Goal: Task Accomplishment & Management: Manage account settings

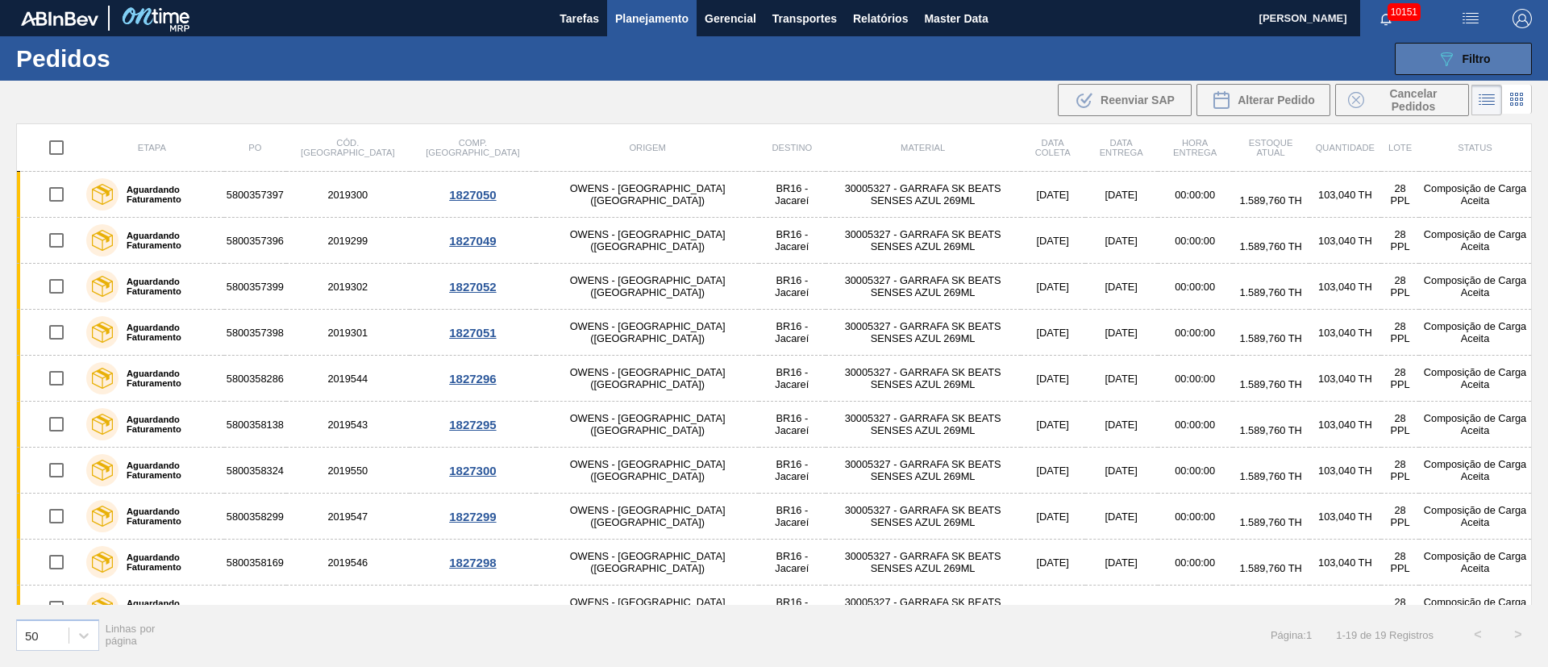
click at [1465, 49] on div "089F7B8B-B2A5-4AFE-B5C0-19BA573D28AC Filtro" at bounding box center [1464, 58] width 54 height 19
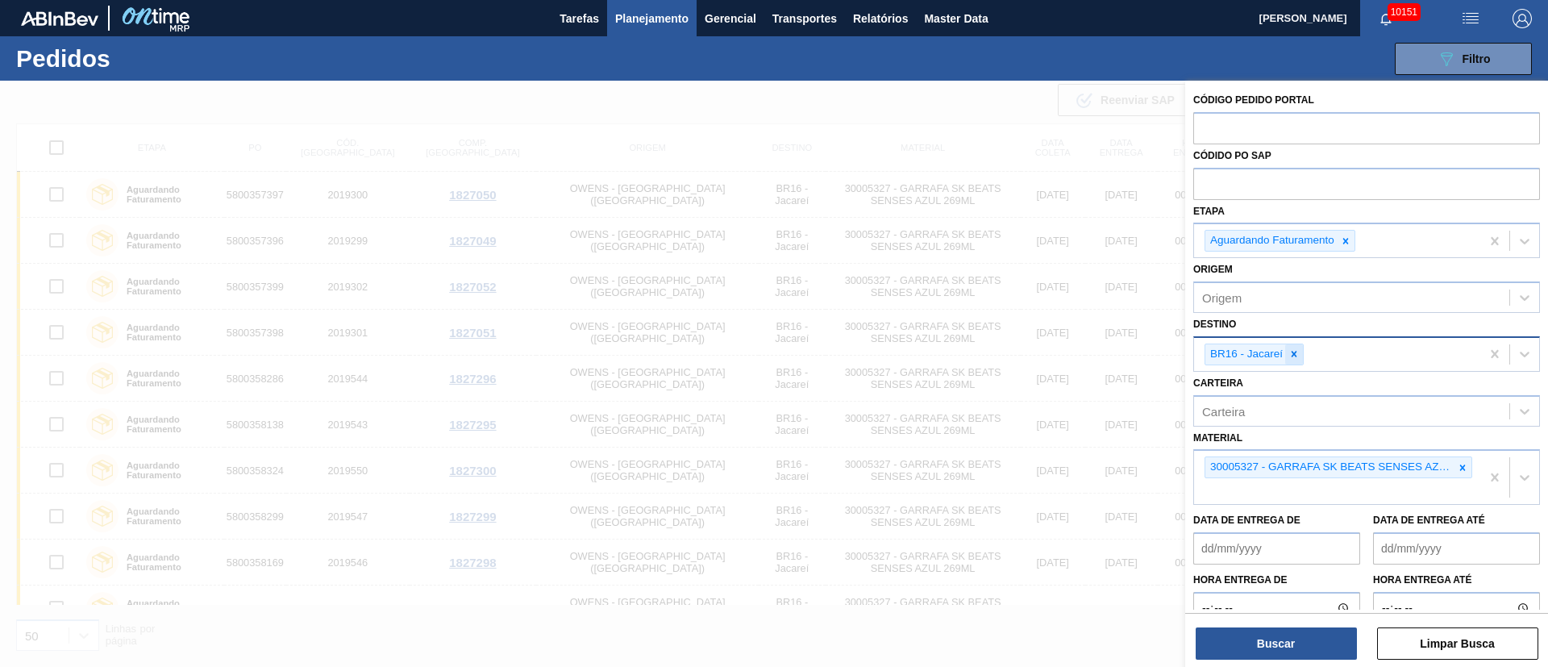
click at [1290, 358] on icon at bounding box center [1294, 353] width 11 height 11
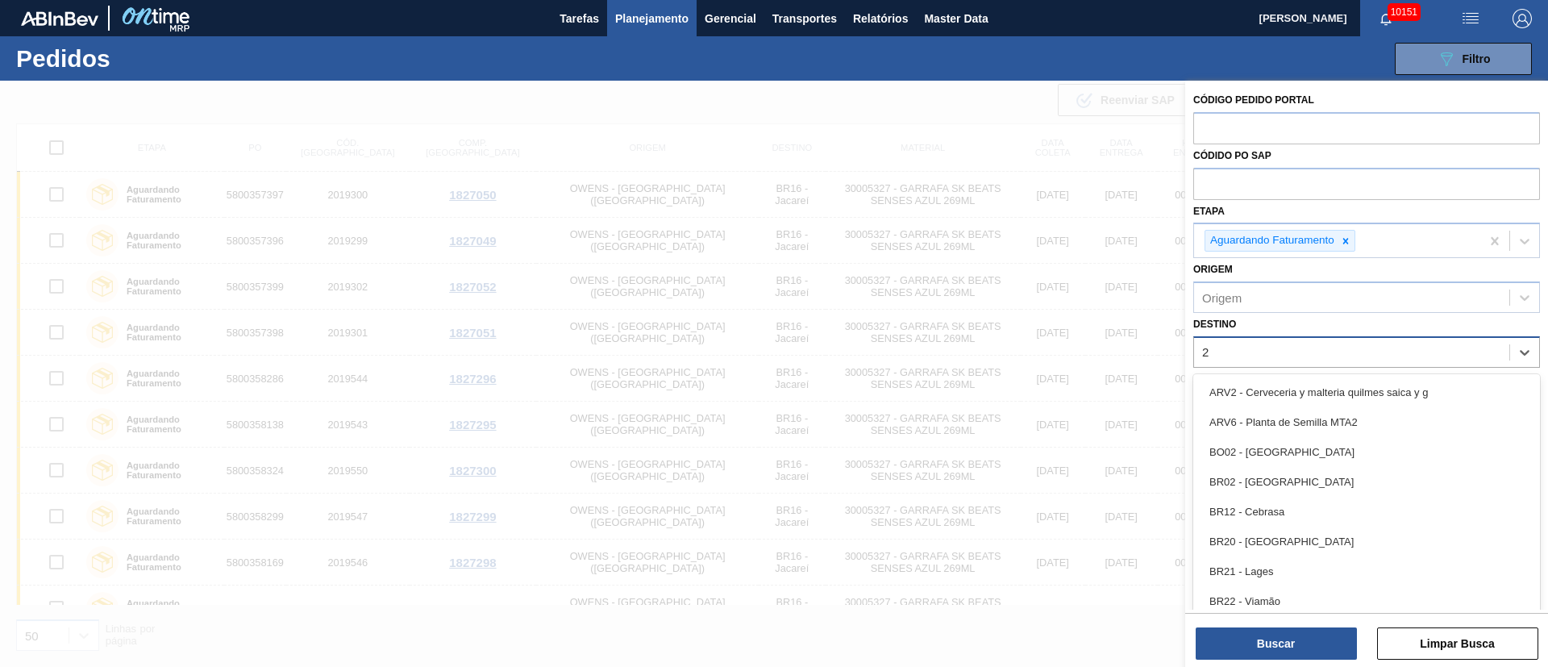
type input "26"
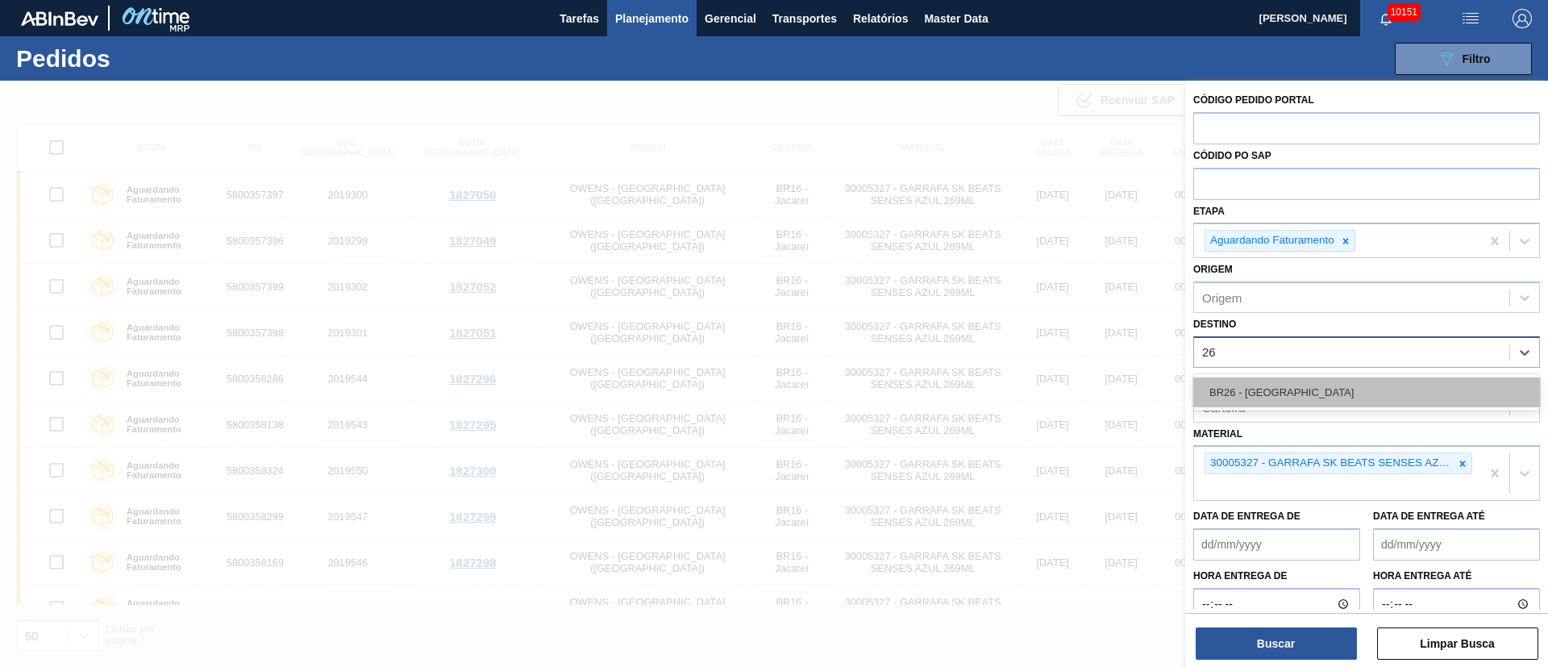
click at [1278, 395] on div "BR26 - [GEOGRAPHIC_DATA]" at bounding box center [1366, 392] width 347 height 30
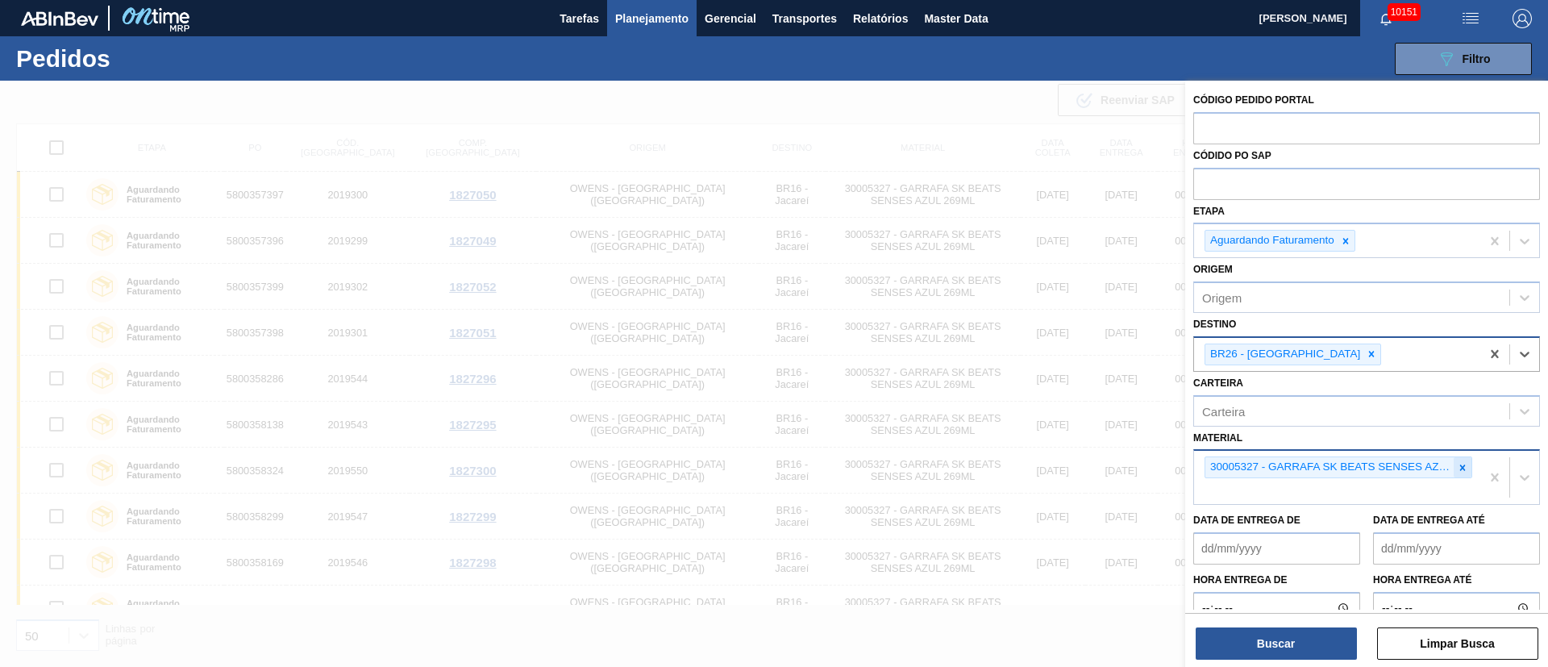
click at [1463, 464] on icon at bounding box center [1463, 467] width 6 height 6
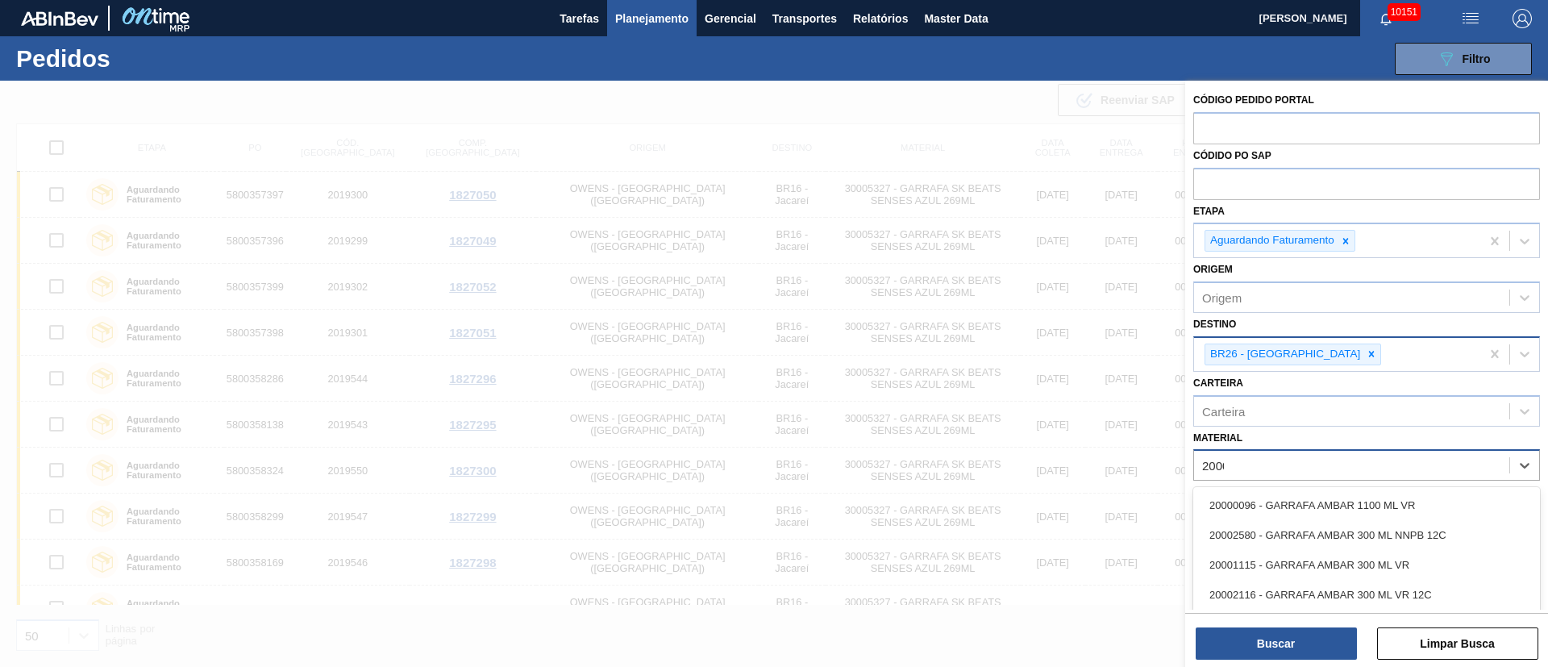
type input "200028"
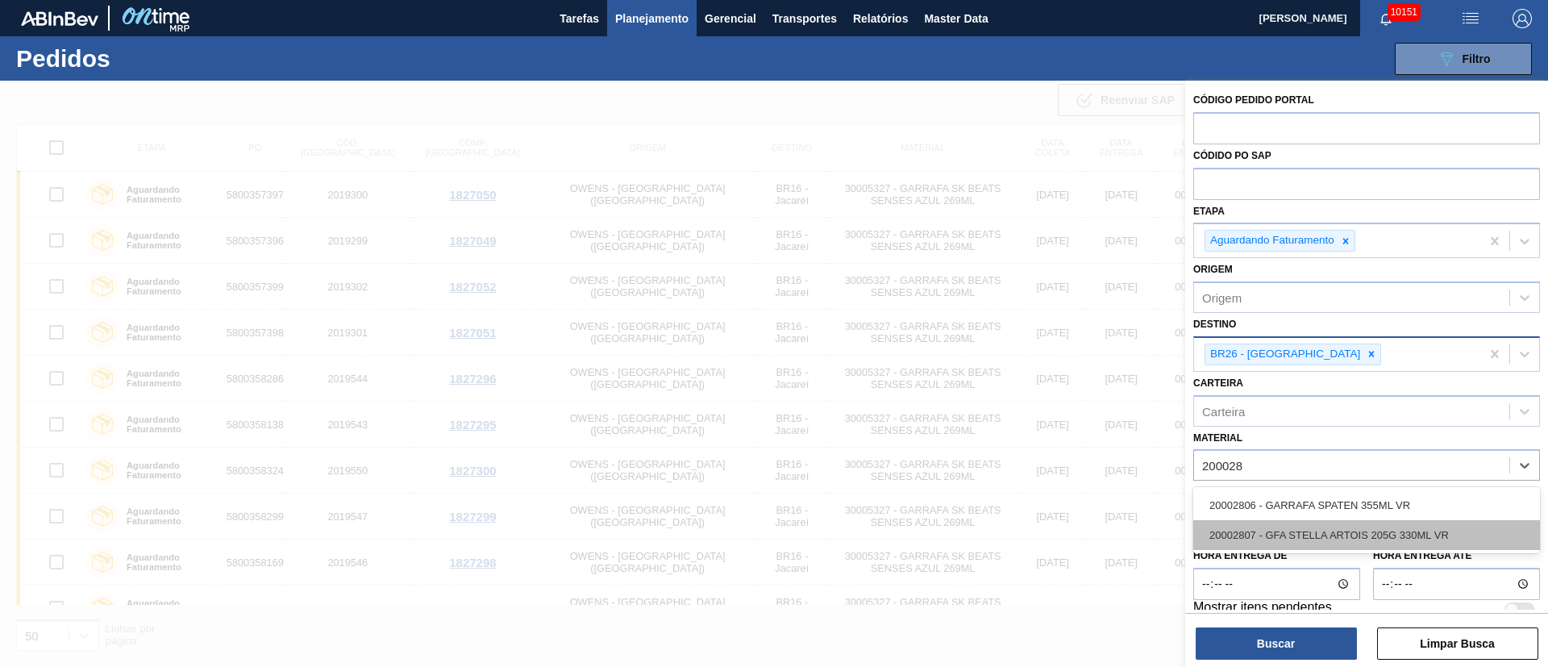
click at [1277, 543] on div "20002807 - GFA STELLA ARTOIS 205G 330ML VR" at bounding box center [1366, 535] width 347 height 30
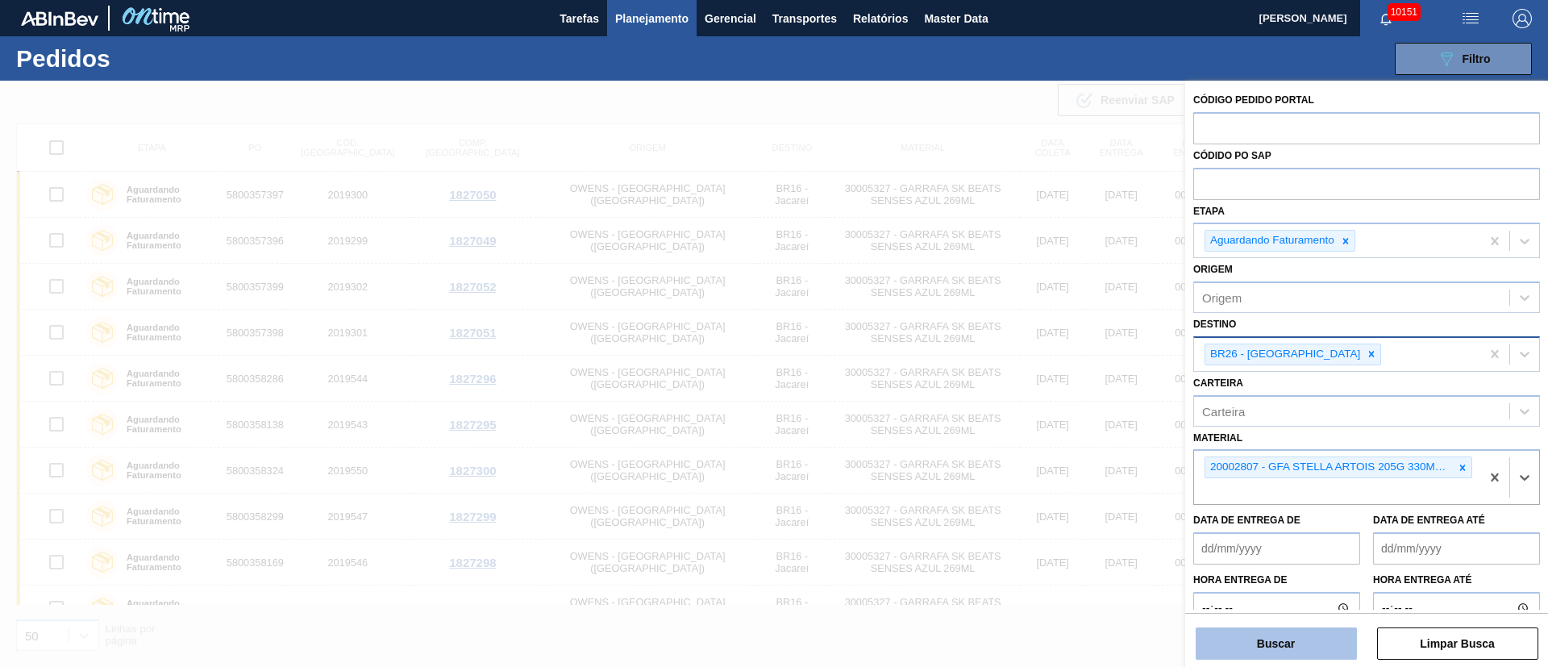
click at [1299, 648] on button "Buscar" at bounding box center [1276, 643] width 161 height 32
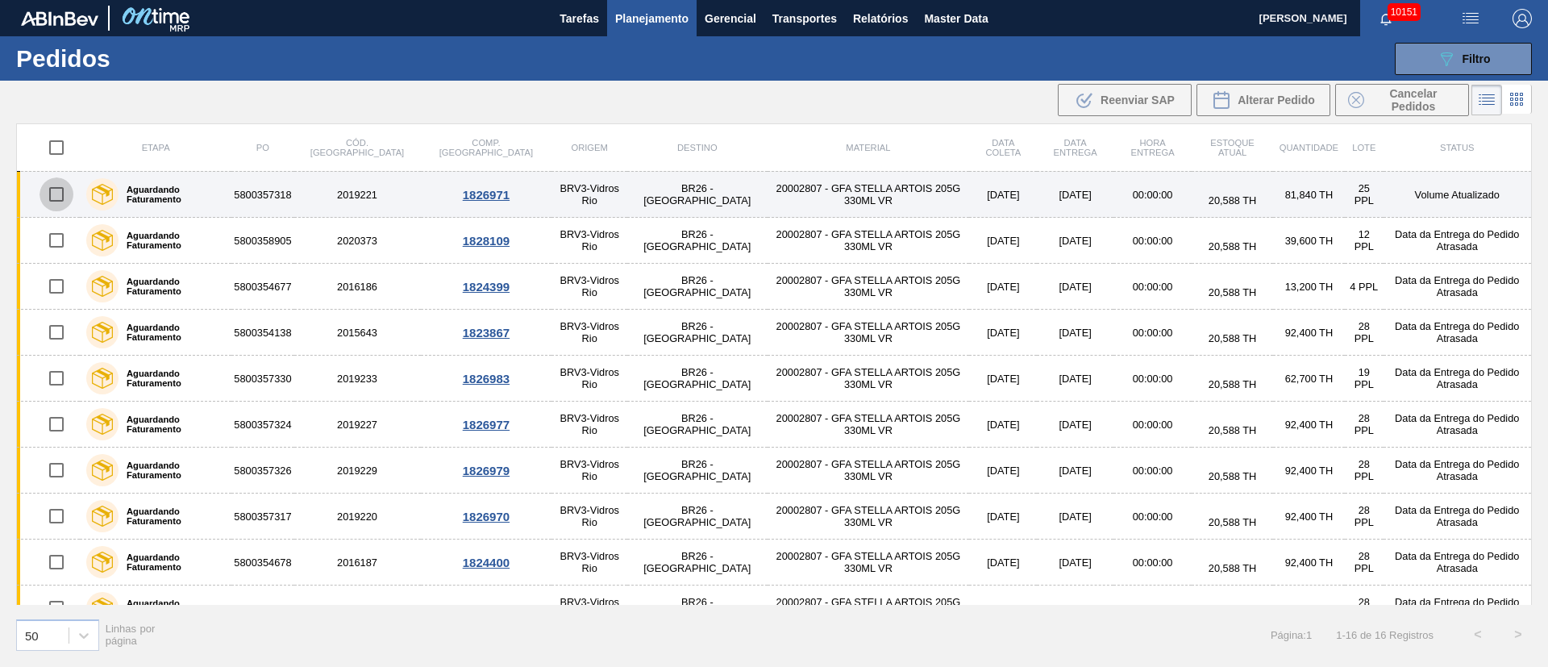
click at [64, 197] on input "checkbox" at bounding box center [57, 194] width 34 height 34
checkbox input "true"
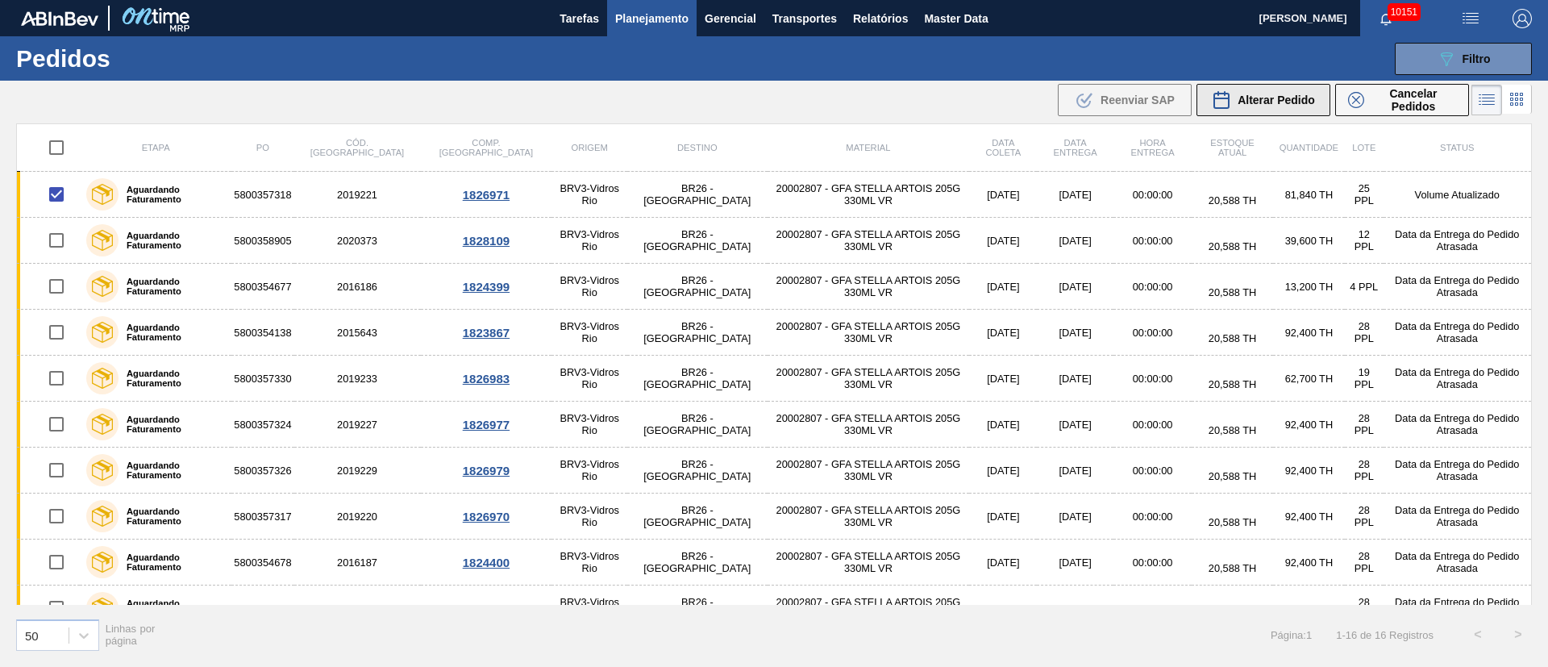
click at [1303, 99] on span "Alterar Pedido" at bounding box center [1276, 100] width 77 height 13
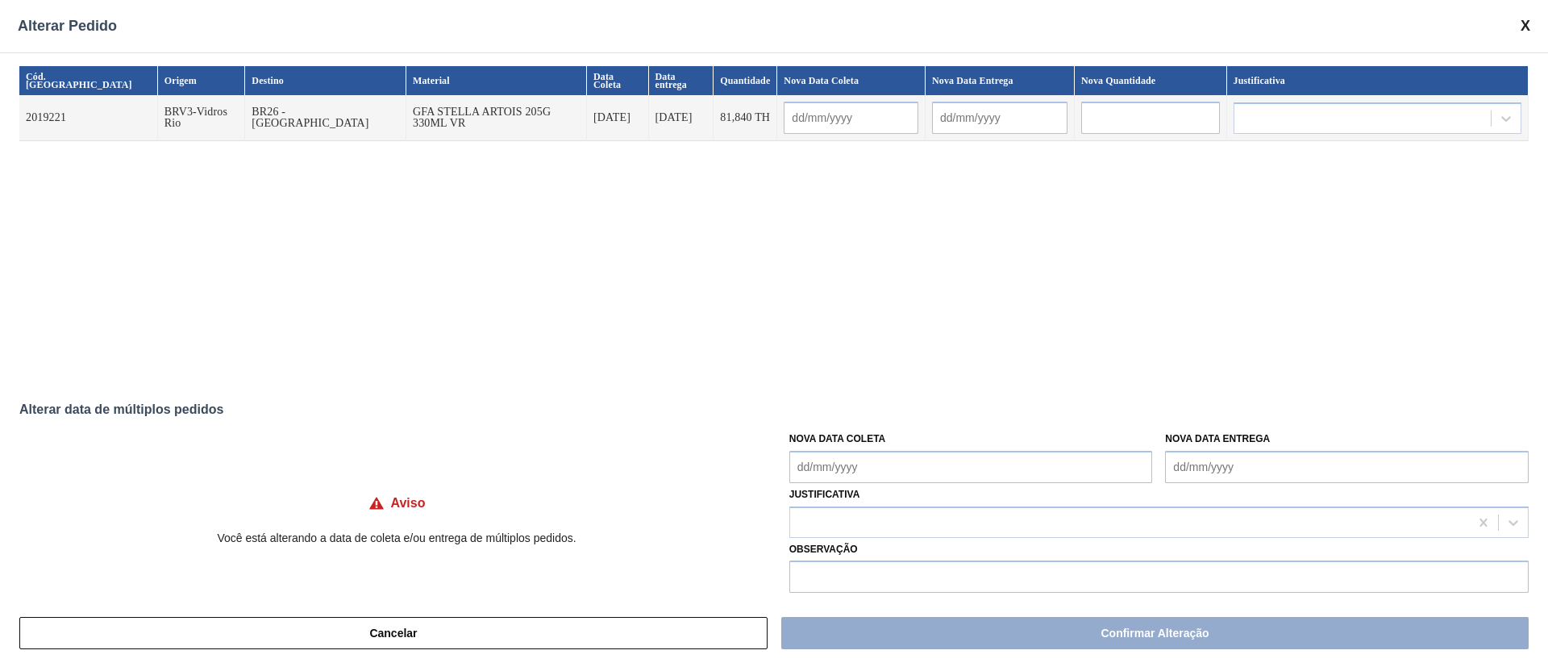
click at [906, 476] on Coleta "Nova Data Coleta" at bounding box center [971, 467] width 364 height 32
click at [361, 432] on div "Aviso Você está alterando a data de coleta e/ou entrega de múltiplos pedidos. N…" at bounding box center [774, 507] width 1510 height 169
click at [488, 635] on button "Cancelar" at bounding box center [393, 633] width 748 height 32
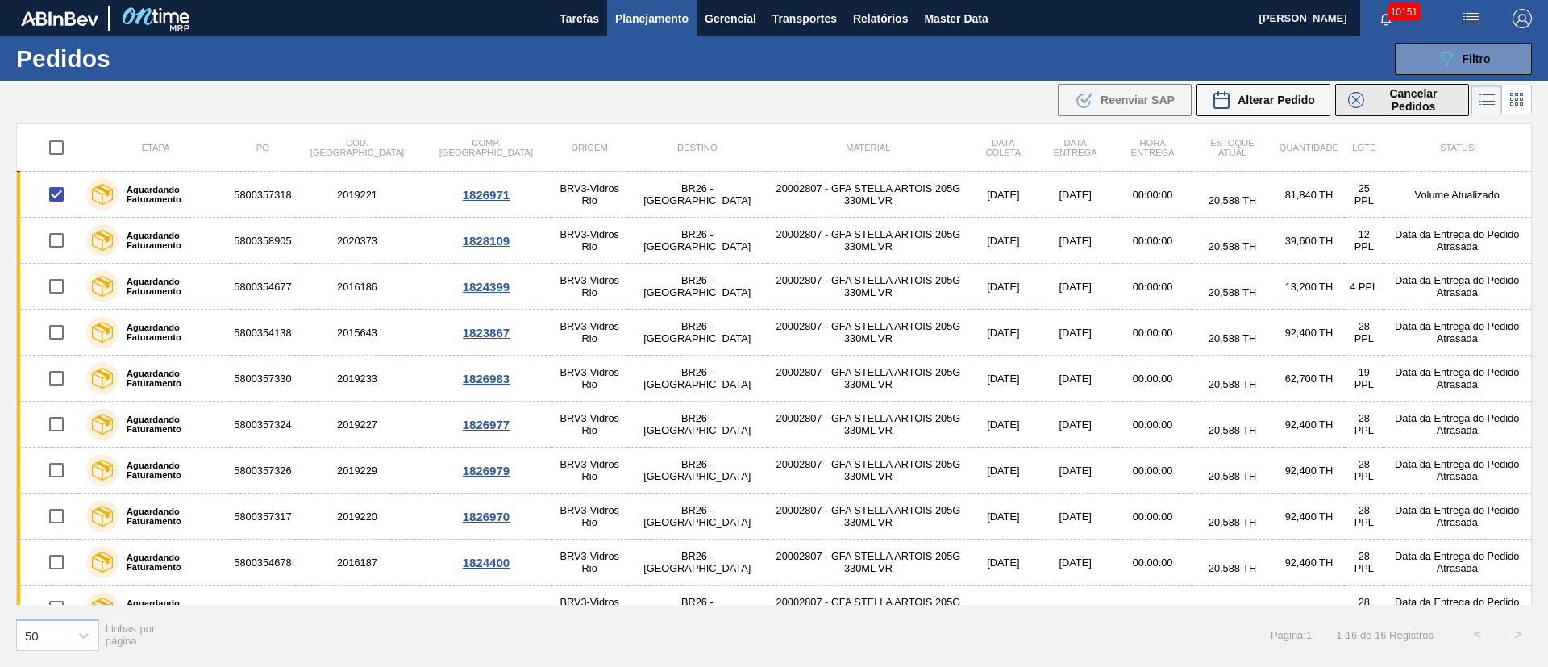
click at [1393, 93] on span "Cancelar Pedidos" at bounding box center [1413, 100] width 85 height 26
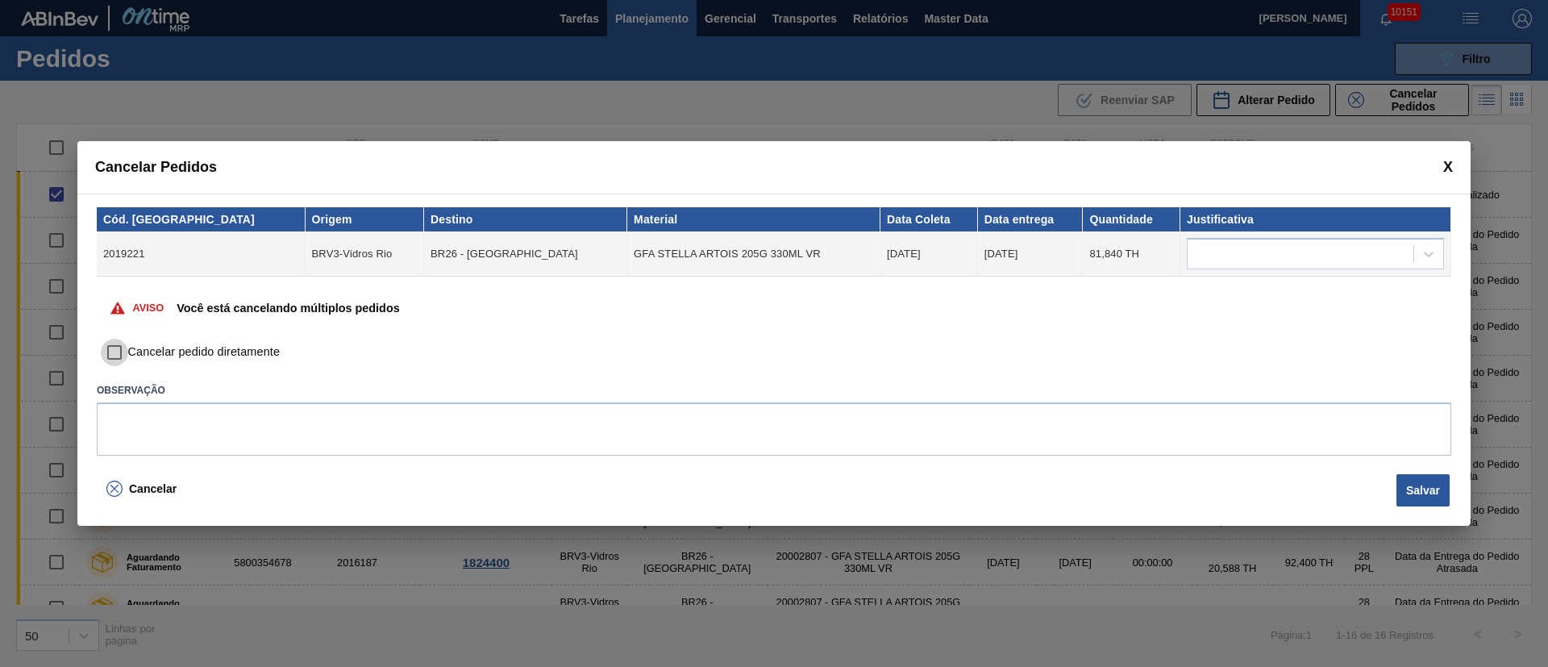
click at [114, 351] on input "Cancelar pedido diretamente" at bounding box center [114, 352] width 27 height 27
checkbox input "true"
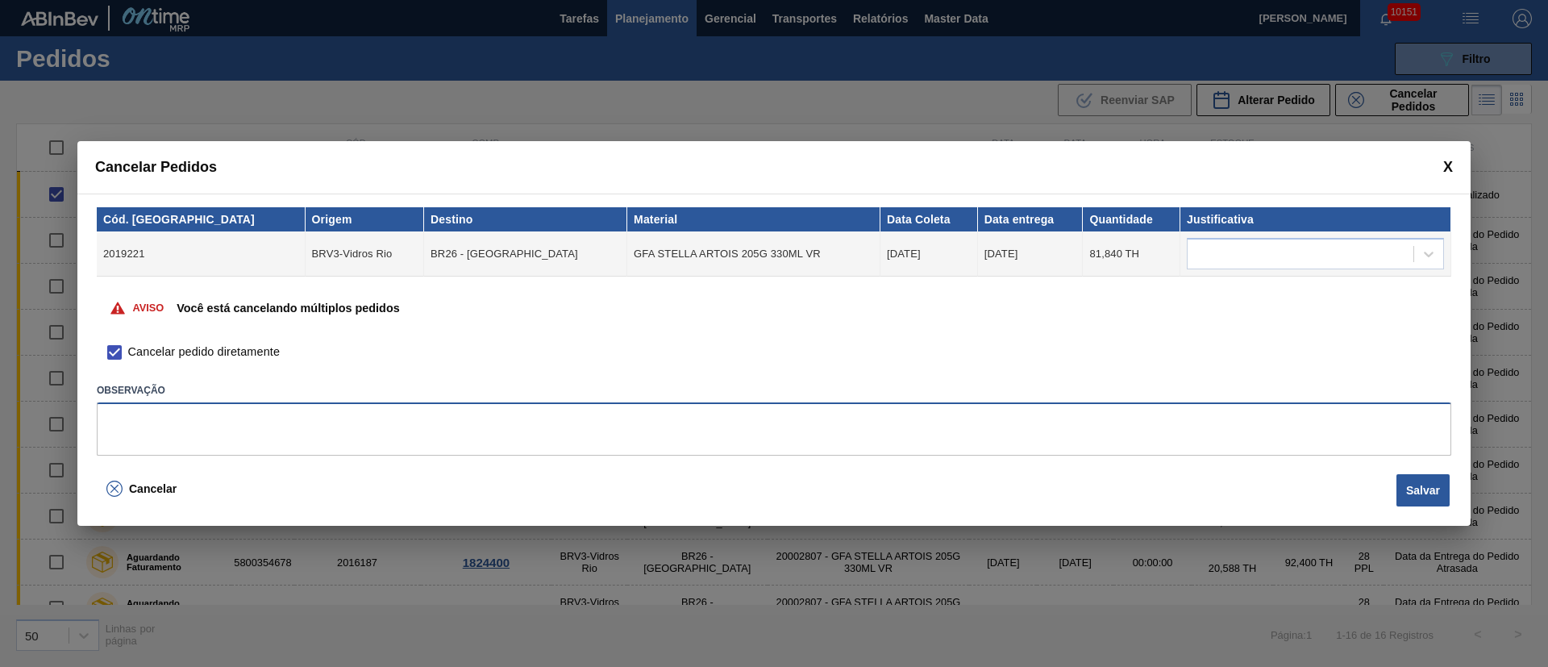
click at [178, 423] on textarea at bounding box center [774, 428] width 1355 height 53
type textarea "."
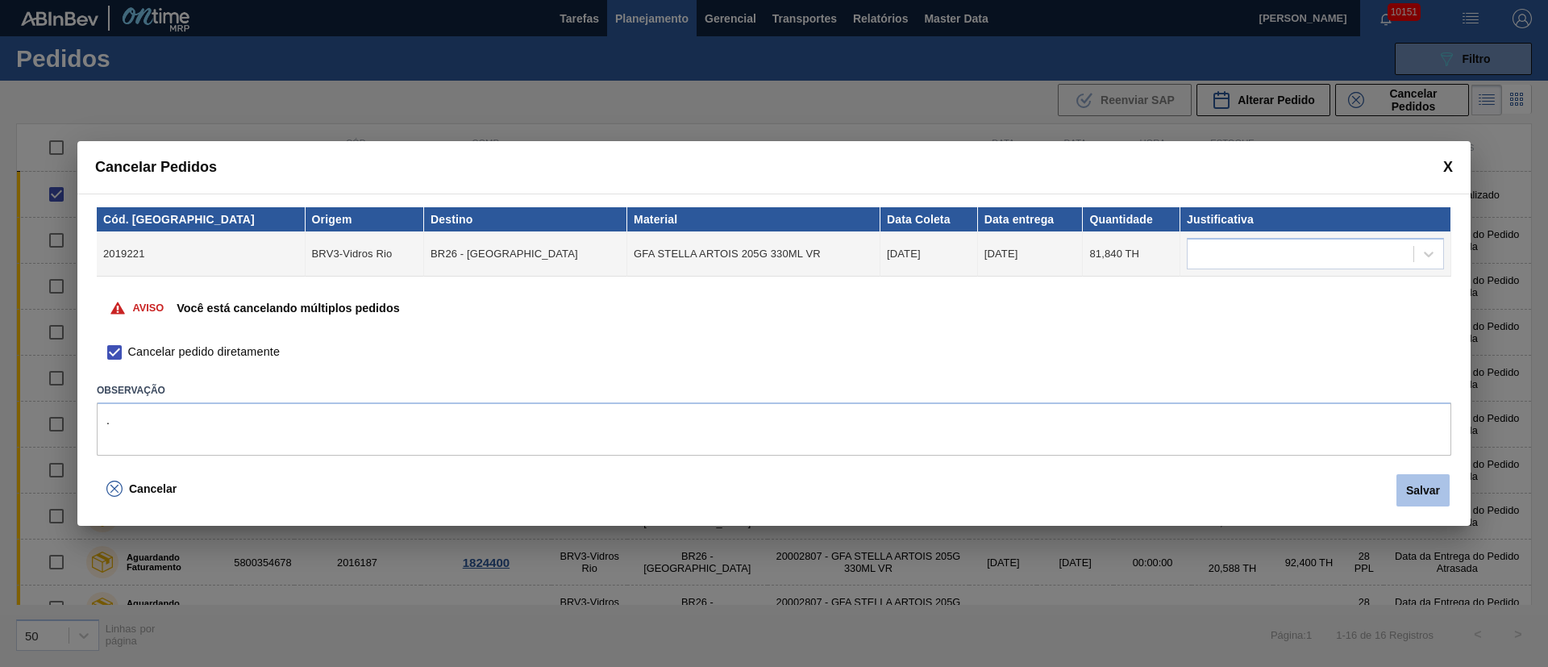
click at [1439, 482] on button "Salvar" at bounding box center [1423, 490] width 53 height 32
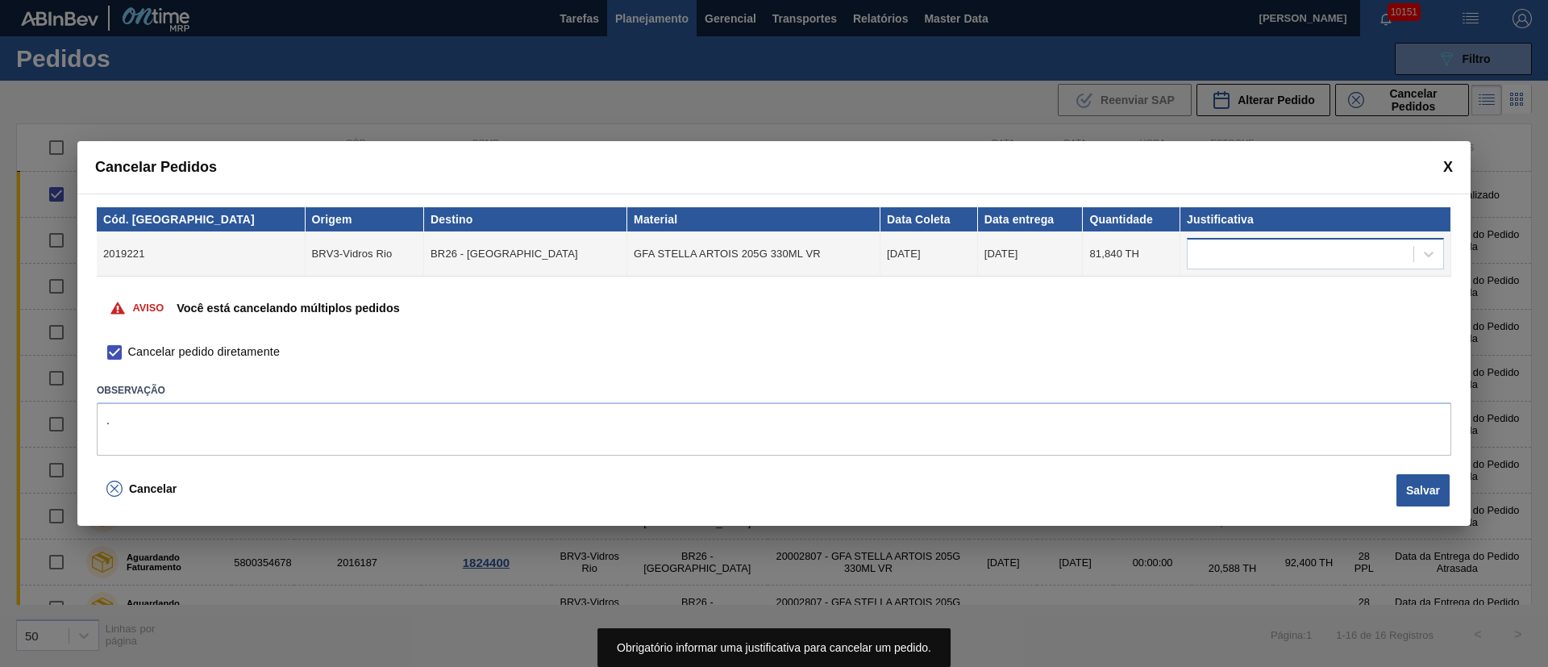
click at [1235, 250] on div at bounding box center [1301, 254] width 226 height 23
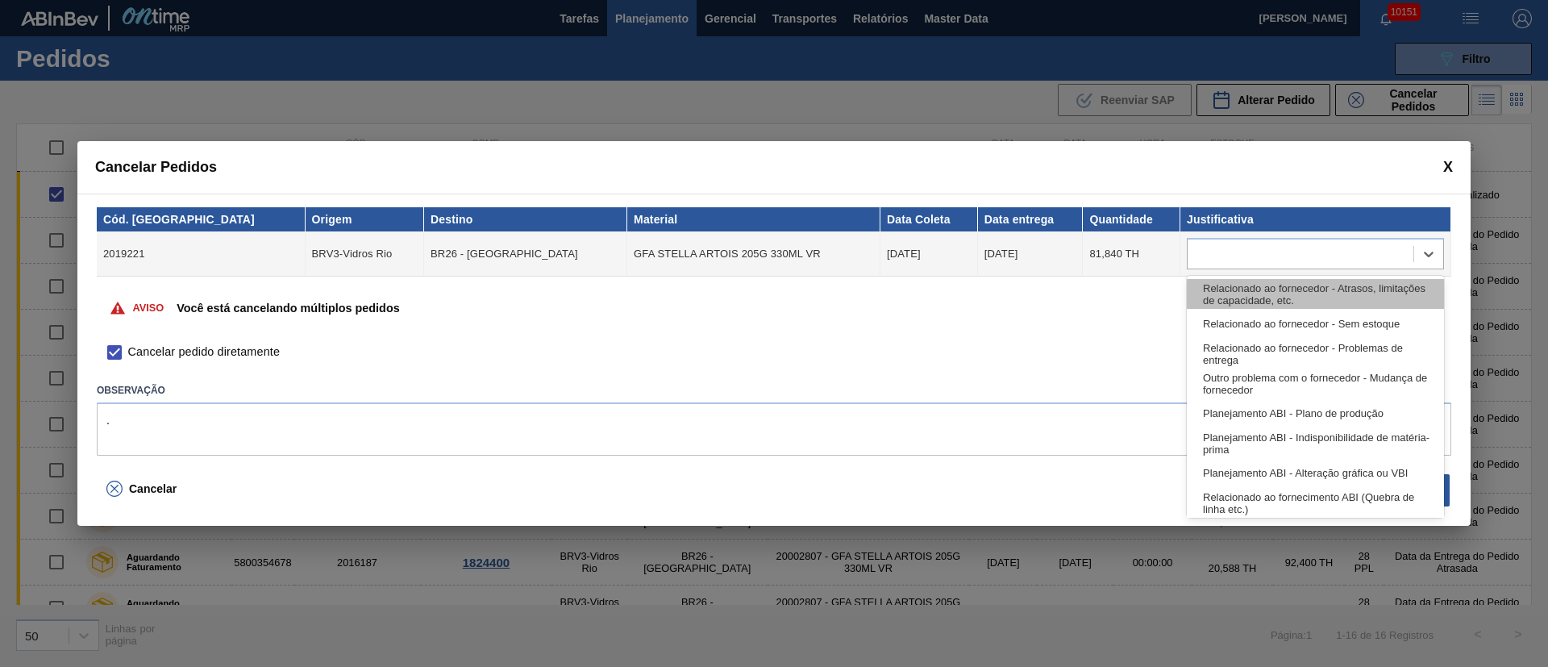
click at [1214, 288] on div "Relacionado ao fornecedor - Atrasos, limitações de capacidade, etc." at bounding box center [1315, 294] width 257 height 30
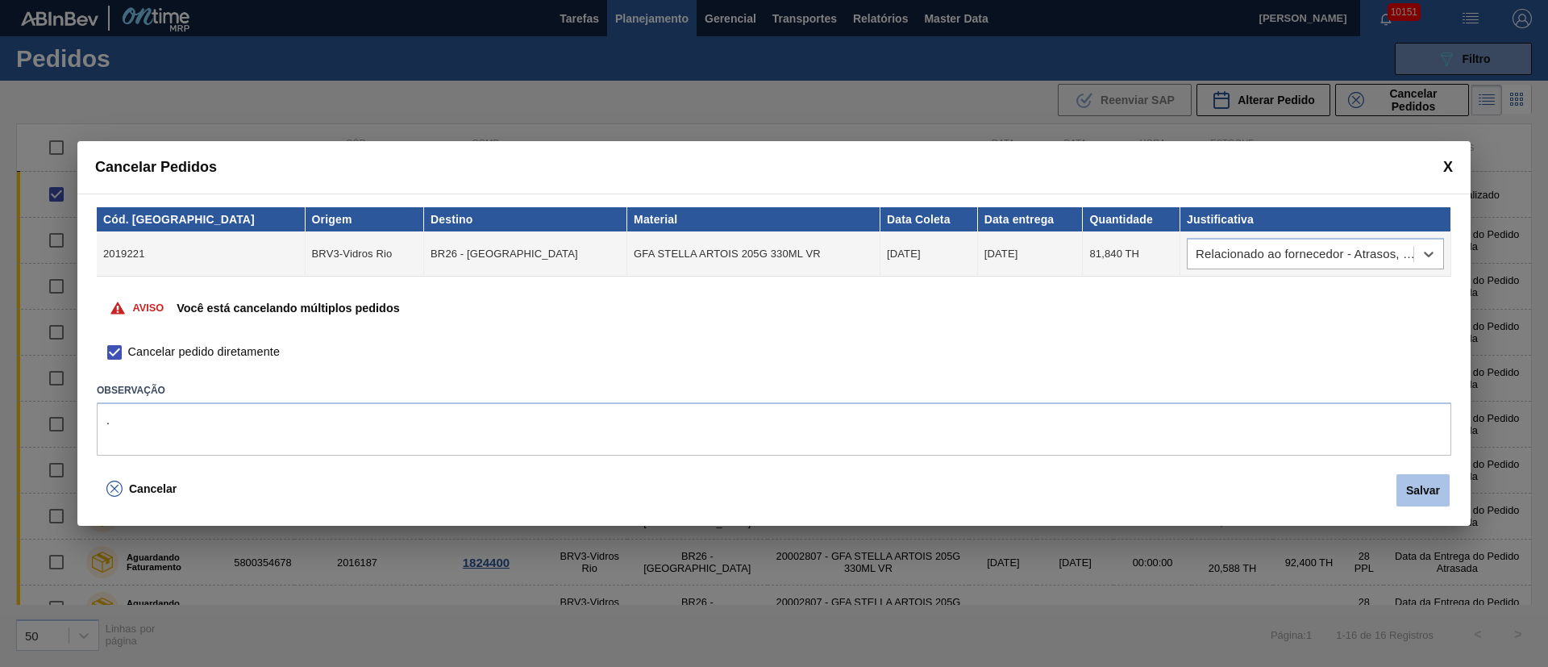
click at [1422, 503] on button "Salvar" at bounding box center [1423, 490] width 53 height 32
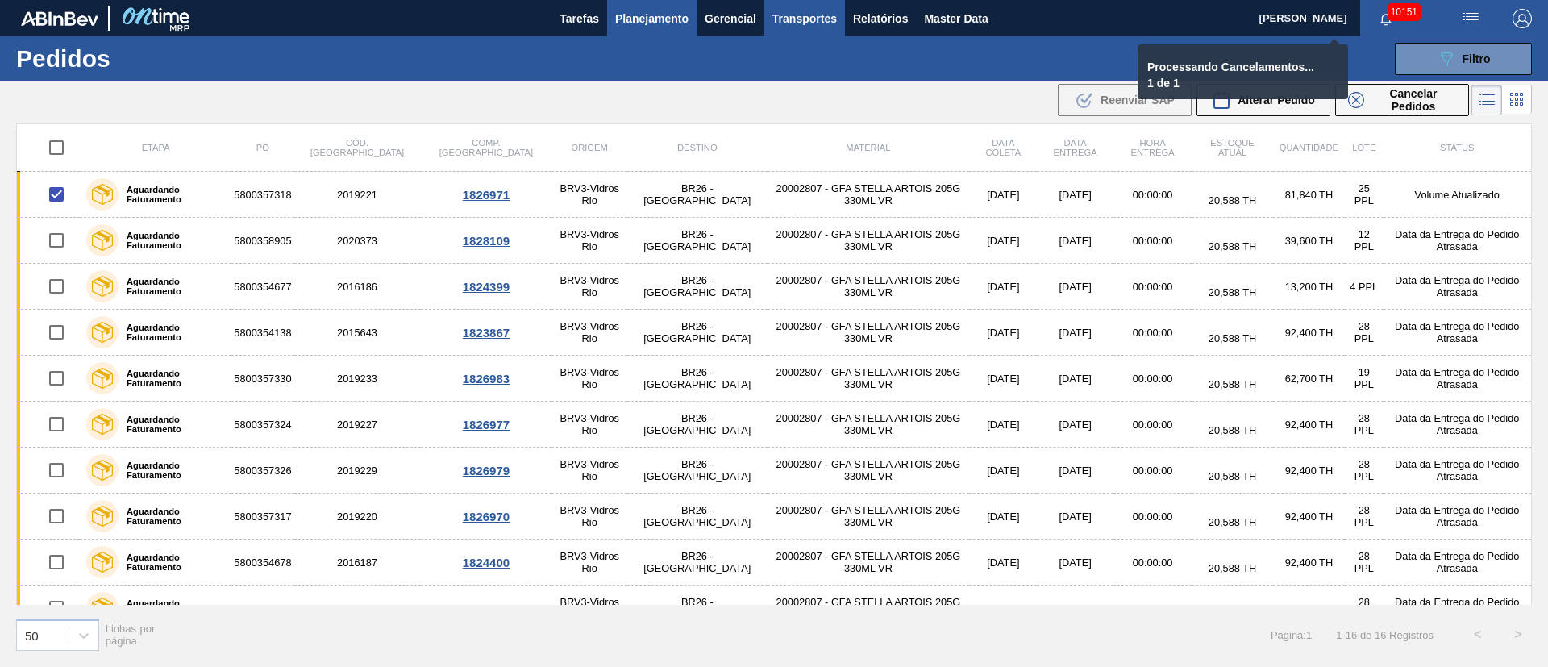
checkbox input "false"
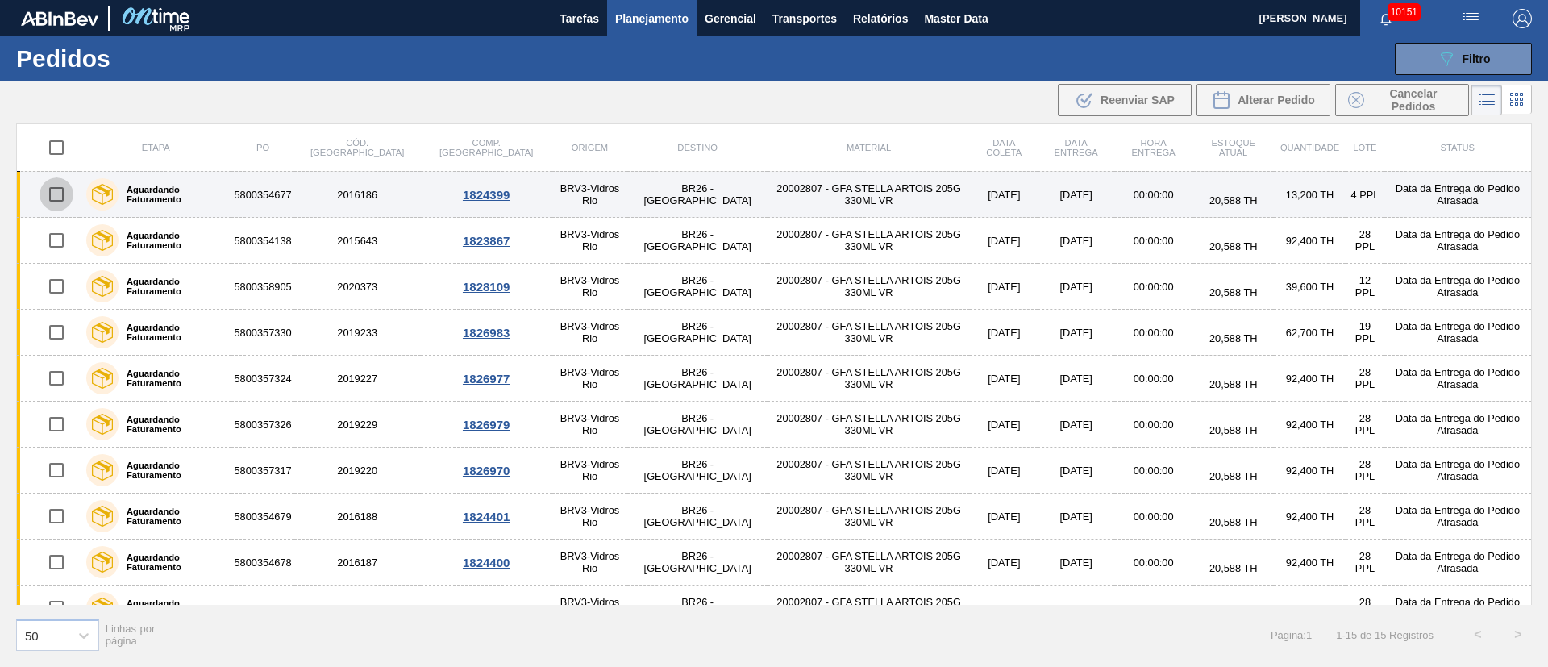
click at [44, 191] on input "checkbox" at bounding box center [57, 194] width 34 height 34
checkbox input "true"
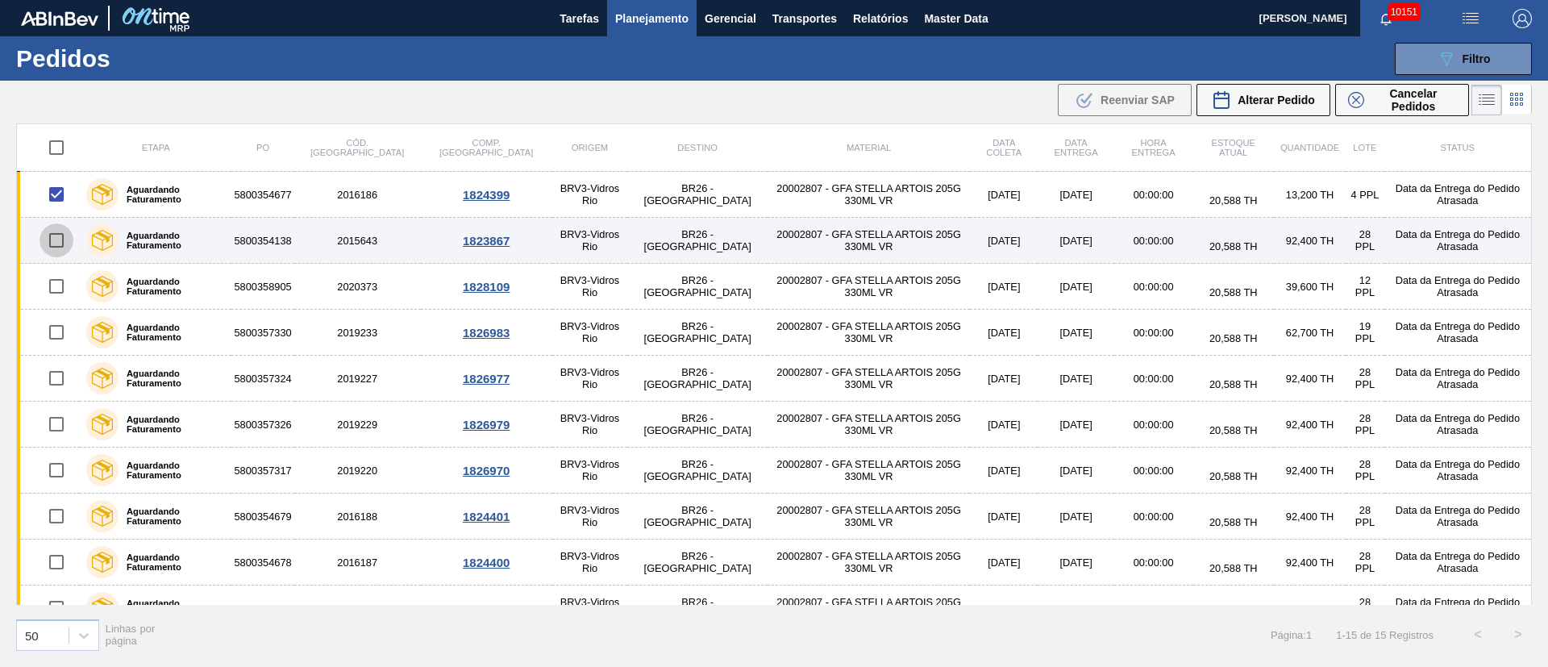
click at [52, 250] on input "checkbox" at bounding box center [57, 240] width 34 height 34
checkbox input "true"
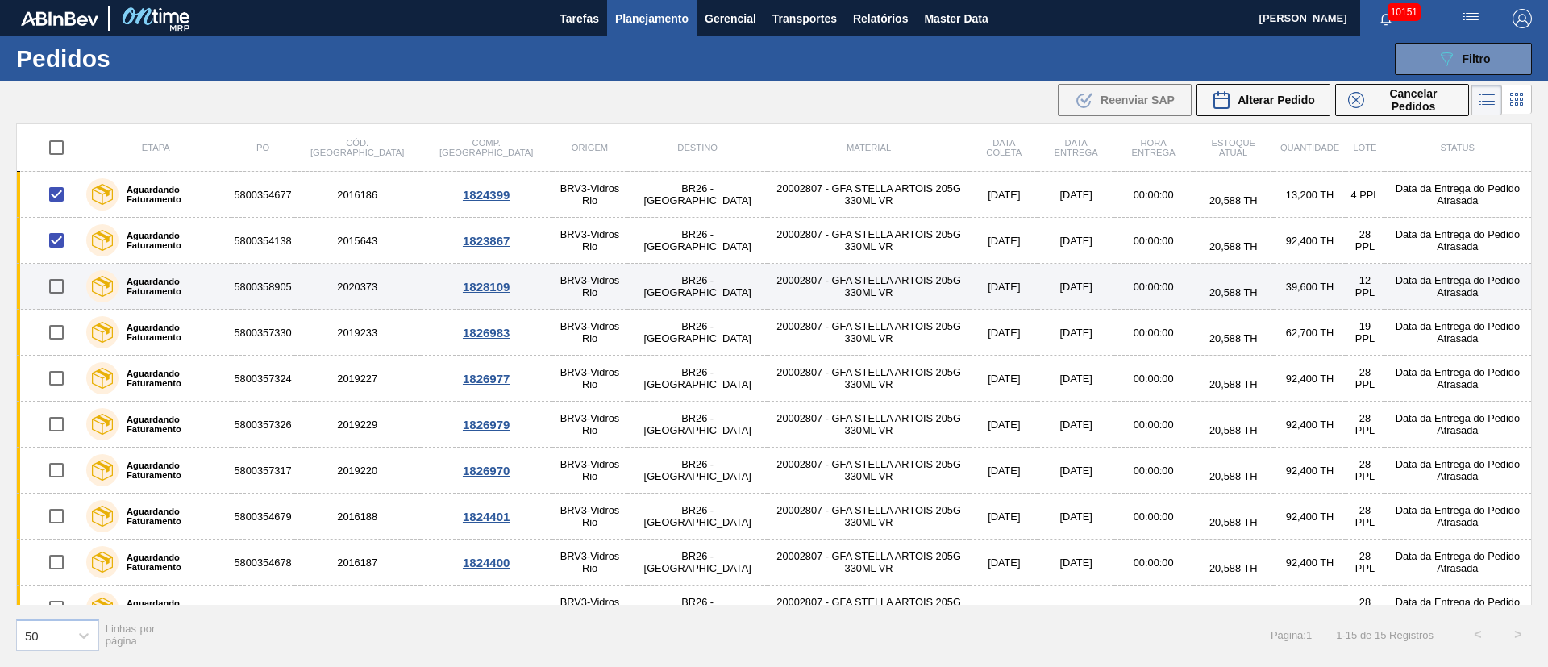
click at [61, 291] on input "checkbox" at bounding box center [57, 286] width 34 height 34
checkbox input "true"
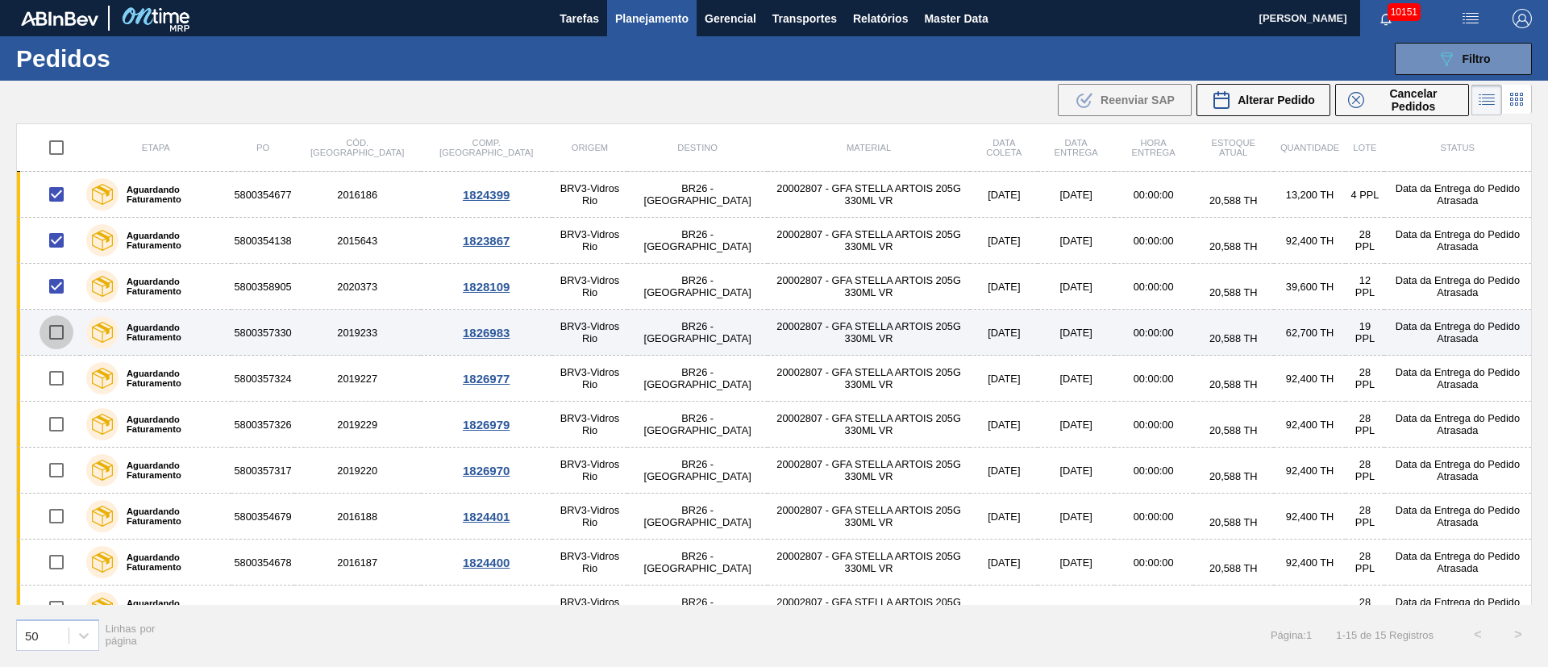
click at [66, 336] on input "checkbox" at bounding box center [57, 332] width 34 height 34
checkbox input "true"
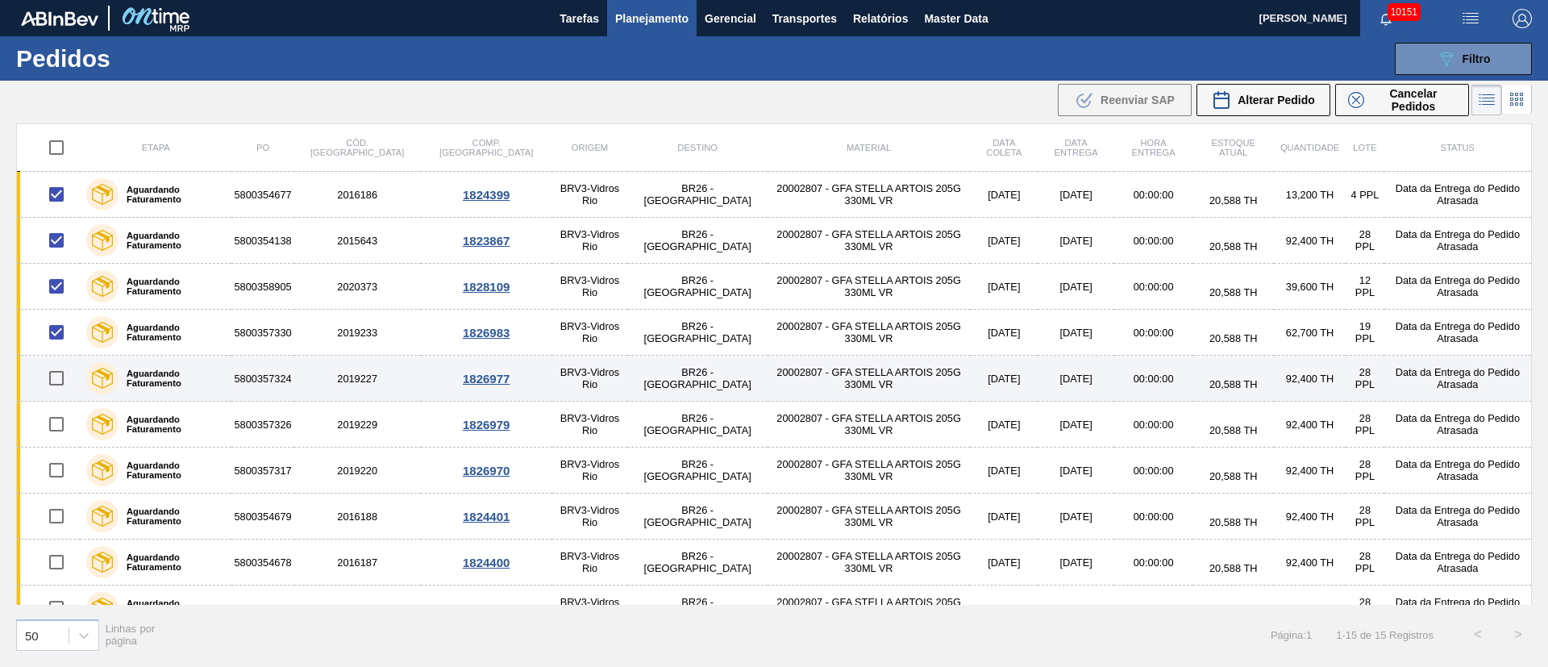
click at [57, 379] on input "checkbox" at bounding box center [57, 378] width 34 height 34
checkbox input "true"
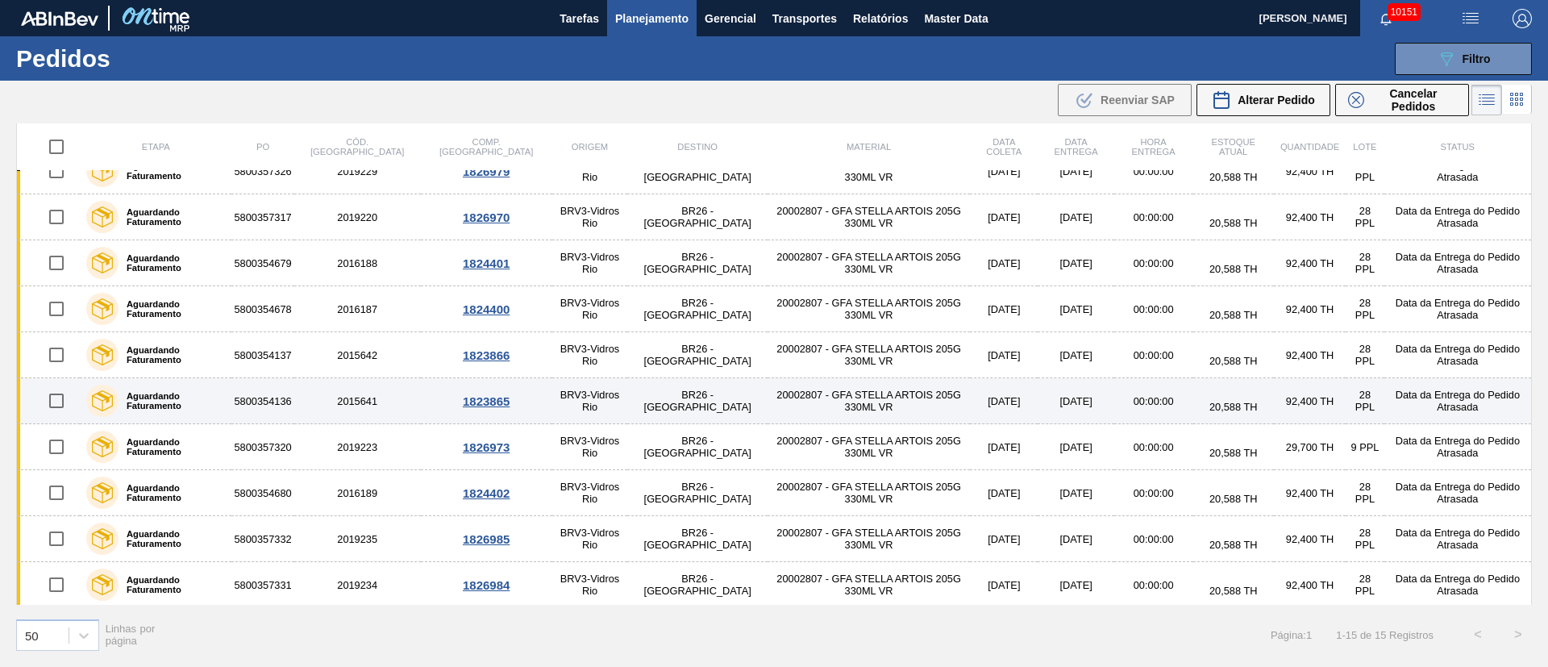
scroll to position [256, 0]
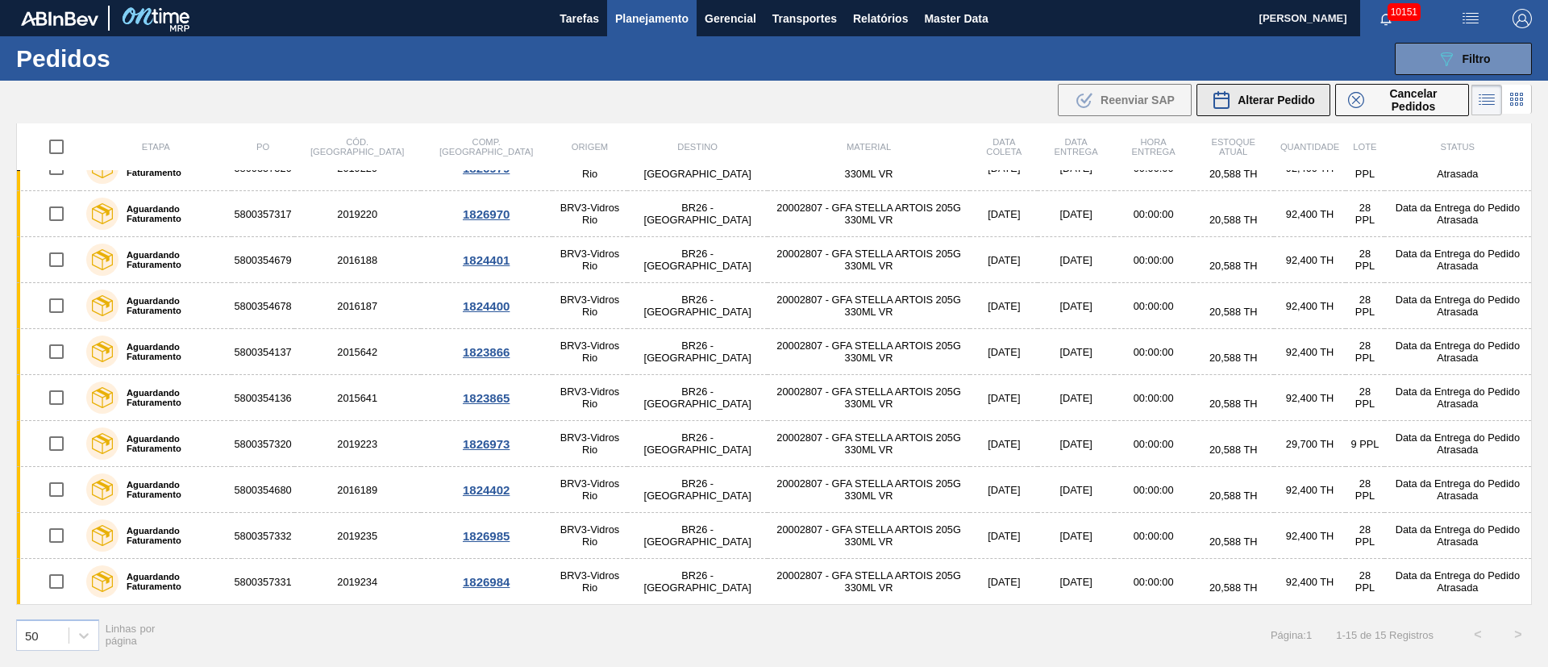
click at [1298, 95] on span "Alterar Pedido" at bounding box center [1276, 100] width 77 height 13
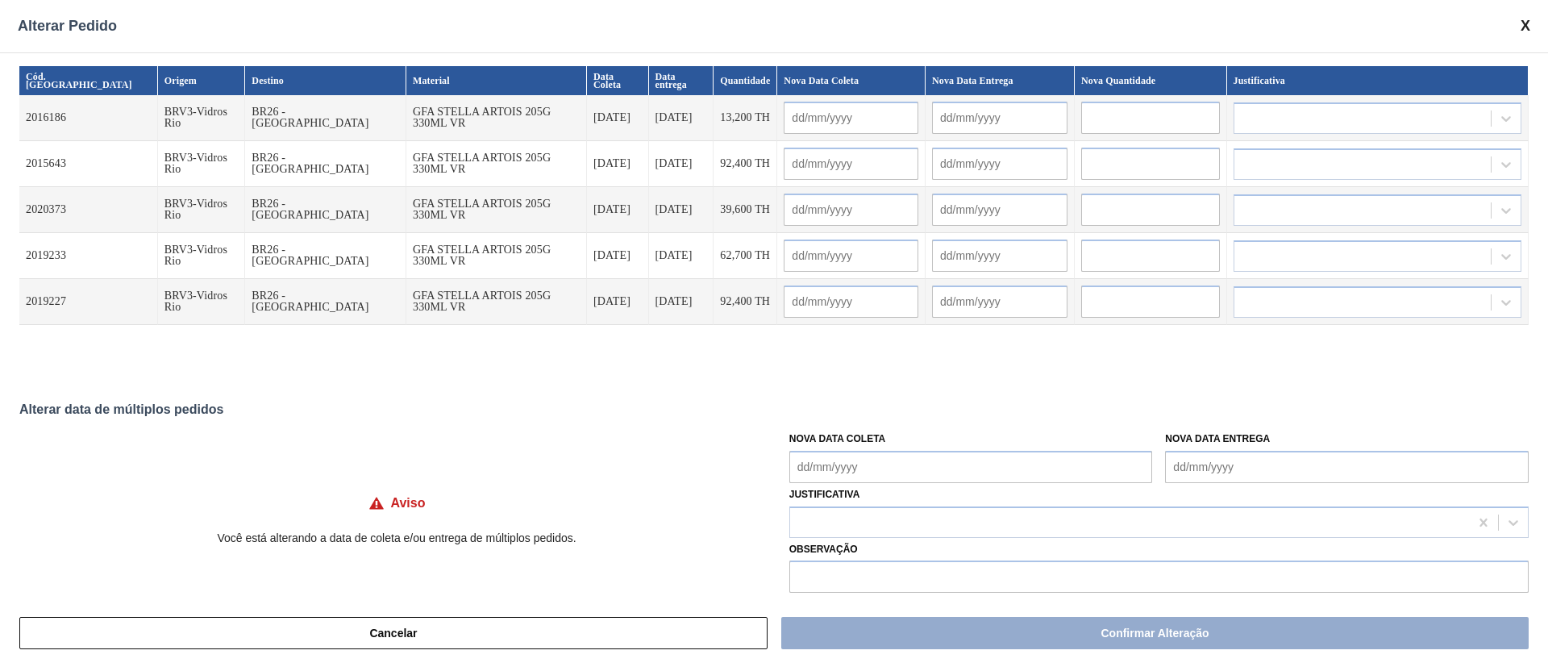
click at [845, 475] on Coleta "Nova Data Coleta" at bounding box center [971, 467] width 364 height 32
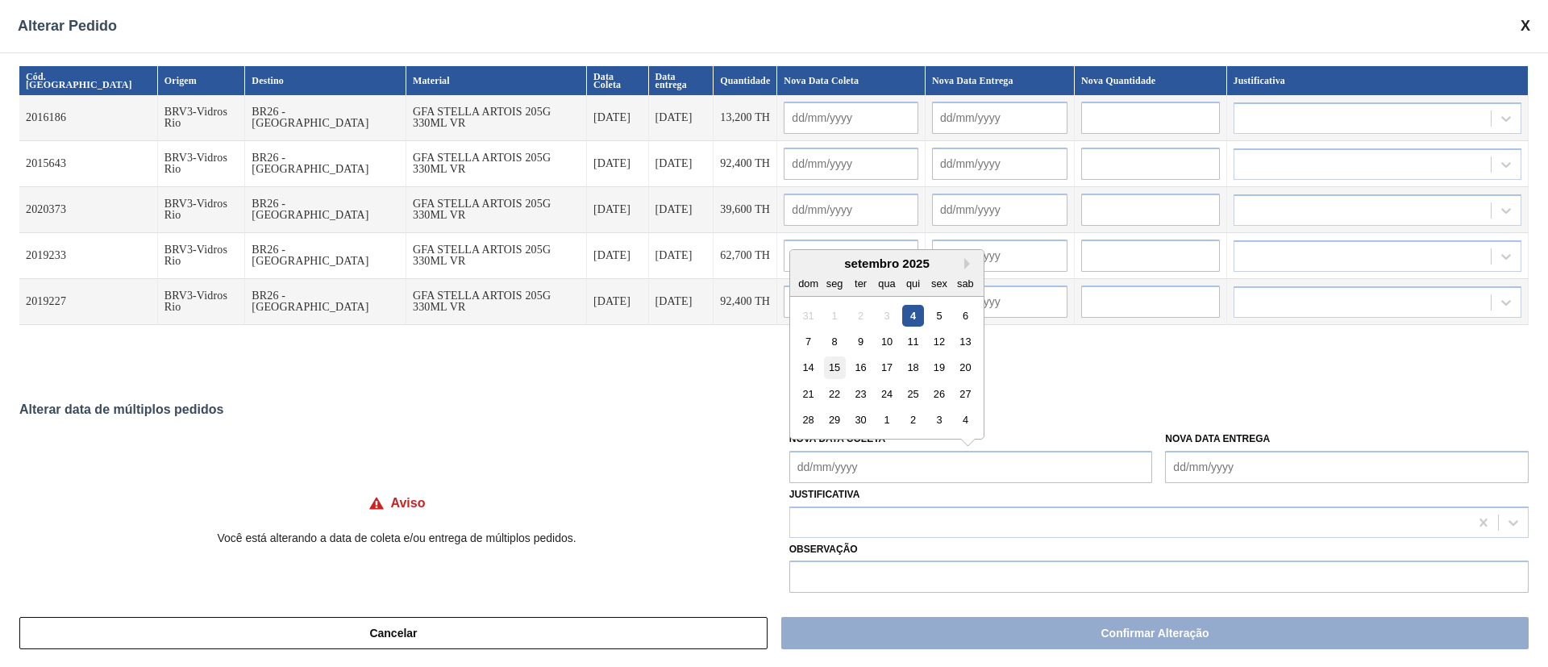
click at [837, 372] on div "15" at bounding box center [834, 367] width 22 height 22
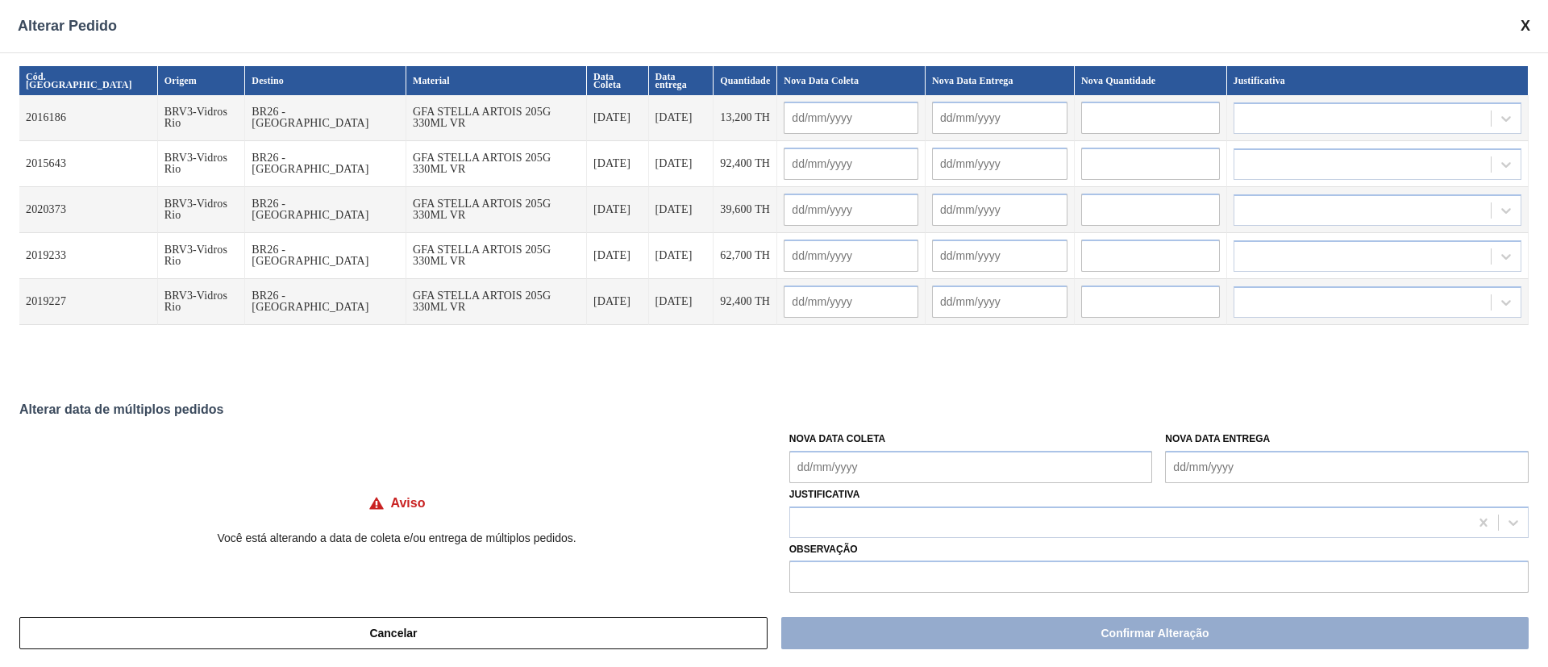
type Coleta "[DATE]"
type input "[DATE]"
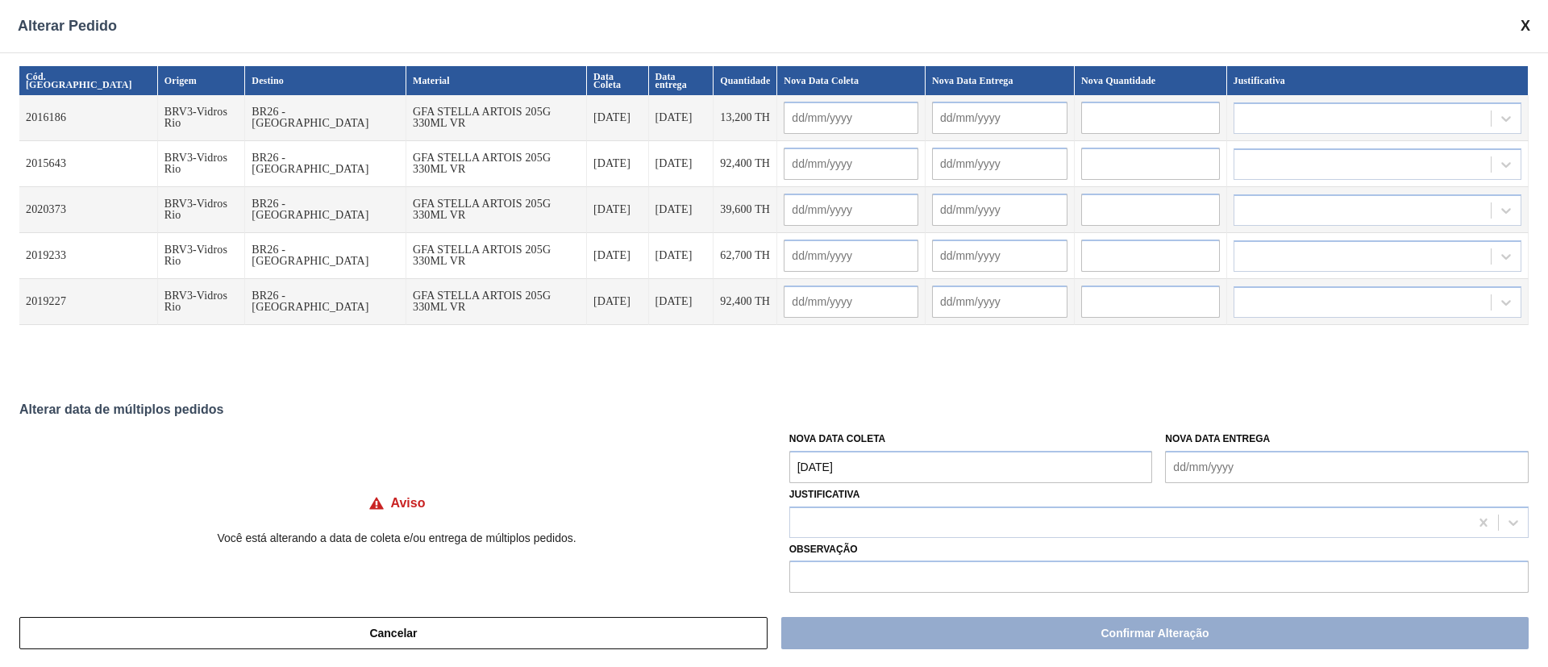
type input "[DATE]"
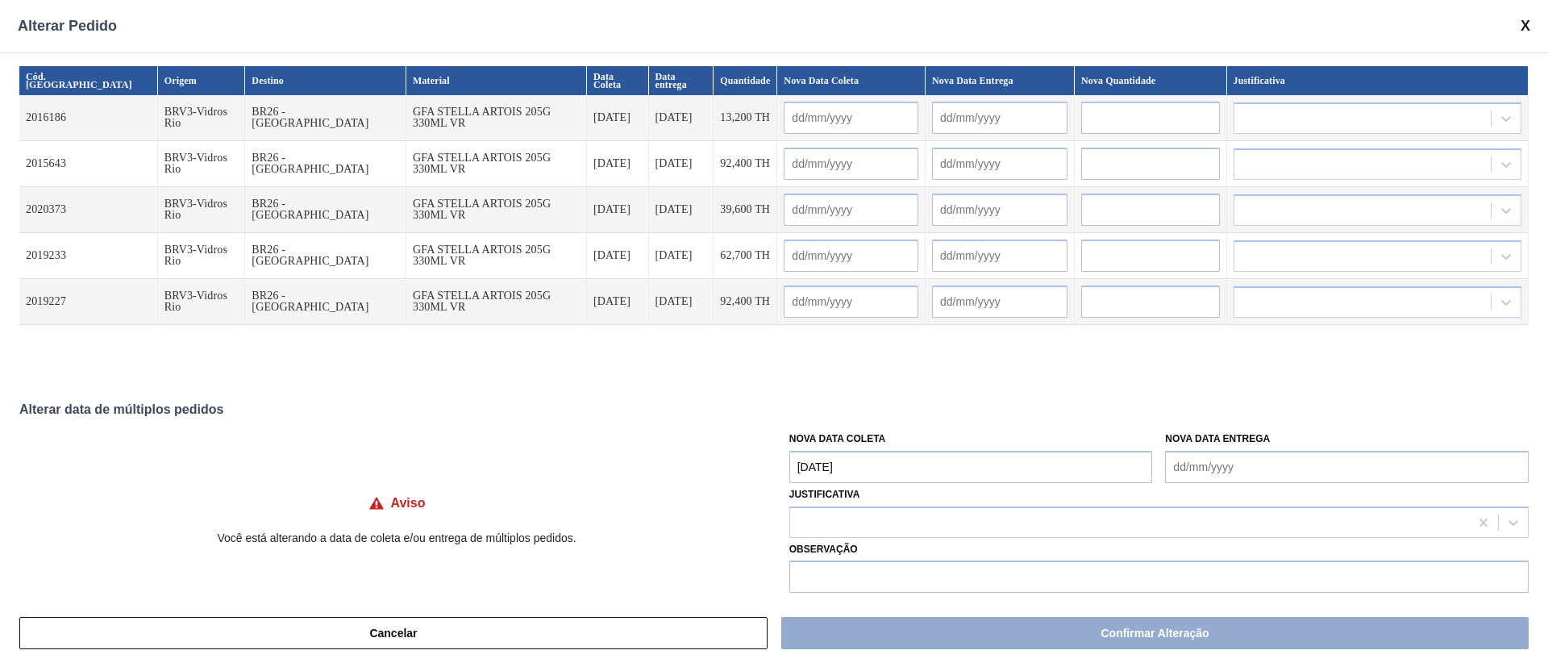
type input "[DATE]"
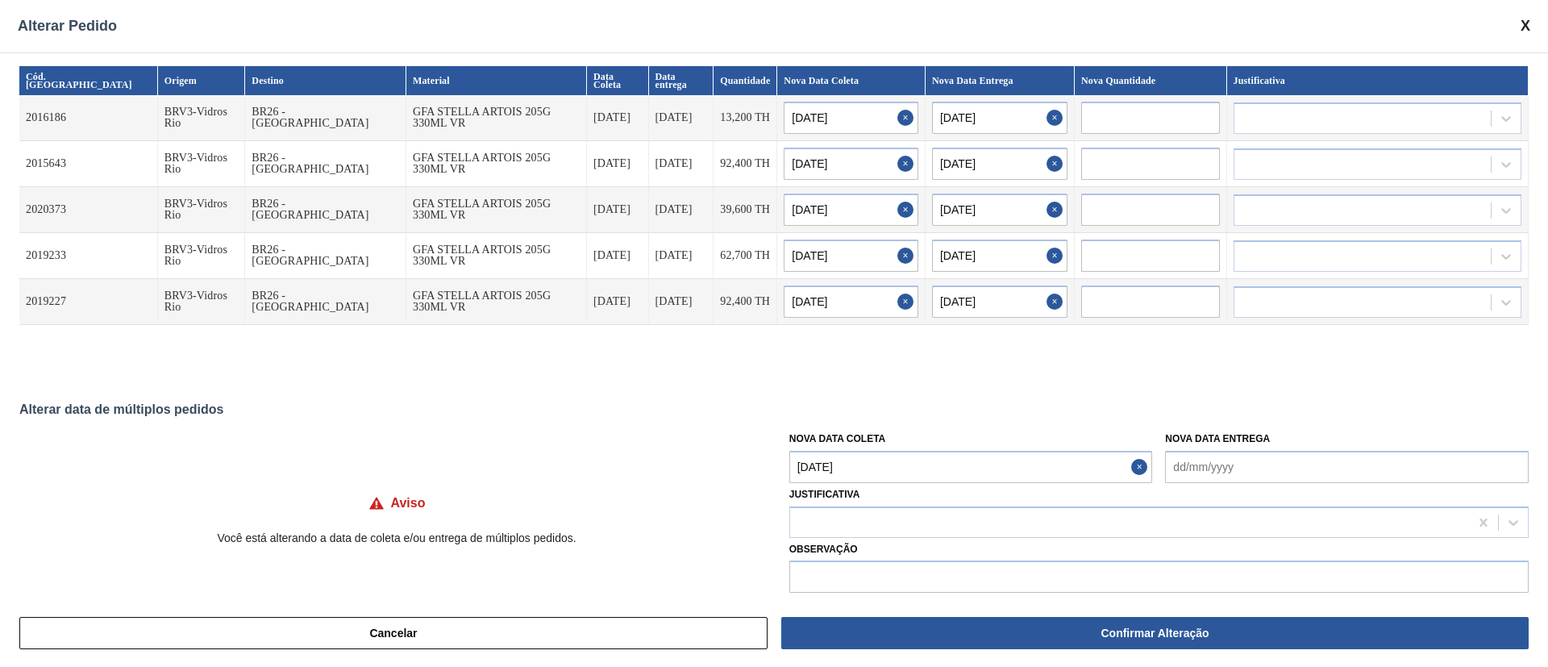
click at [889, 471] on Coleta "[DATE]" at bounding box center [971, 467] width 364 height 32
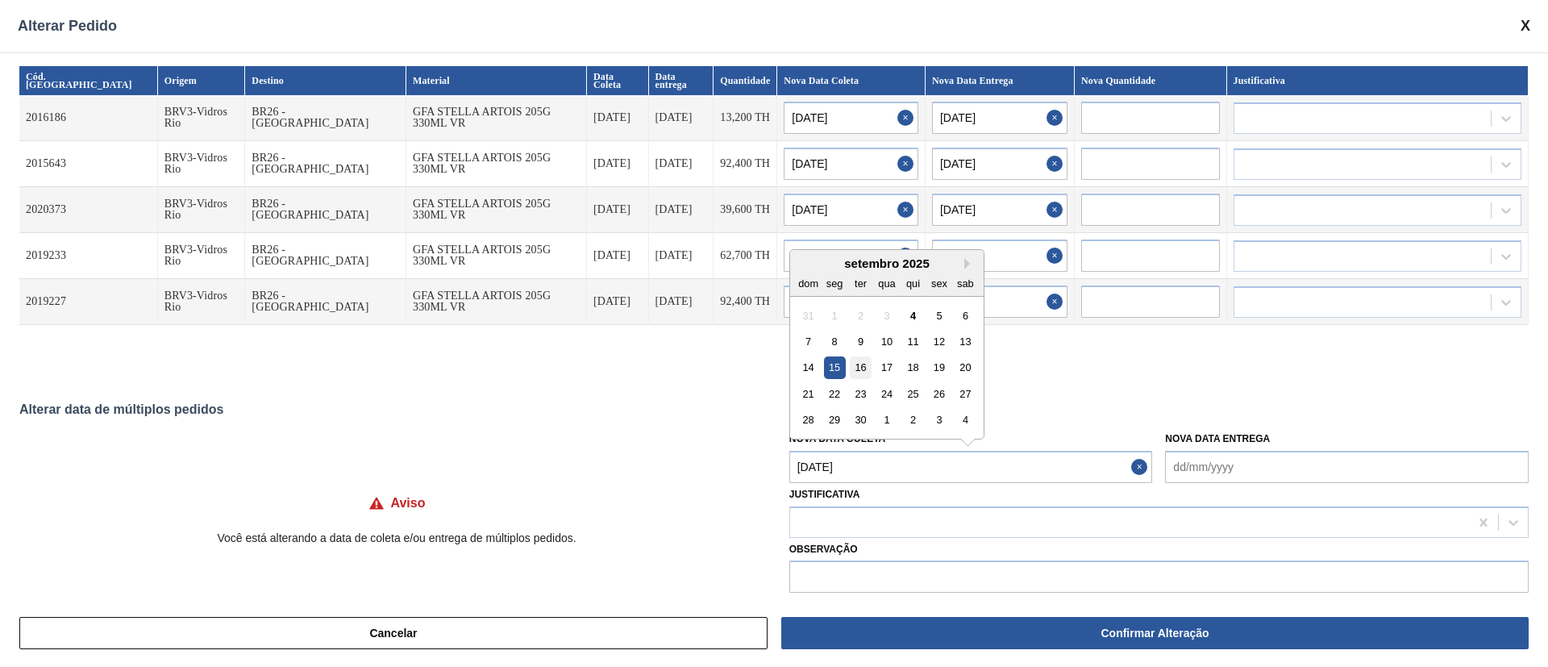
click at [859, 364] on div "16" at bounding box center [861, 367] width 22 height 22
type Coleta "[DATE]"
type input "[DATE]"
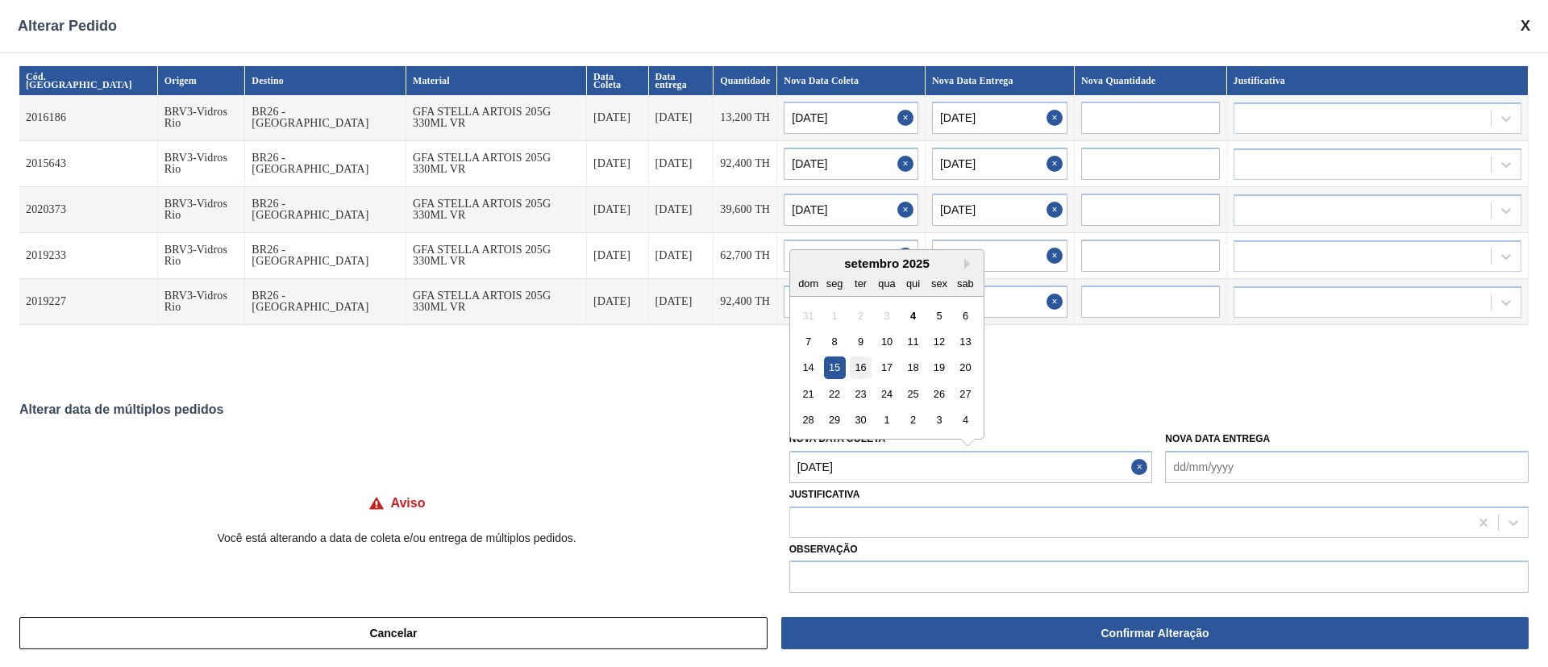
type input "[DATE]"
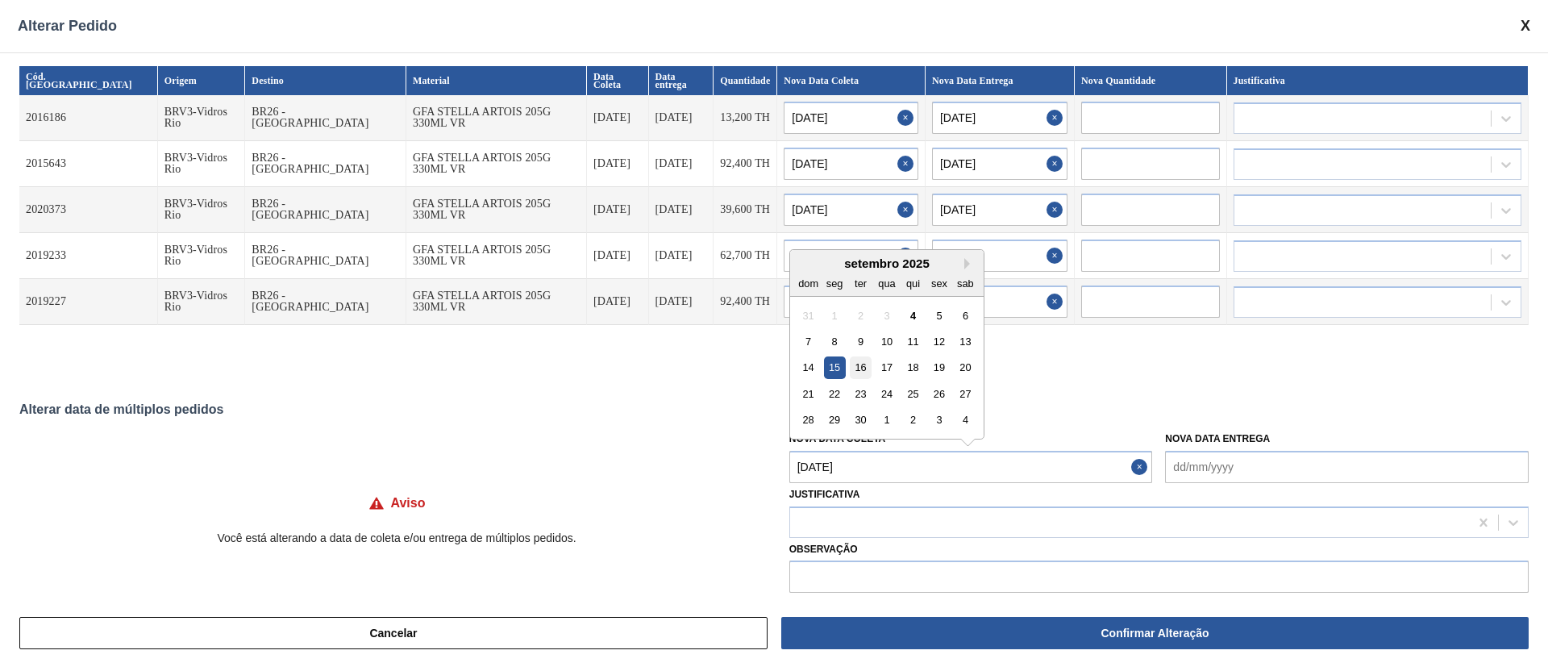
type input "[DATE]"
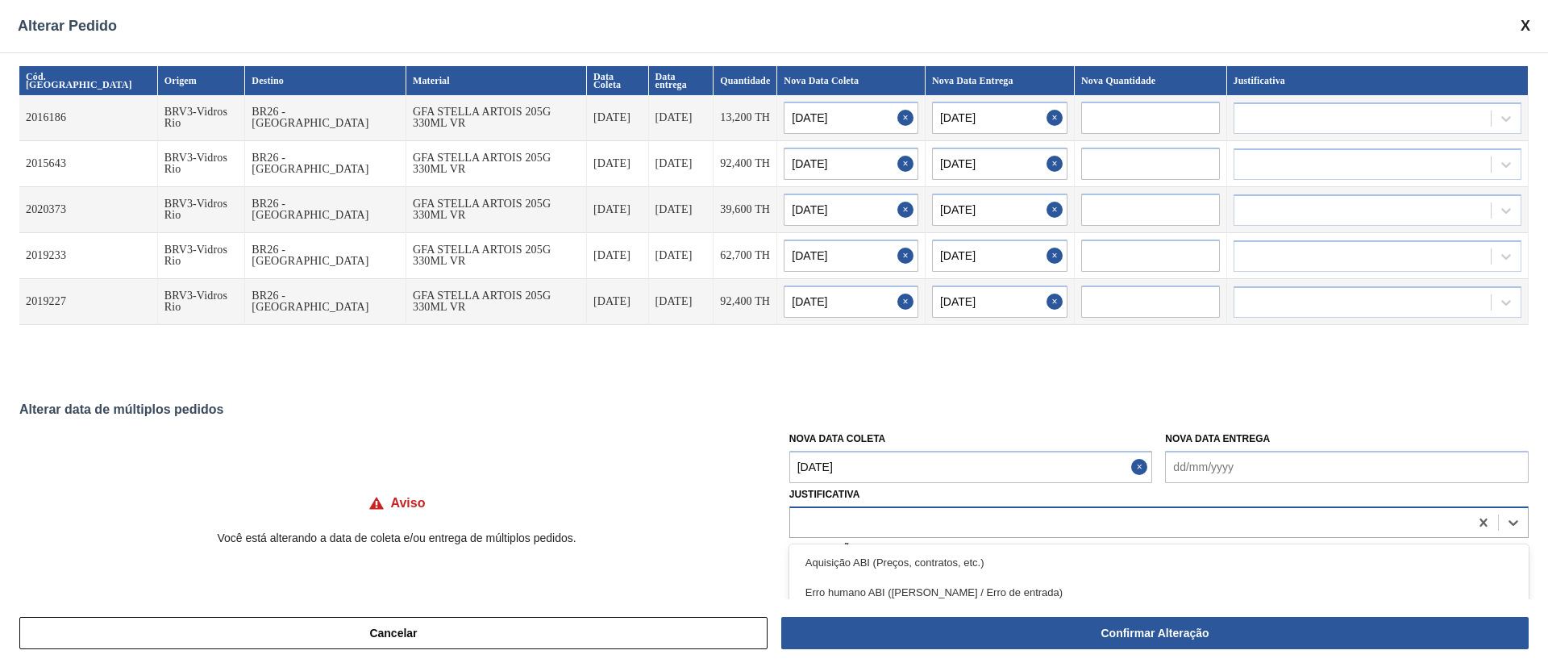
click at [857, 513] on div at bounding box center [1129, 521] width 679 height 23
type input "ou"
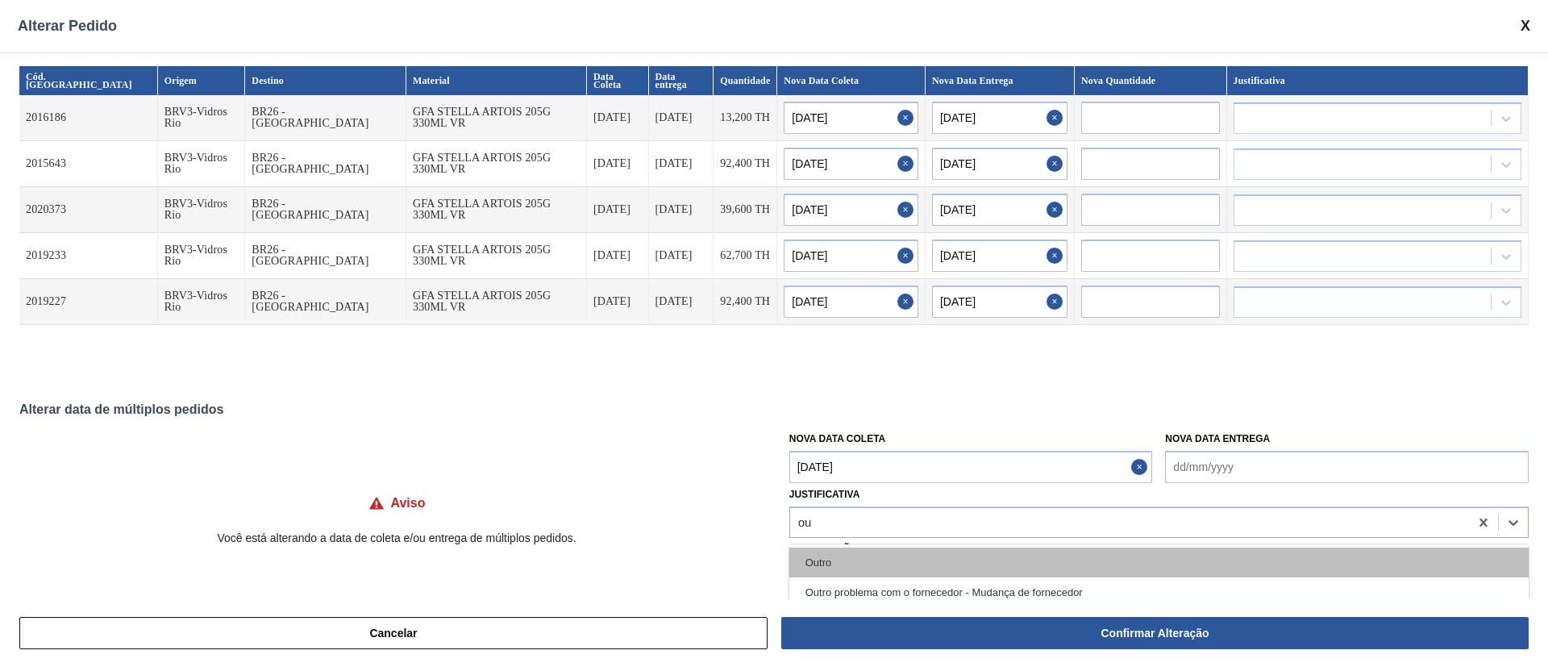
click at [839, 559] on div "Outro" at bounding box center [1158, 563] width 739 height 30
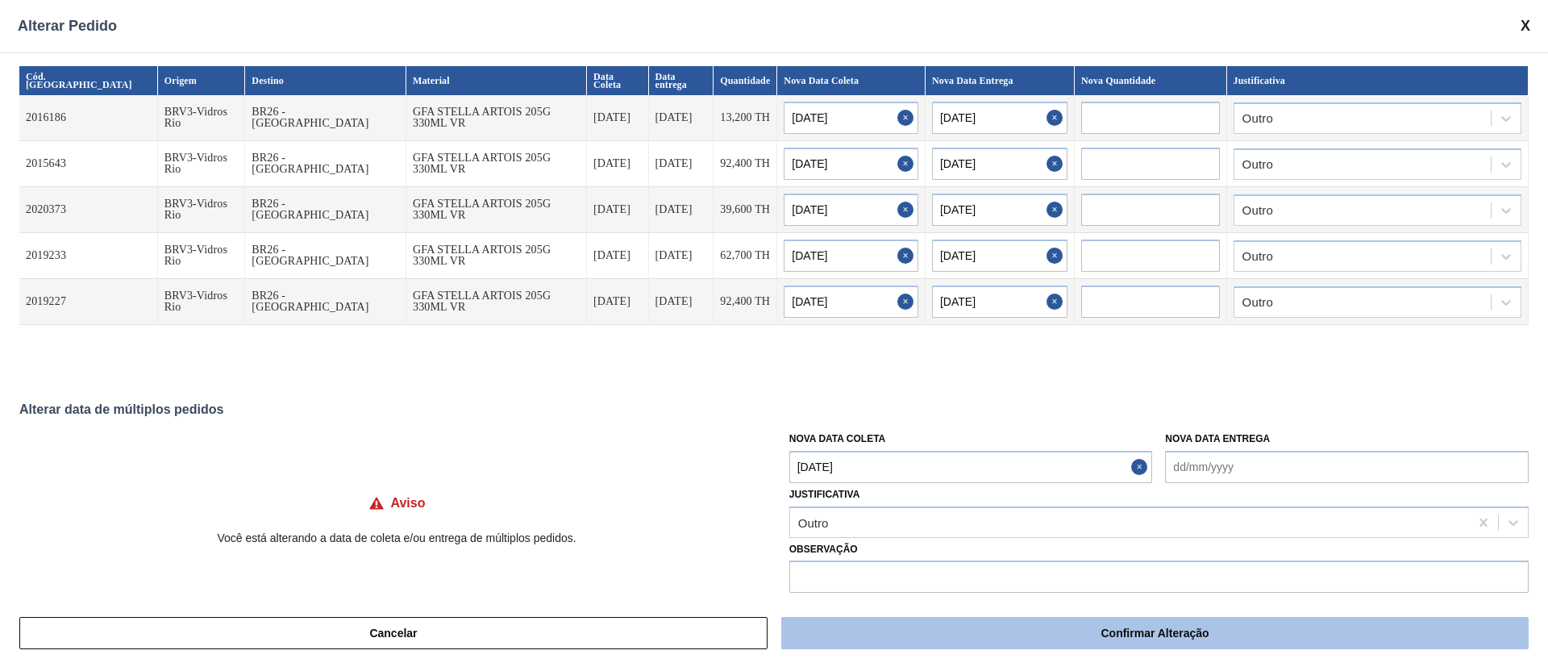
click at [939, 639] on button "Confirmar Alteração" at bounding box center [1155, 633] width 748 height 32
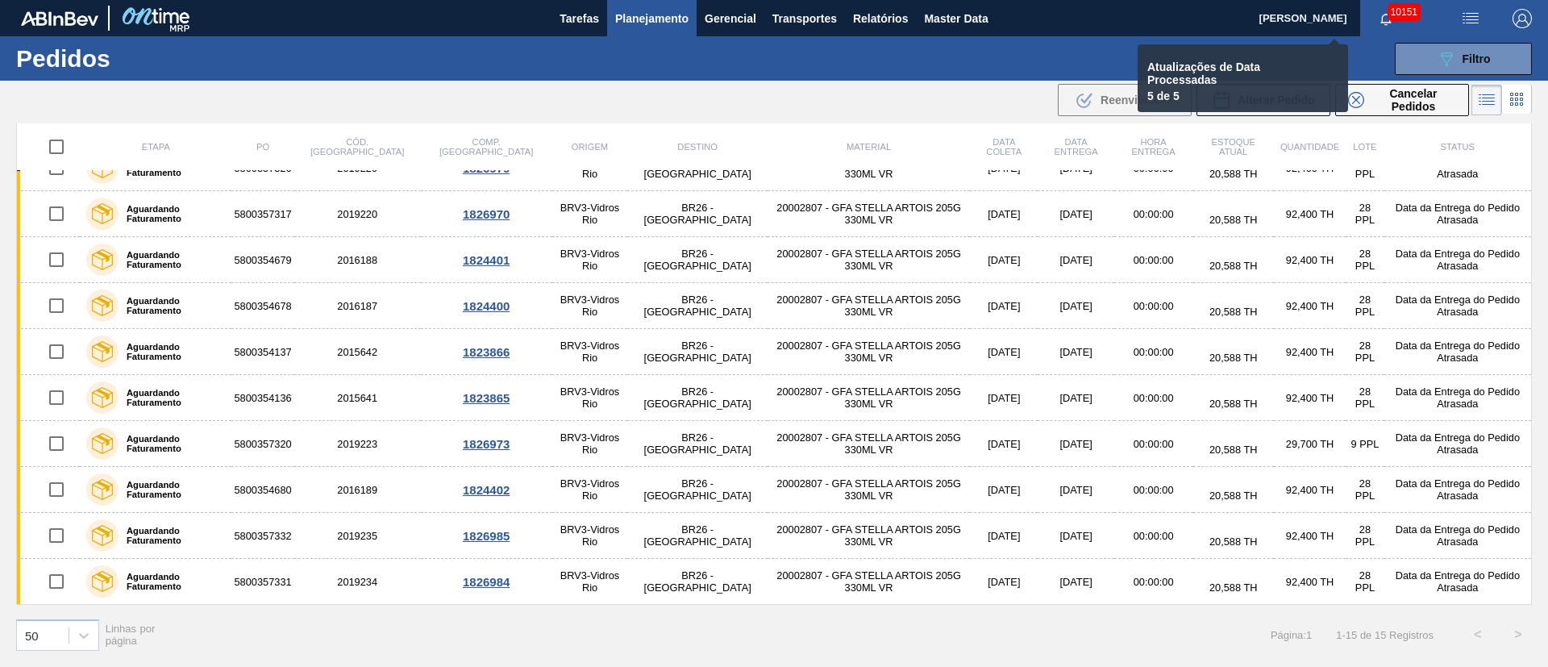
checkbox input "false"
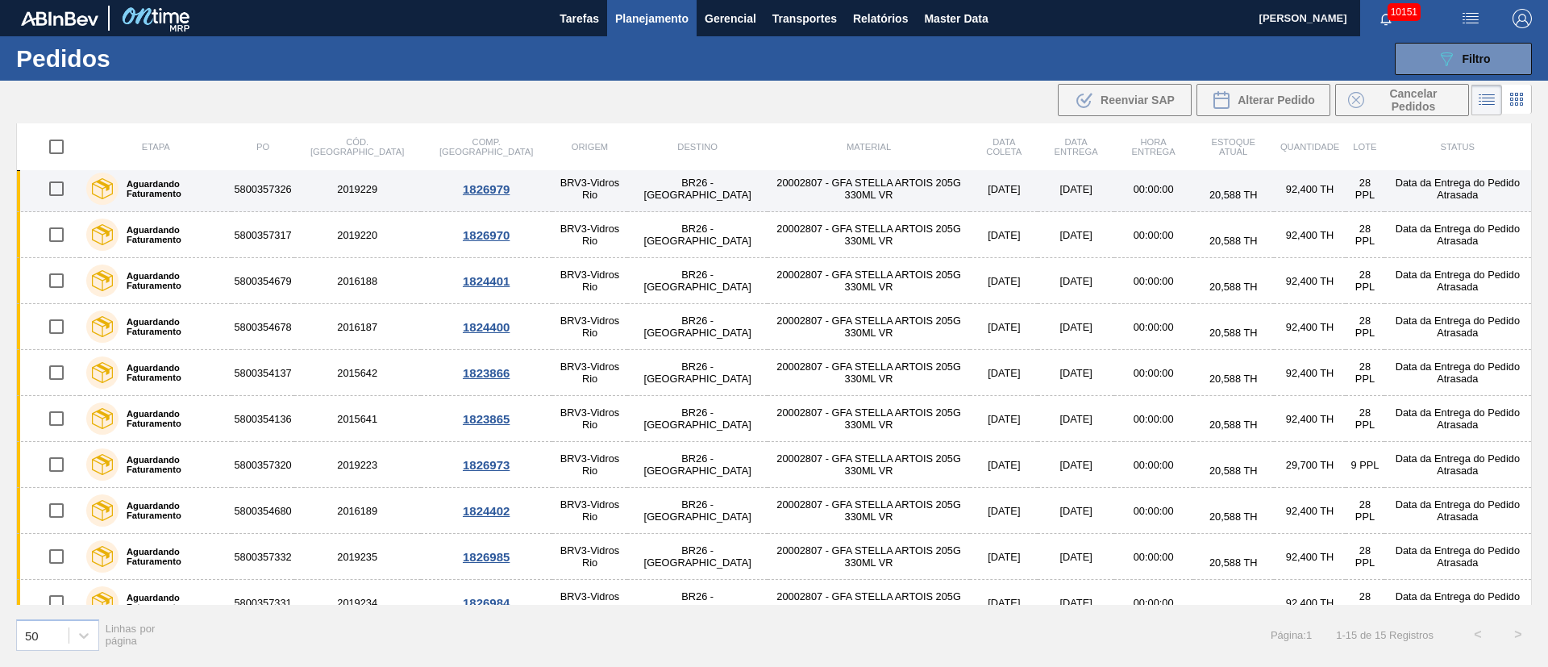
scroll to position [0, 0]
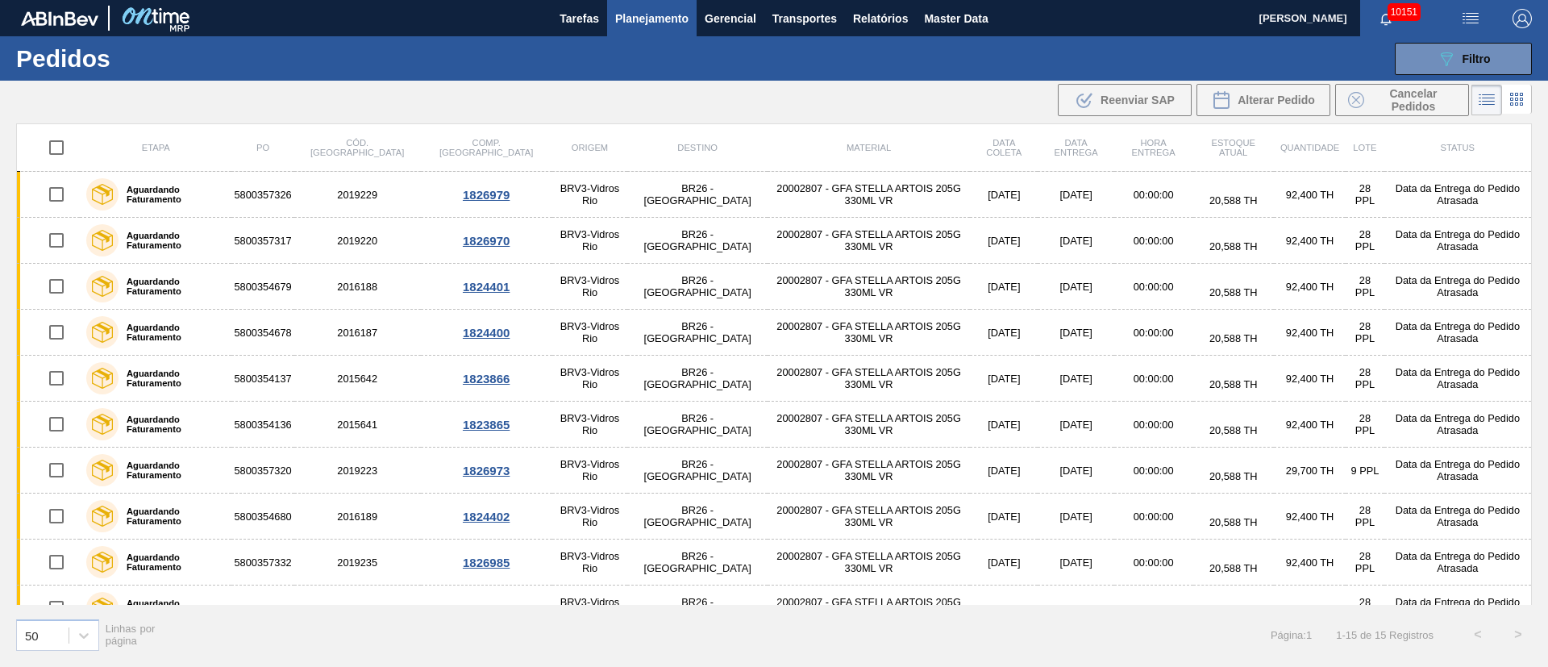
click at [646, 12] on span "Planejamento" at bounding box center [651, 18] width 73 height 19
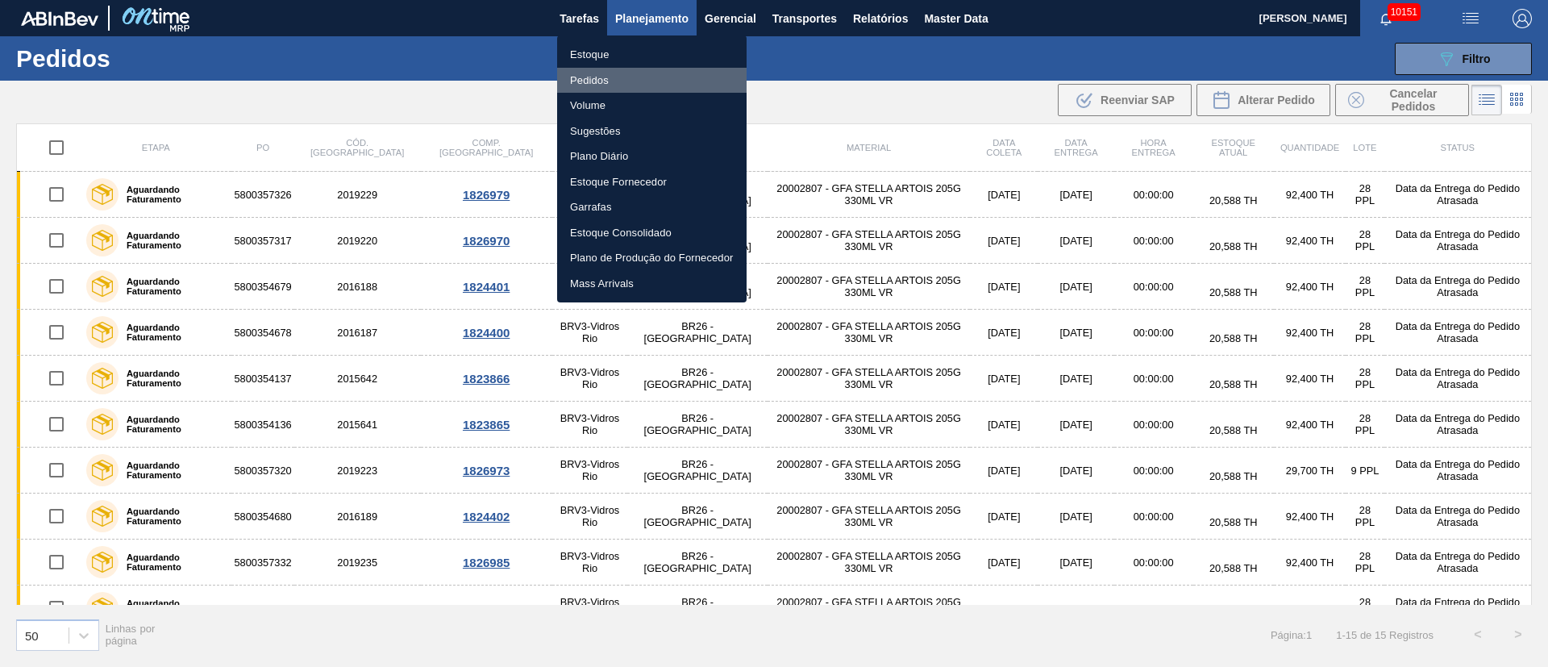
click at [609, 74] on li "Pedidos" at bounding box center [652, 81] width 190 height 26
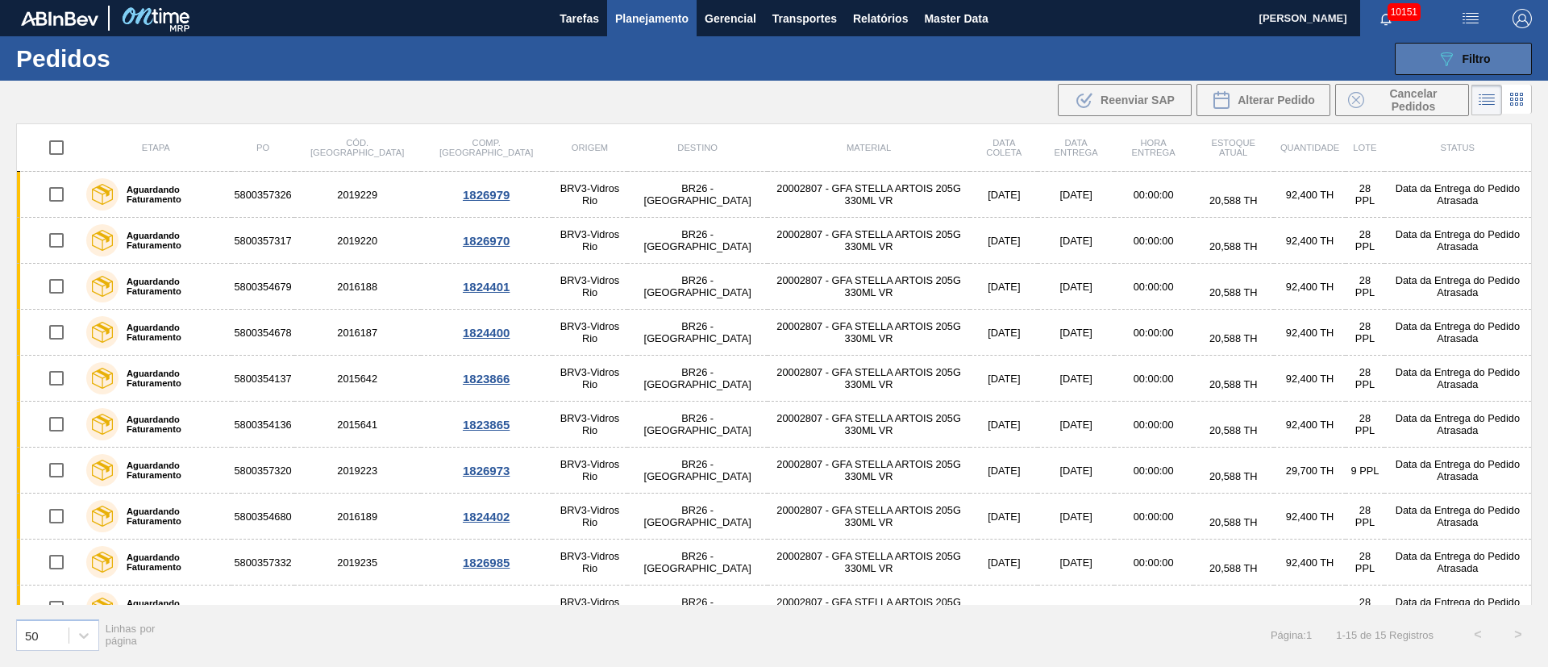
click at [1513, 58] on button "089F7B8B-B2A5-4AFE-B5C0-19BA573D28AC Filtro" at bounding box center [1463, 59] width 137 height 32
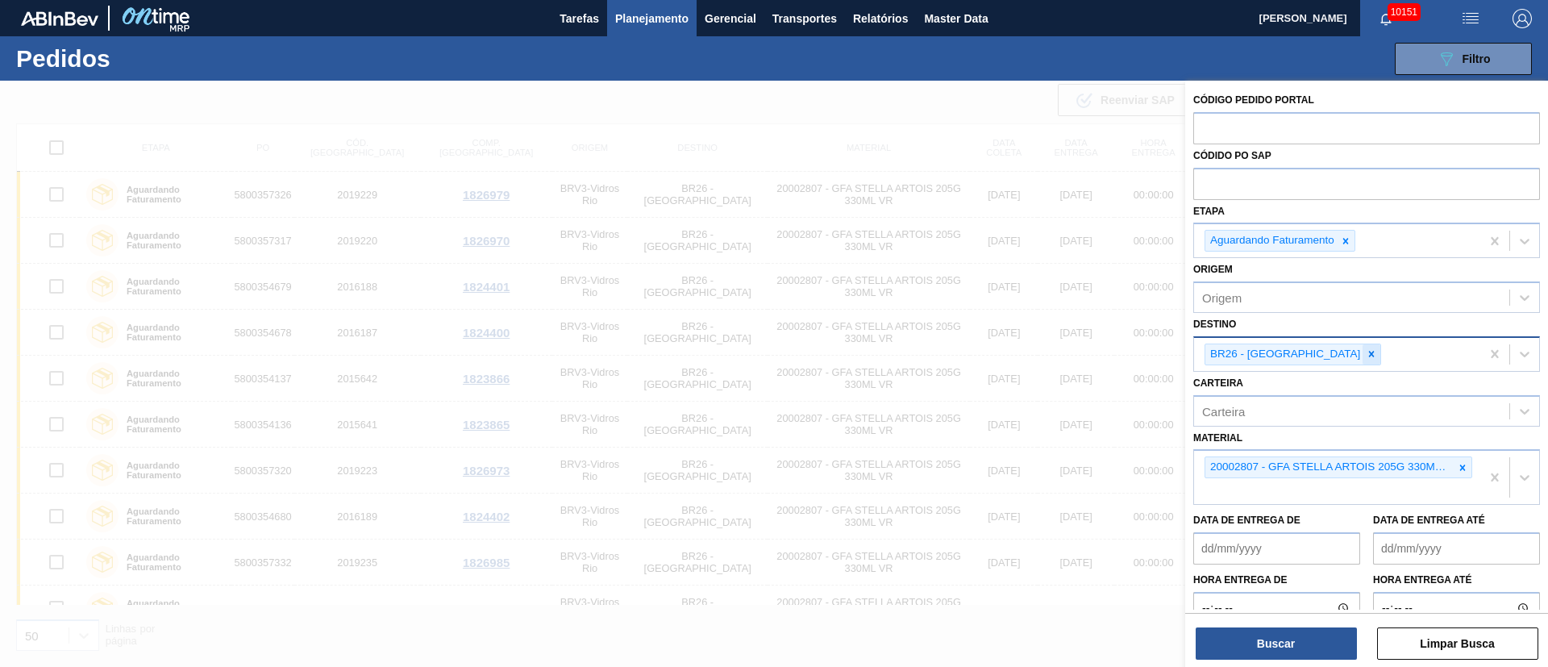
click at [1366, 356] on icon at bounding box center [1371, 353] width 11 height 11
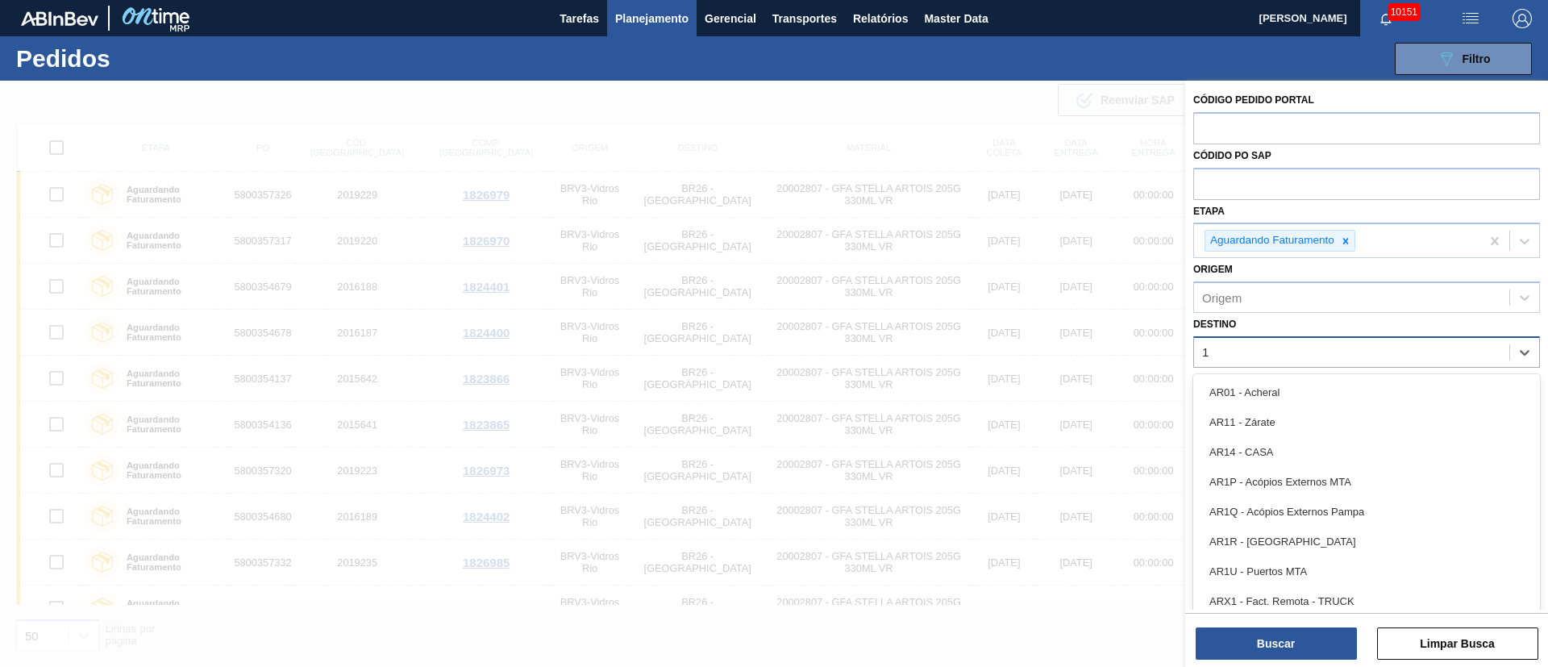
type input "16"
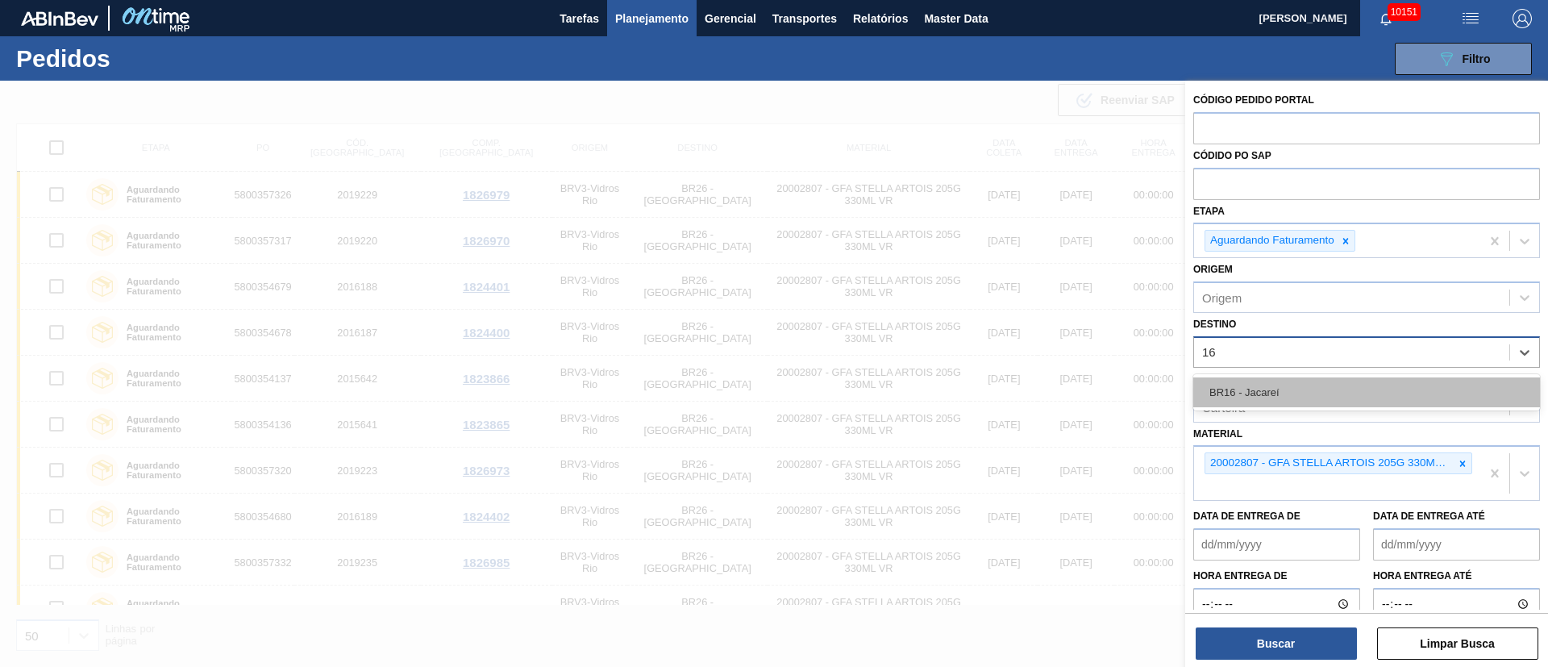
click at [1248, 403] on div "BR16 - Jacareí" at bounding box center [1366, 392] width 347 height 30
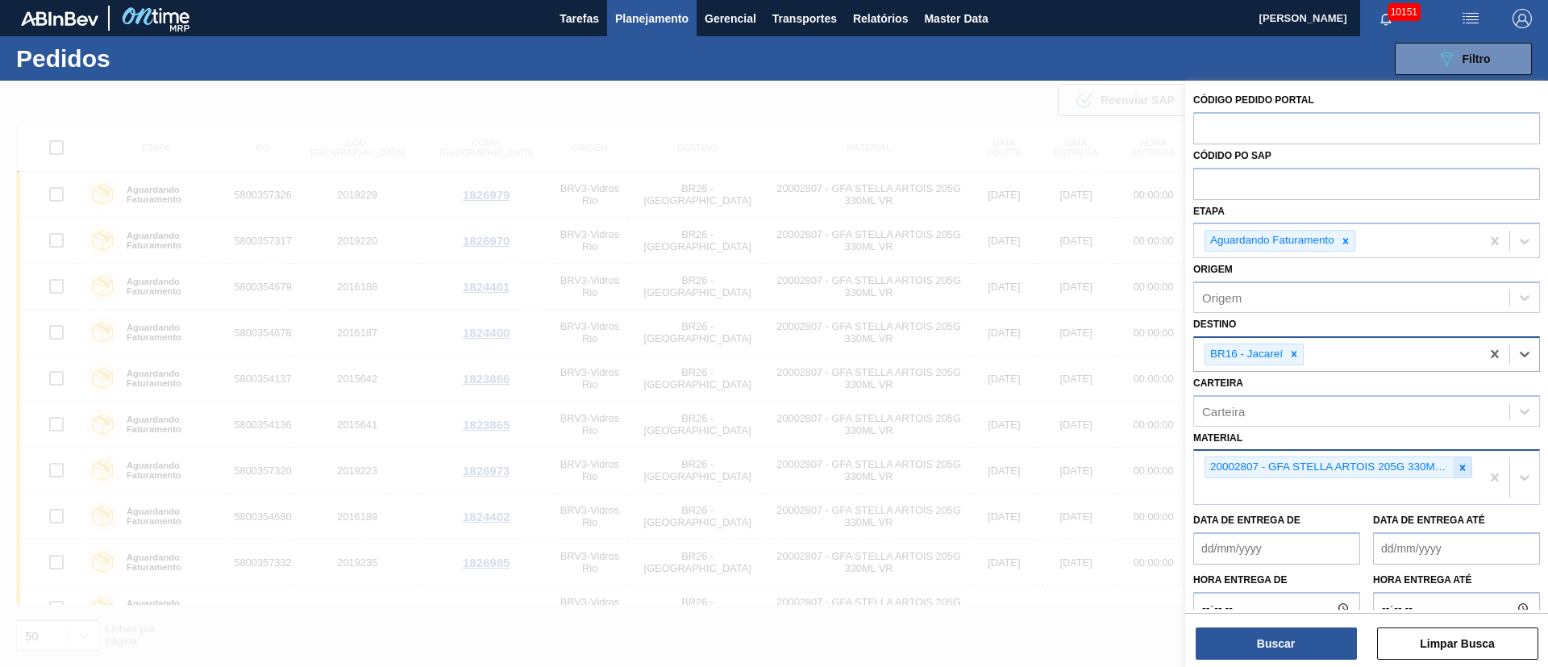
click at [1457, 464] on icon at bounding box center [1462, 467] width 11 height 11
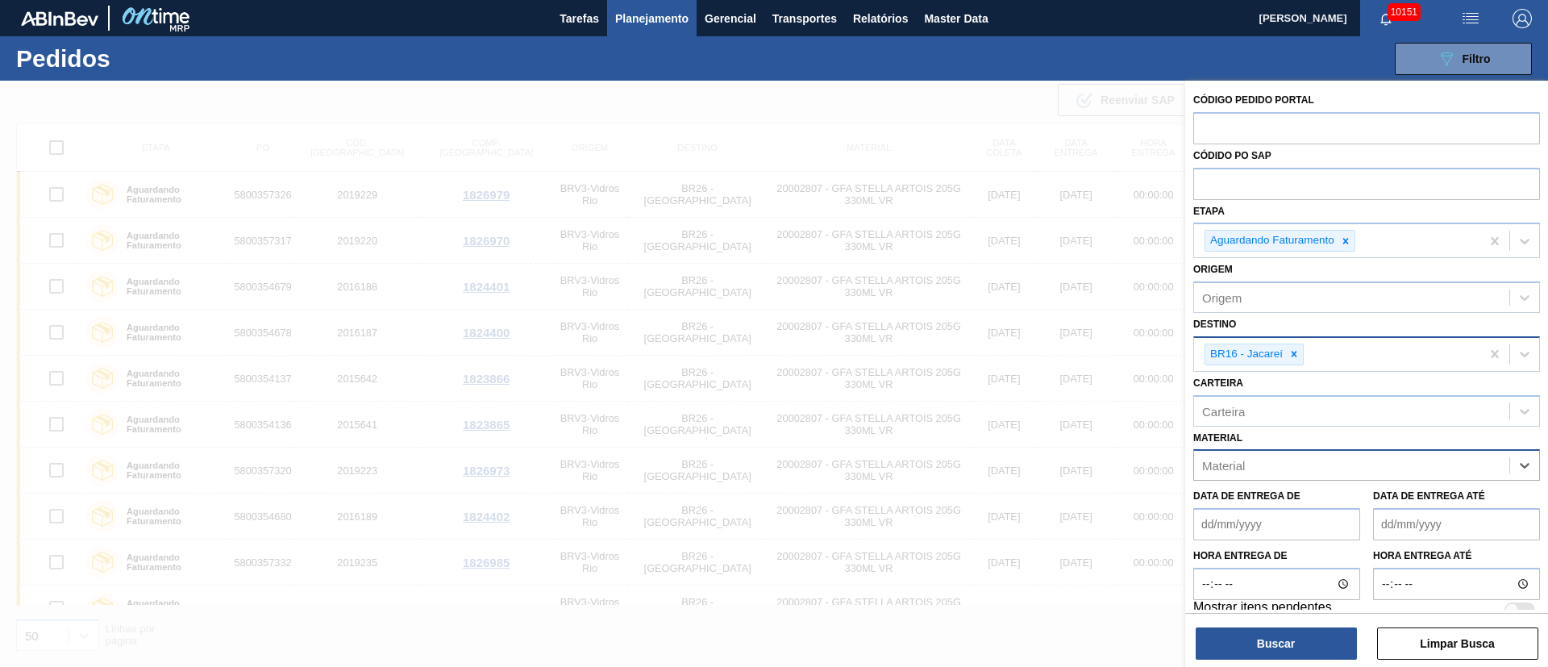
type input "e"
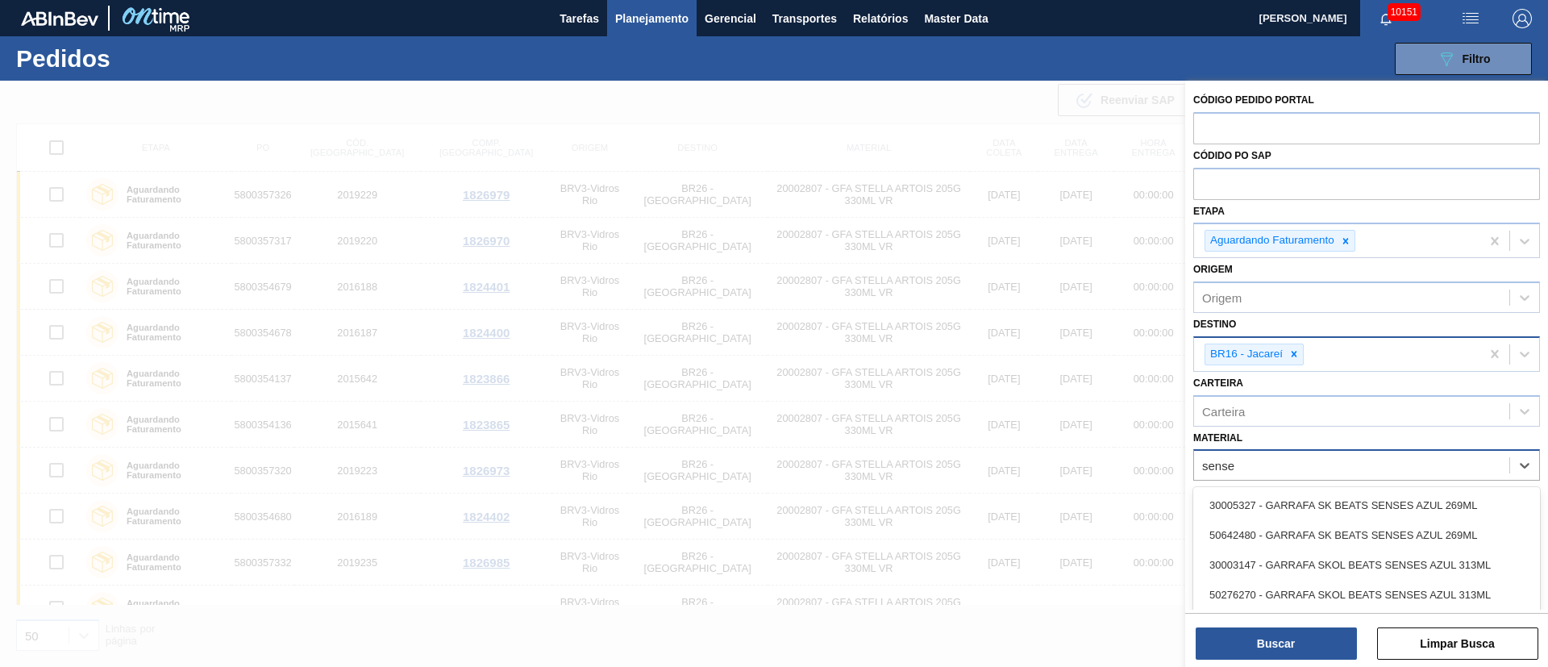
type input "senses"
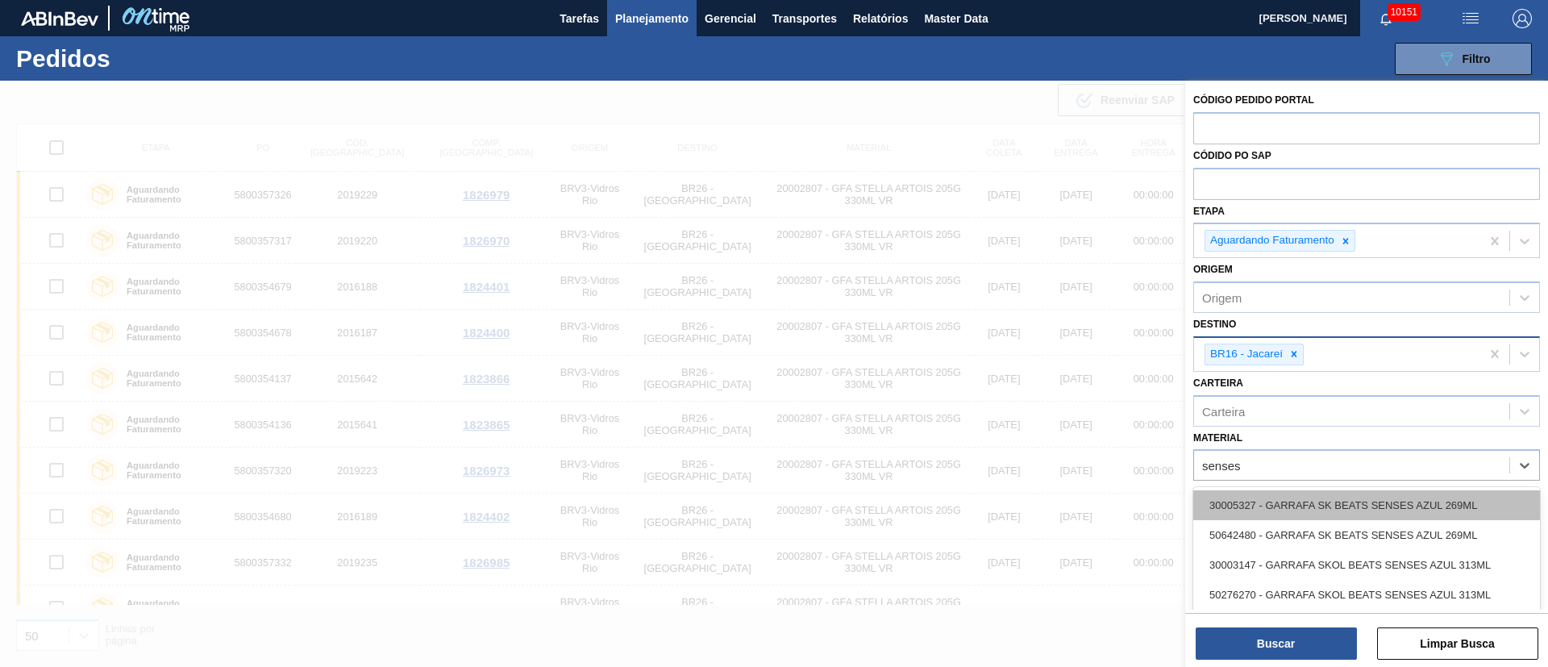
click at [1391, 510] on div "30005327 - GARRAFA SK BEATS SENSES AZUL 269ML" at bounding box center [1366, 505] width 347 height 30
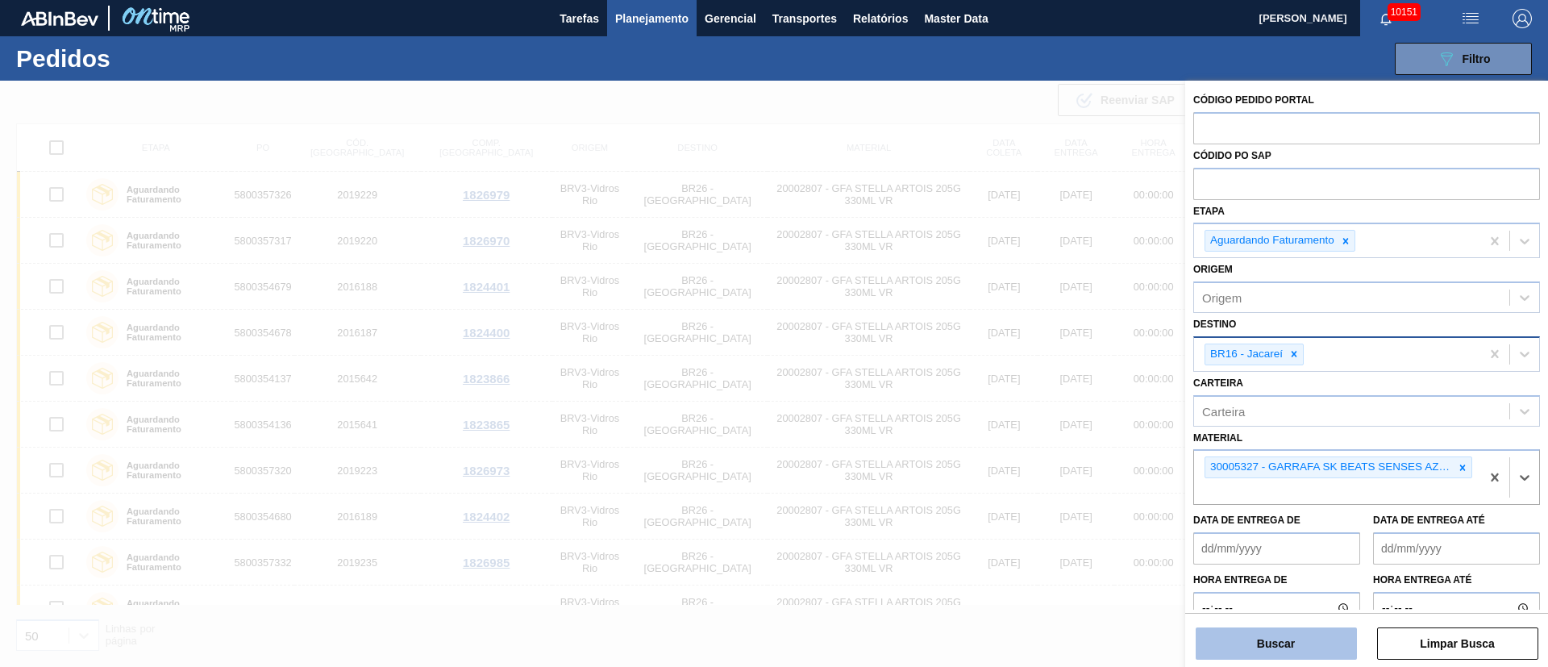
click at [1310, 635] on button "Buscar" at bounding box center [1276, 643] width 161 height 32
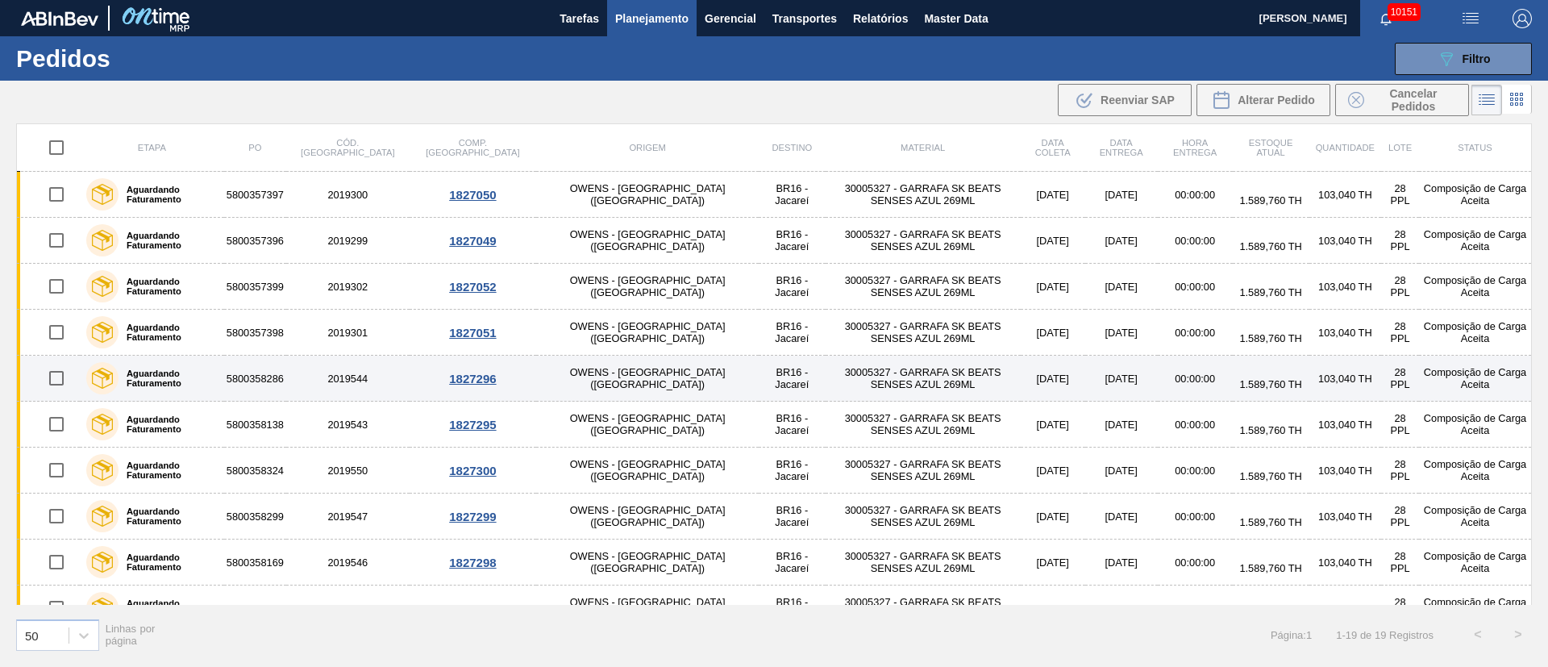
click at [51, 380] on input "checkbox" at bounding box center [57, 378] width 34 height 34
checkbox input "true"
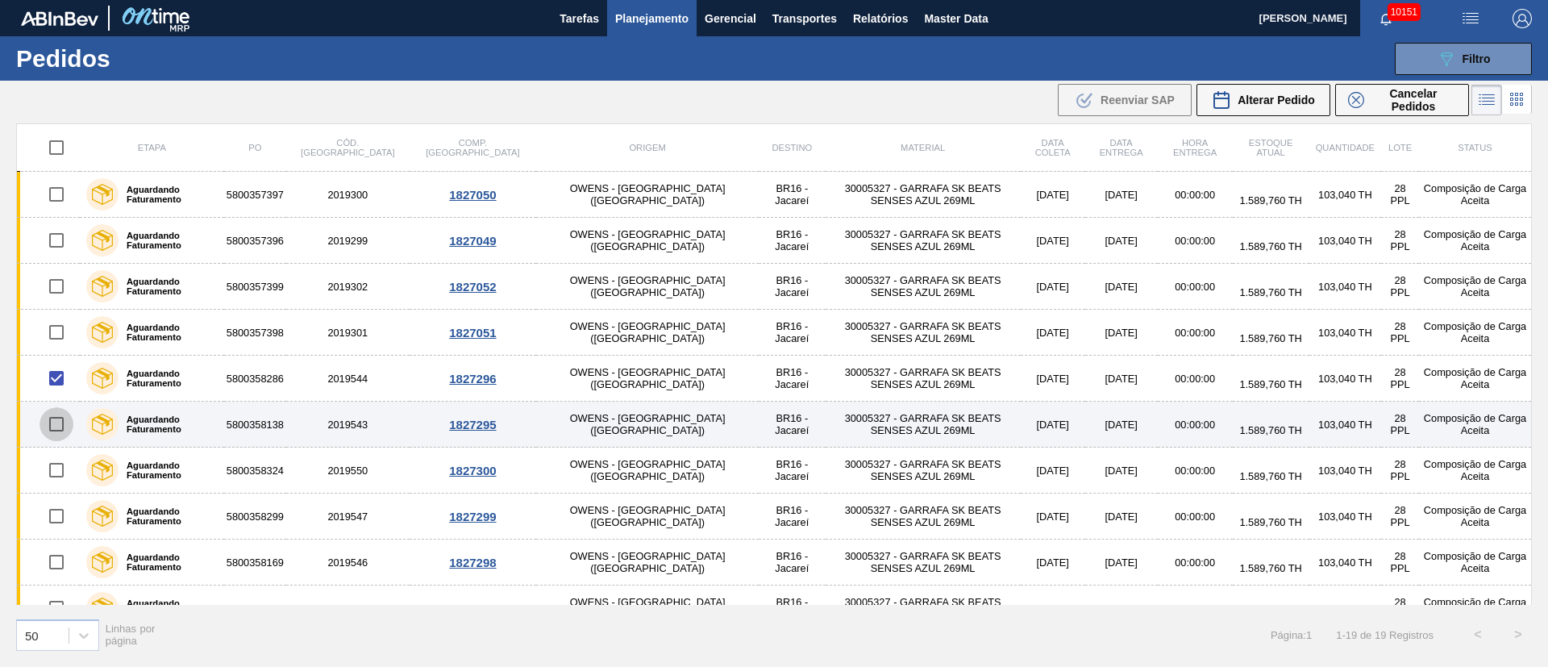
click at [60, 419] on input "checkbox" at bounding box center [57, 424] width 34 height 34
checkbox input "true"
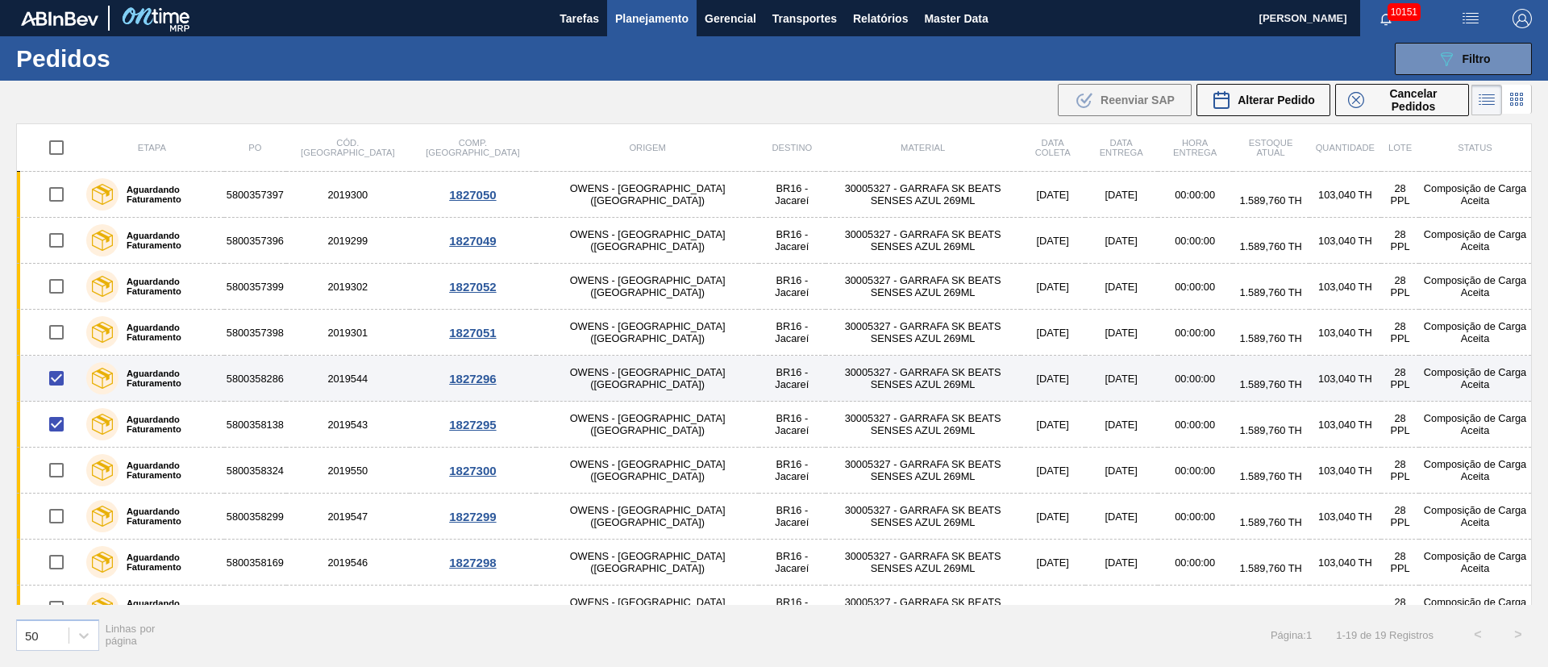
click at [59, 377] on input "checkbox" at bounding box center [57, 378] width 34 height 34
checkbox input "false"
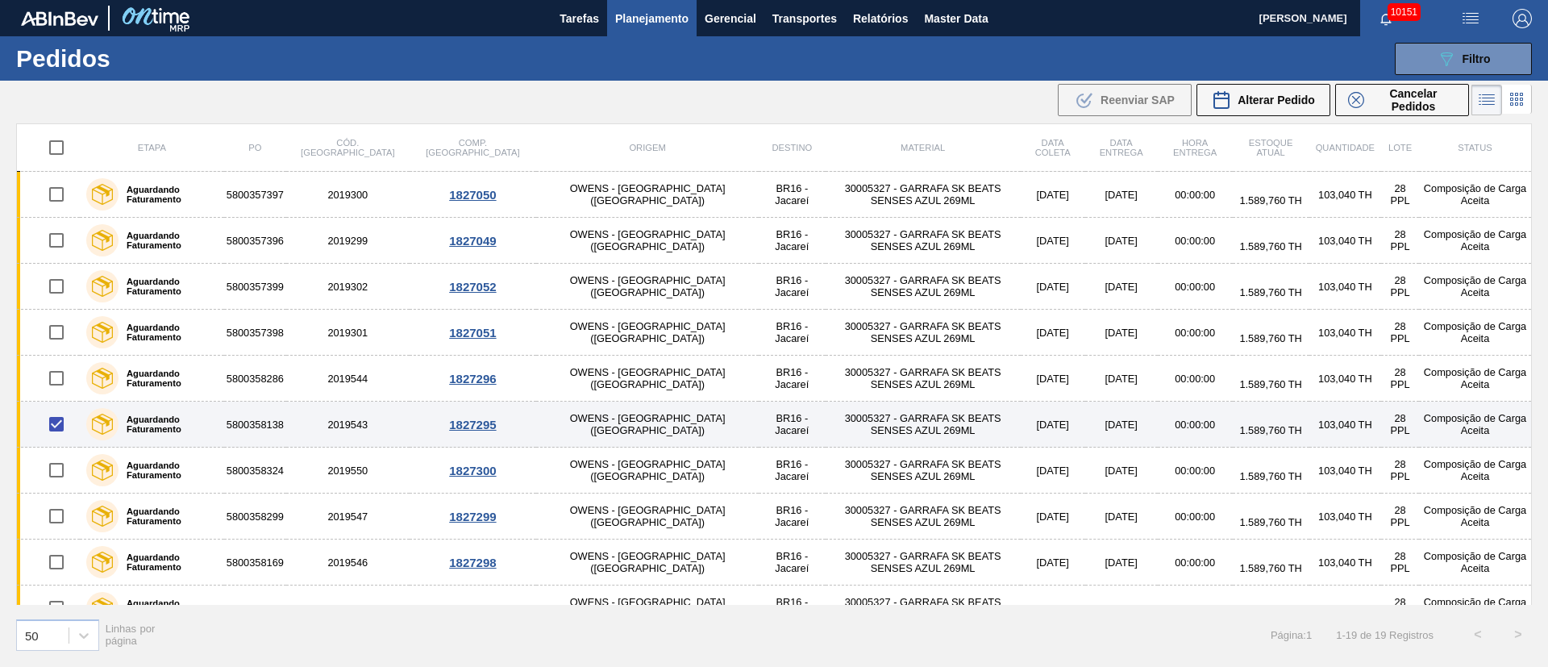
click at [60, 426] on input "checkbox" at bounding box center [57, 424] width 34 height 34
checkbox input "false"
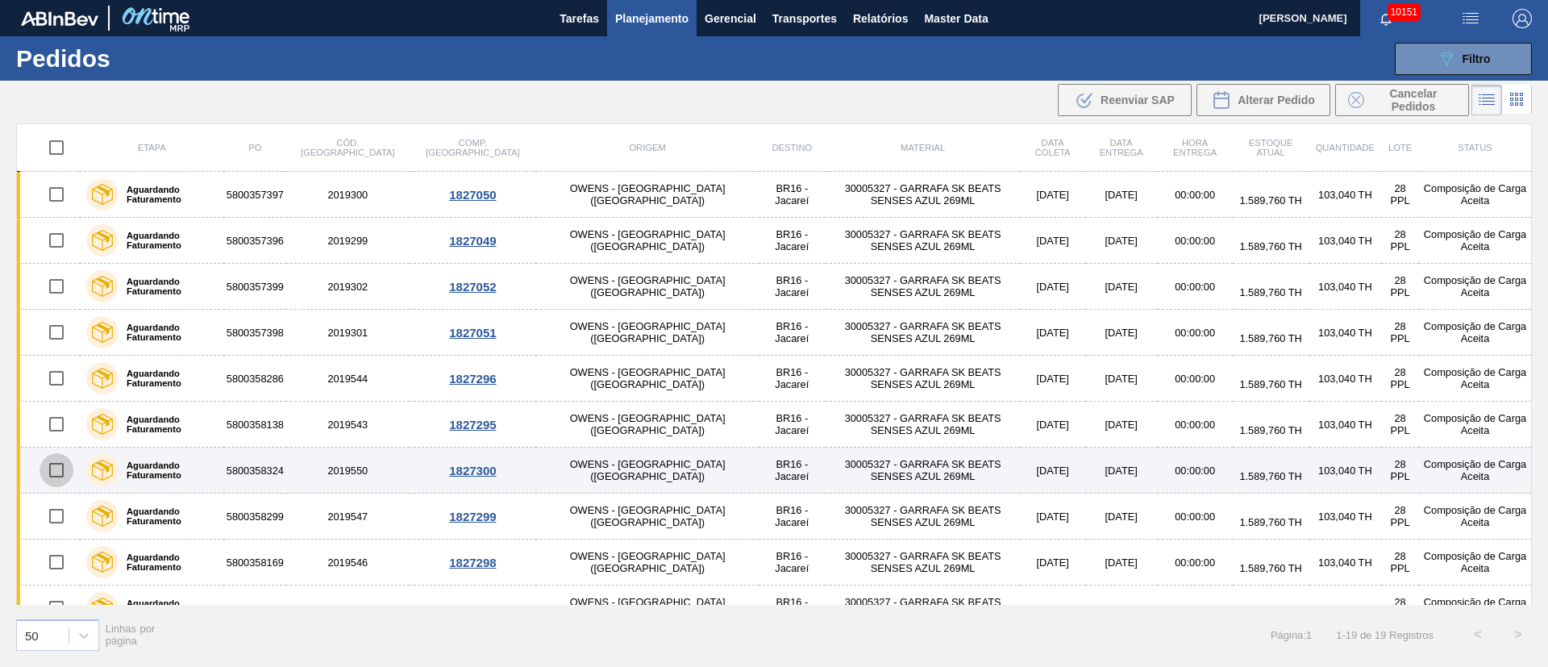
click at [56, 470] on input "checkbox" at bounding box center [57, 470] width 34 height 34
checkbox input "true"
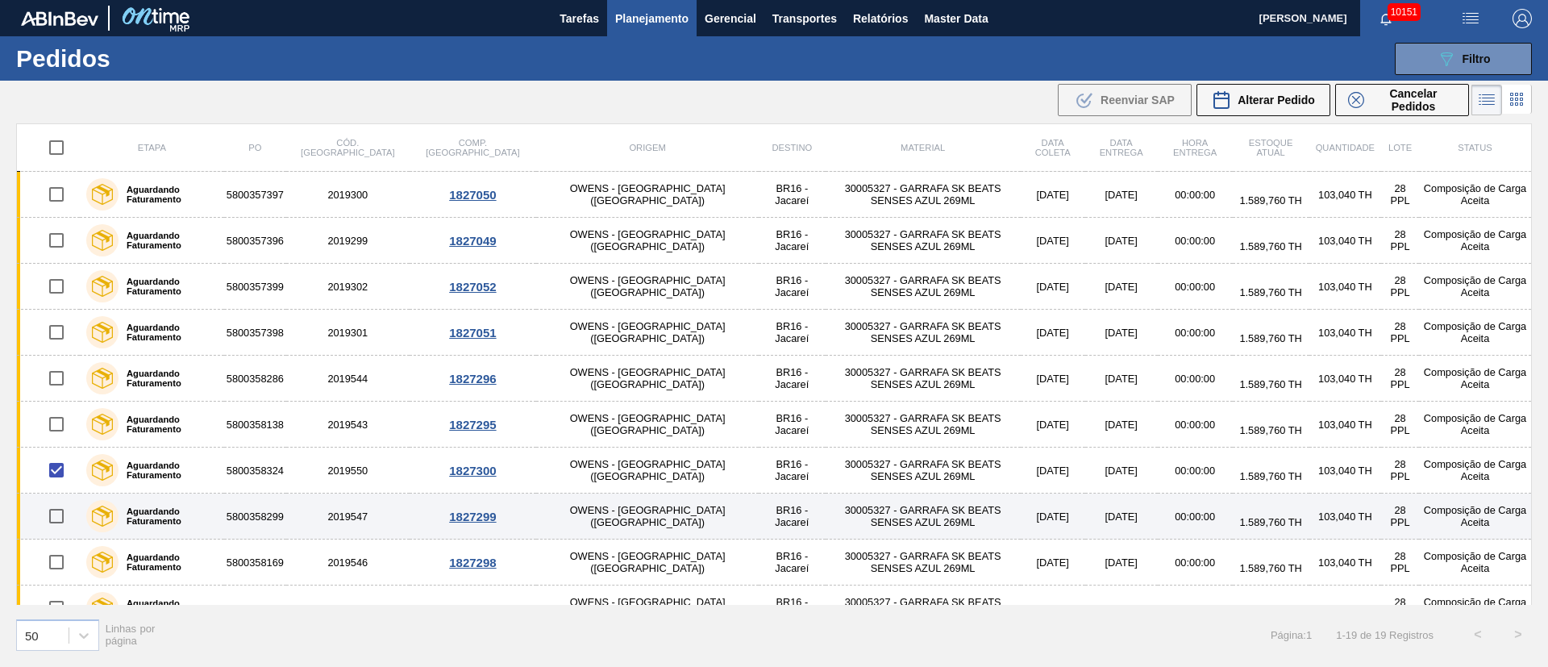
click at [58, 514] on input "checkbox" at bounding box center [57, 516] width 34 height 34
checkbox input "true"
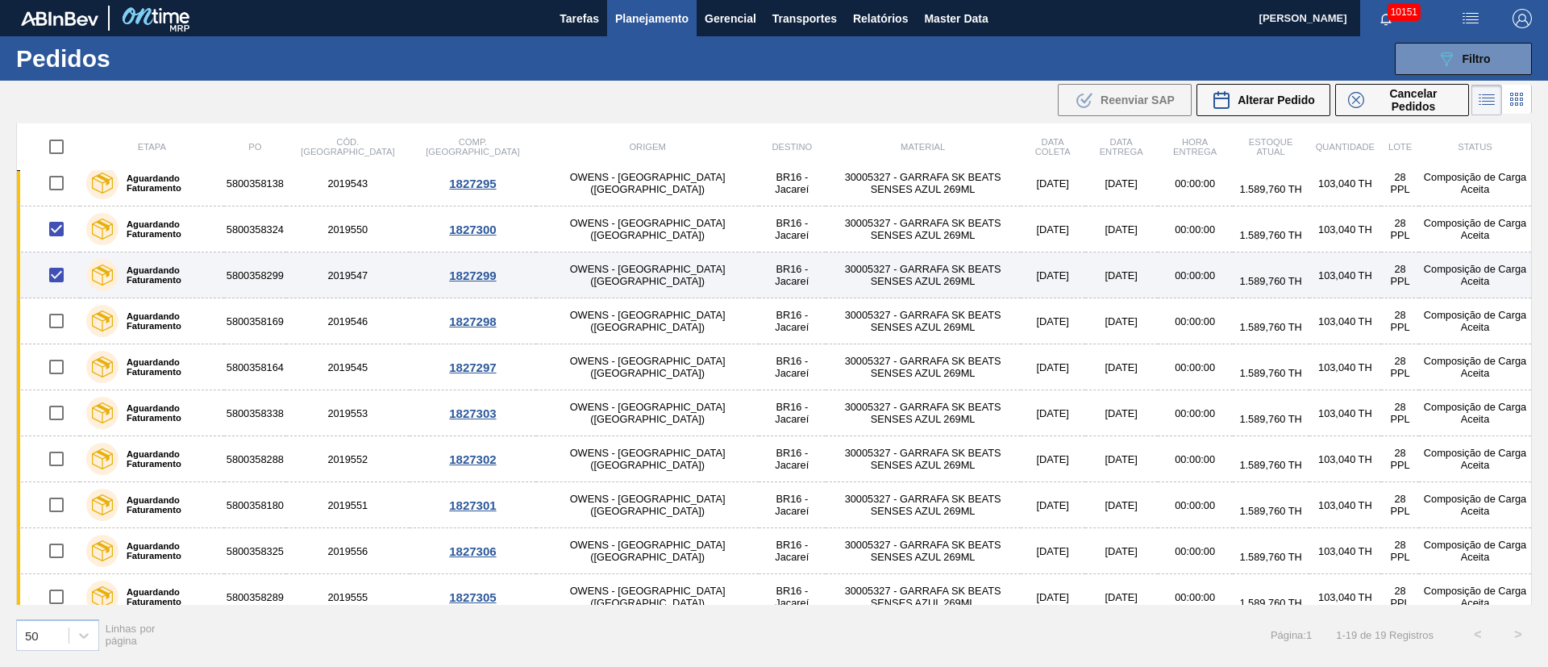
scroll to position [242, 0]
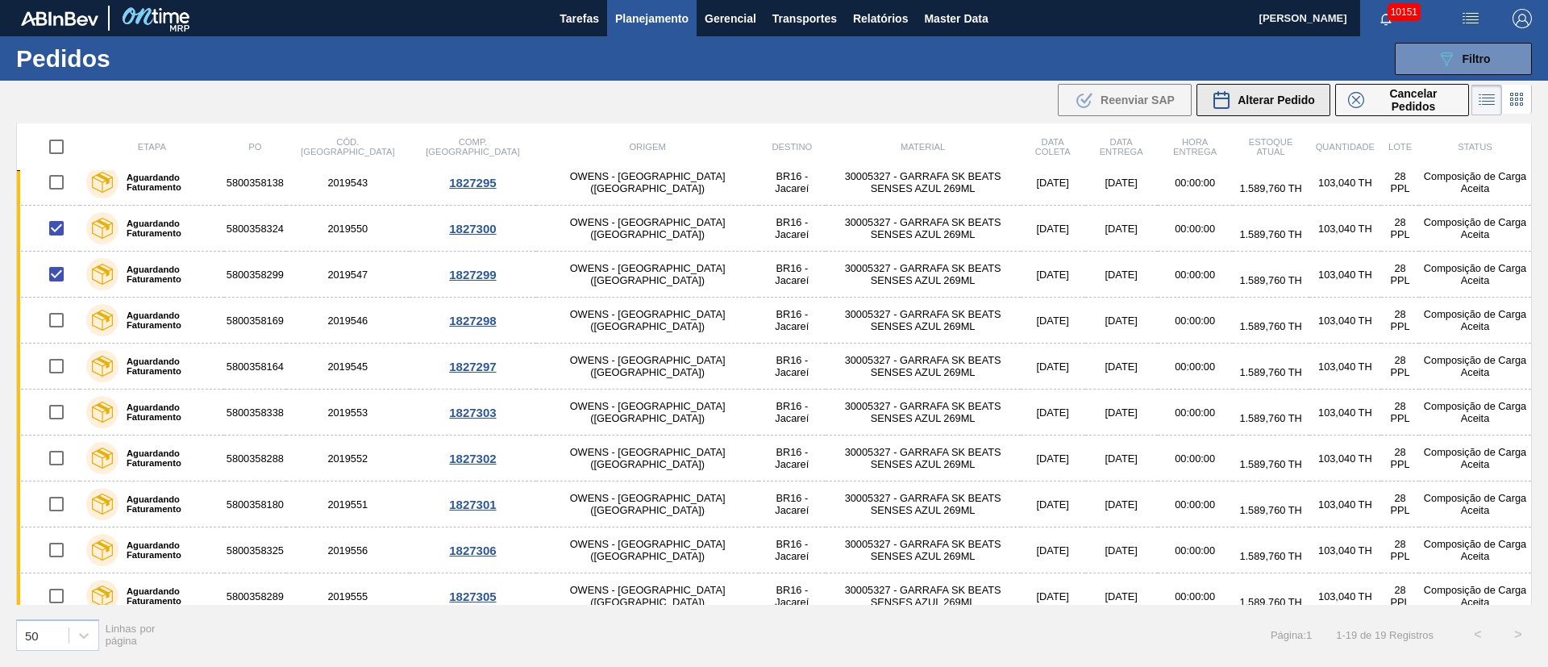
click at [1289, 102] on span "Alterar Pedido" at bounding box center [1276, 100] width 77 height 13
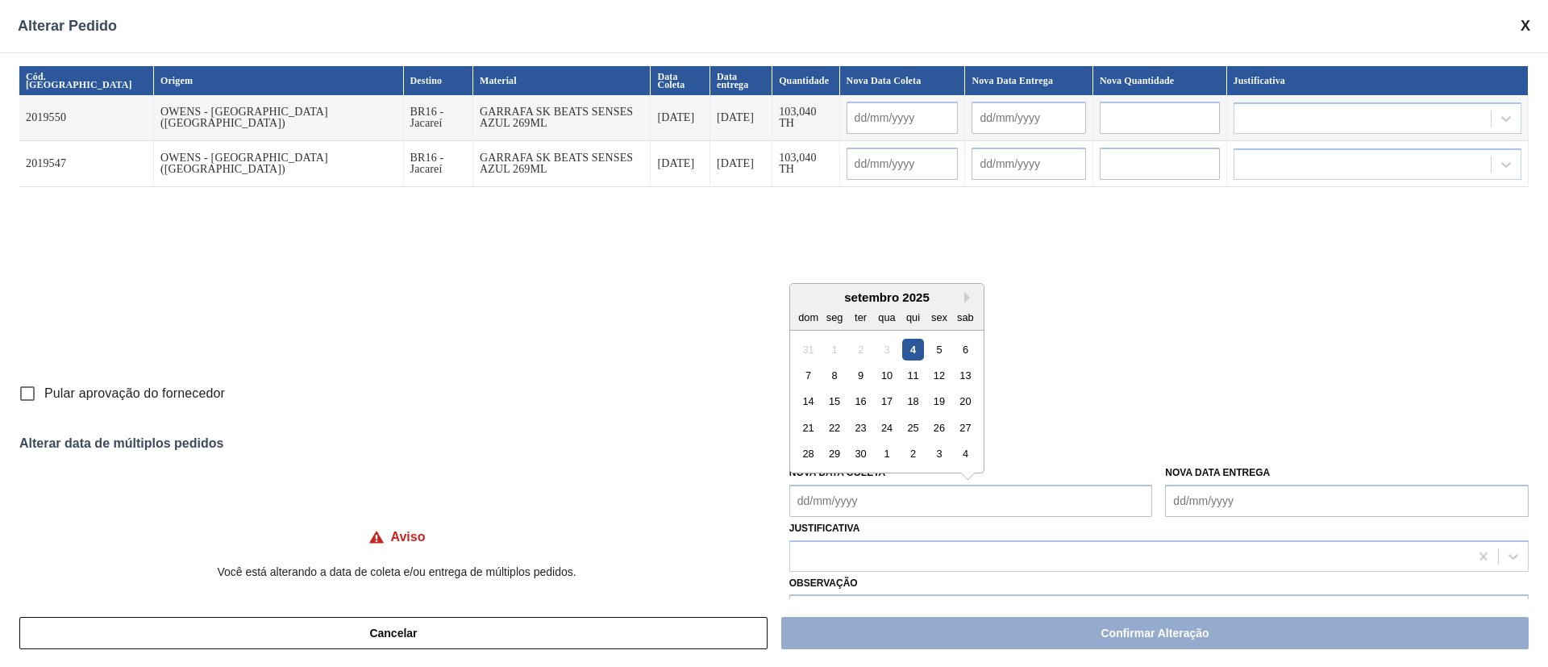
drag, startPoint x: 908, startPoint y: 506, endPoint x: 901, endPoint y: 500, distance: 9.7
click at [908, 506] on Coleta "Nova Data Coleta" at bounding box center [971, 501] width 364 height 32
click at [890, 380] on div "10" at bounding box center [887, 375] width 22 height 22
type Coleta "[DATE]"
type input "[DATE]"
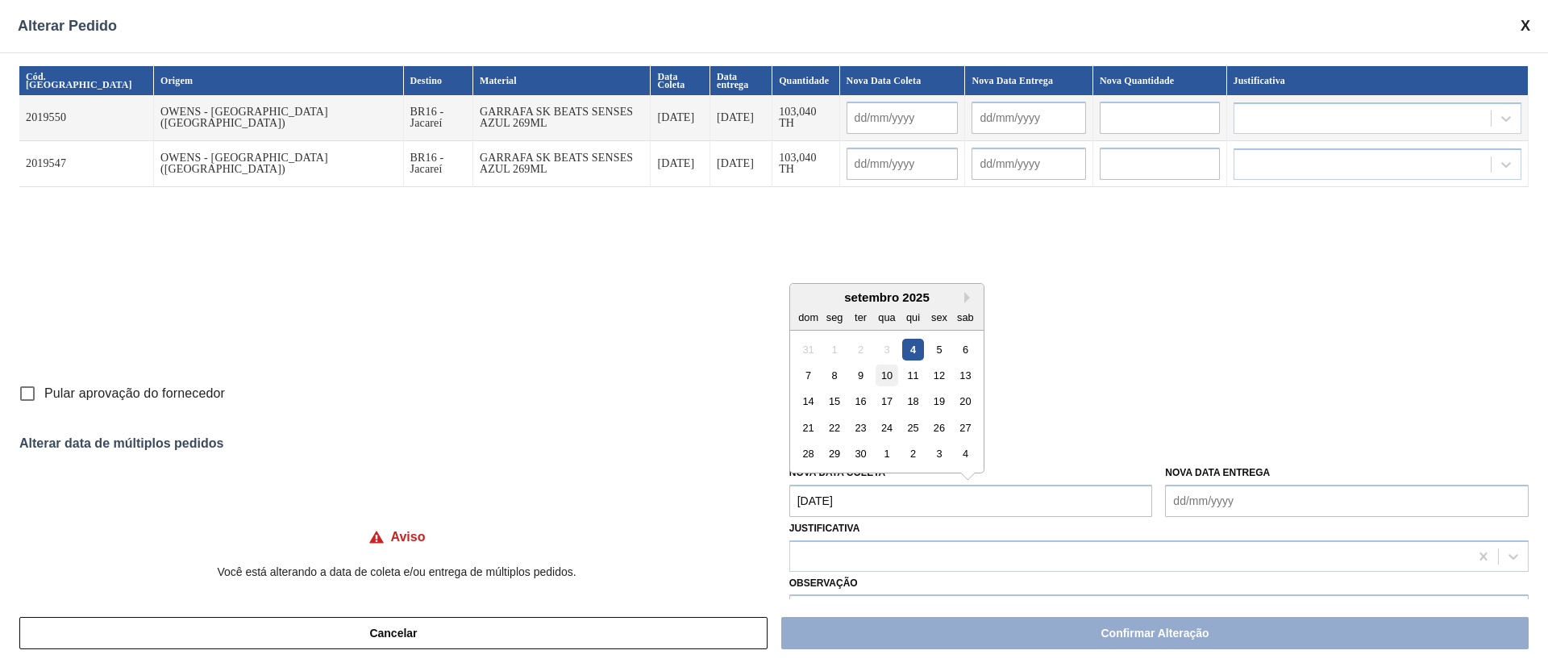
type input "[DATE]"
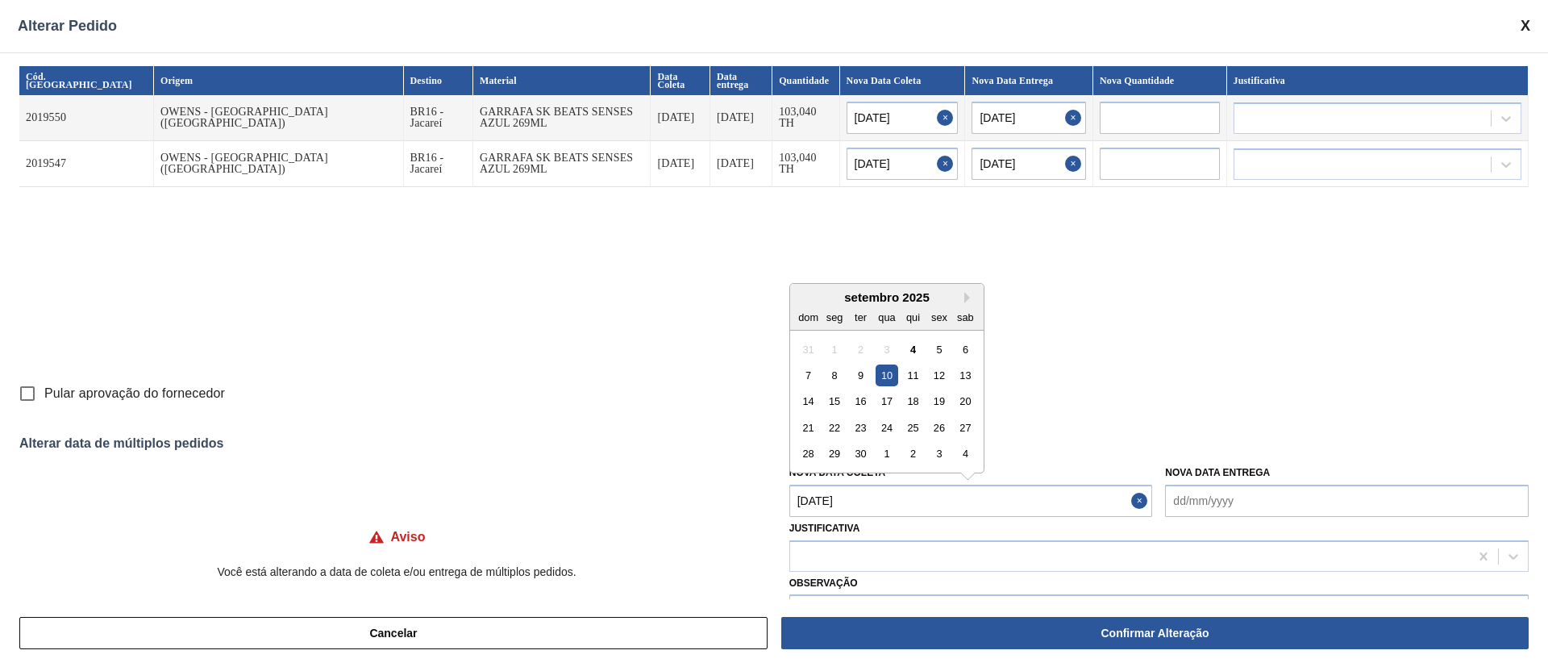
click at [892, 502] on Coleta "[DATE]" at bounding box center [971, 501] width 364 height 32
click at [966, 347] on div "6" at bounding box center [966, 349] width 22 height 22
type Coleta "[DATE]"
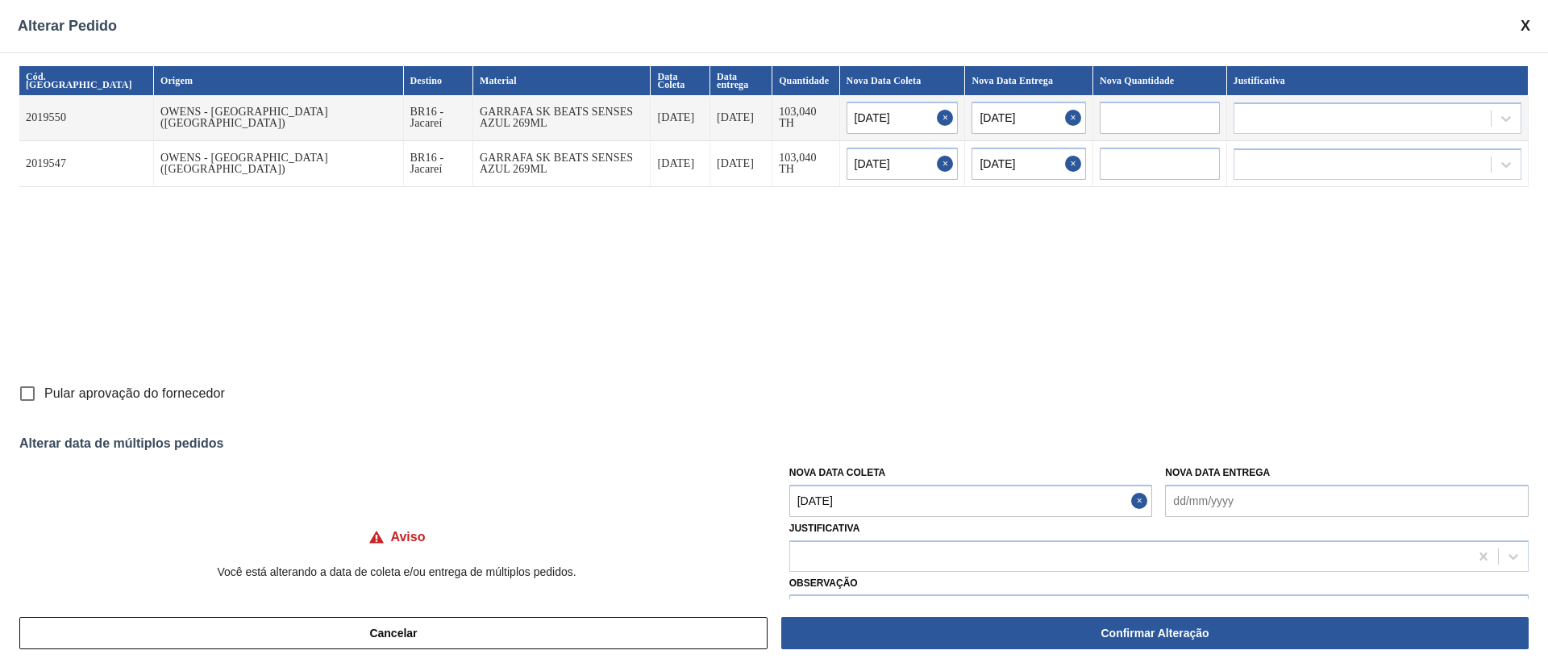
type input "[DATE]"
click at [854, 552] on div at bounding box center [1129, 555] width 679 height 23
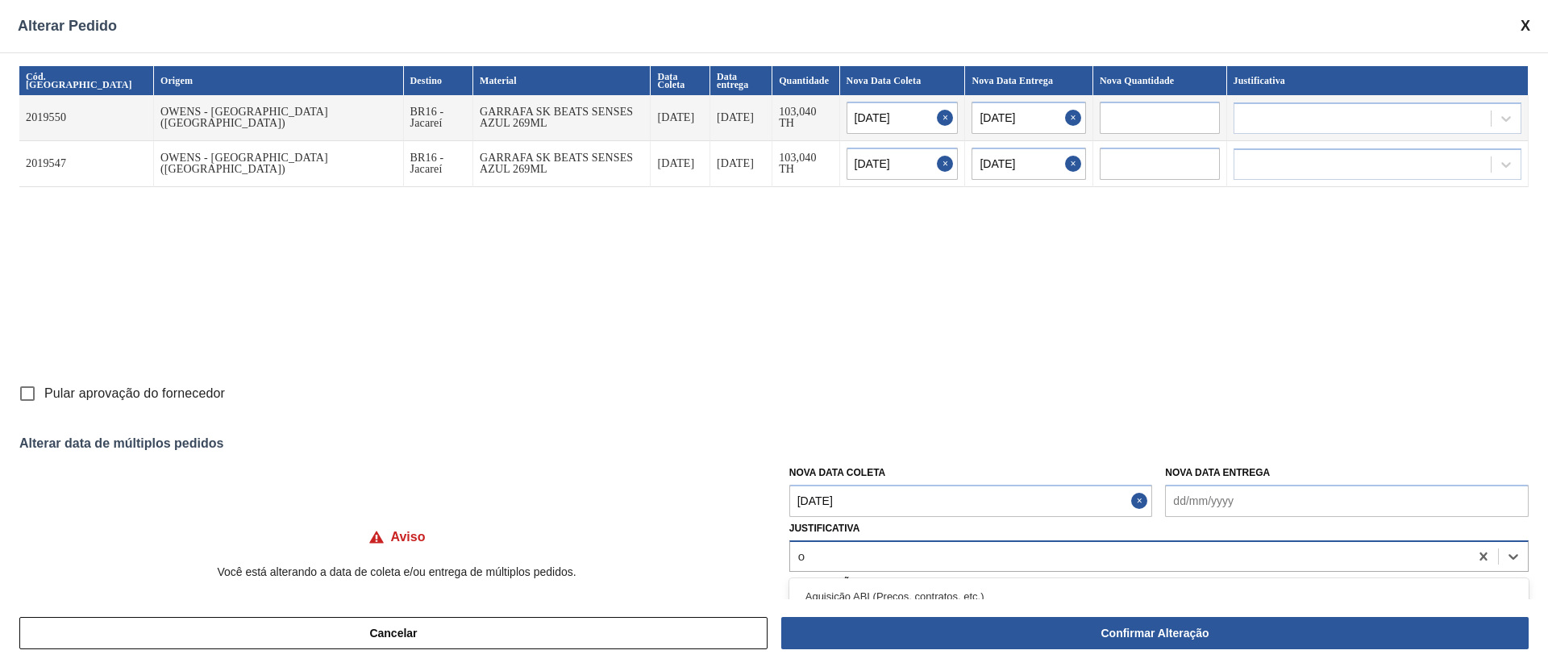
type input "ou"
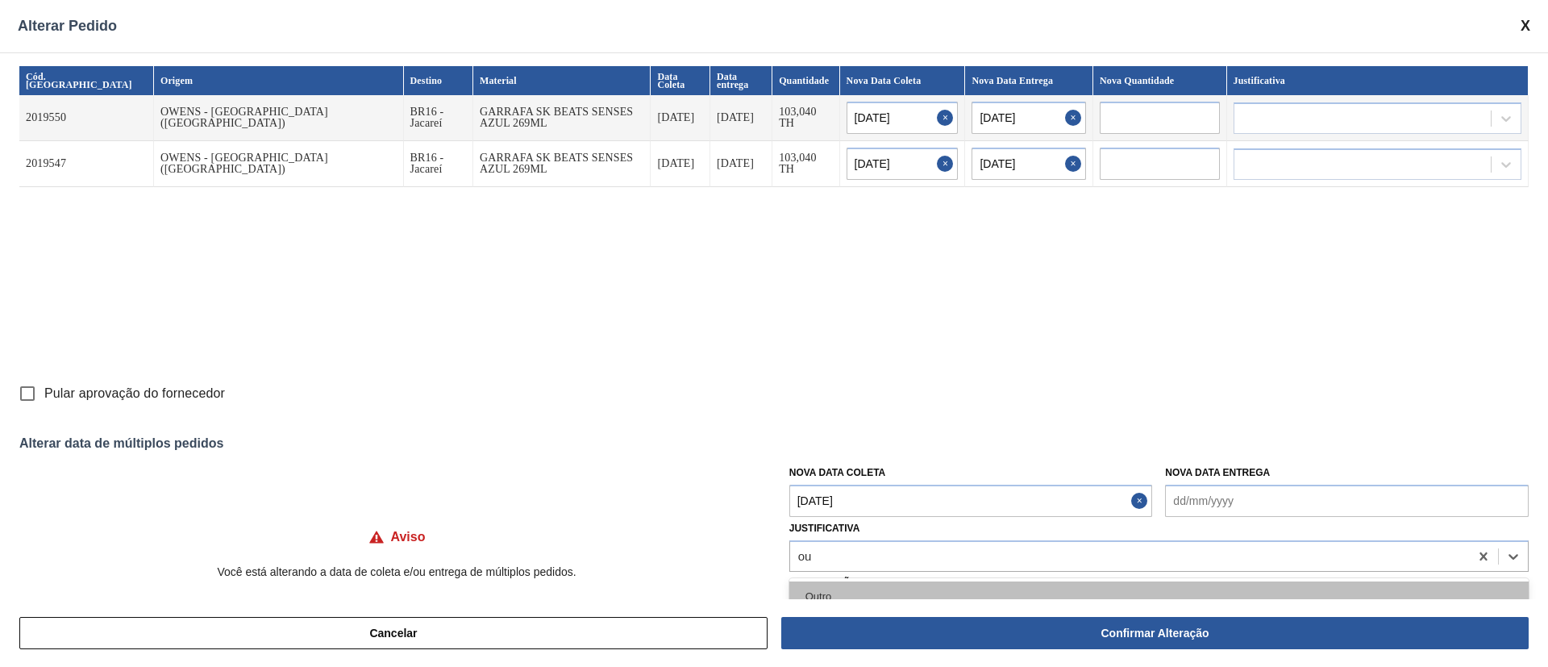
click at [839, 591] on div "Outro" at bounding box center [1158, 596] width 739 height 30
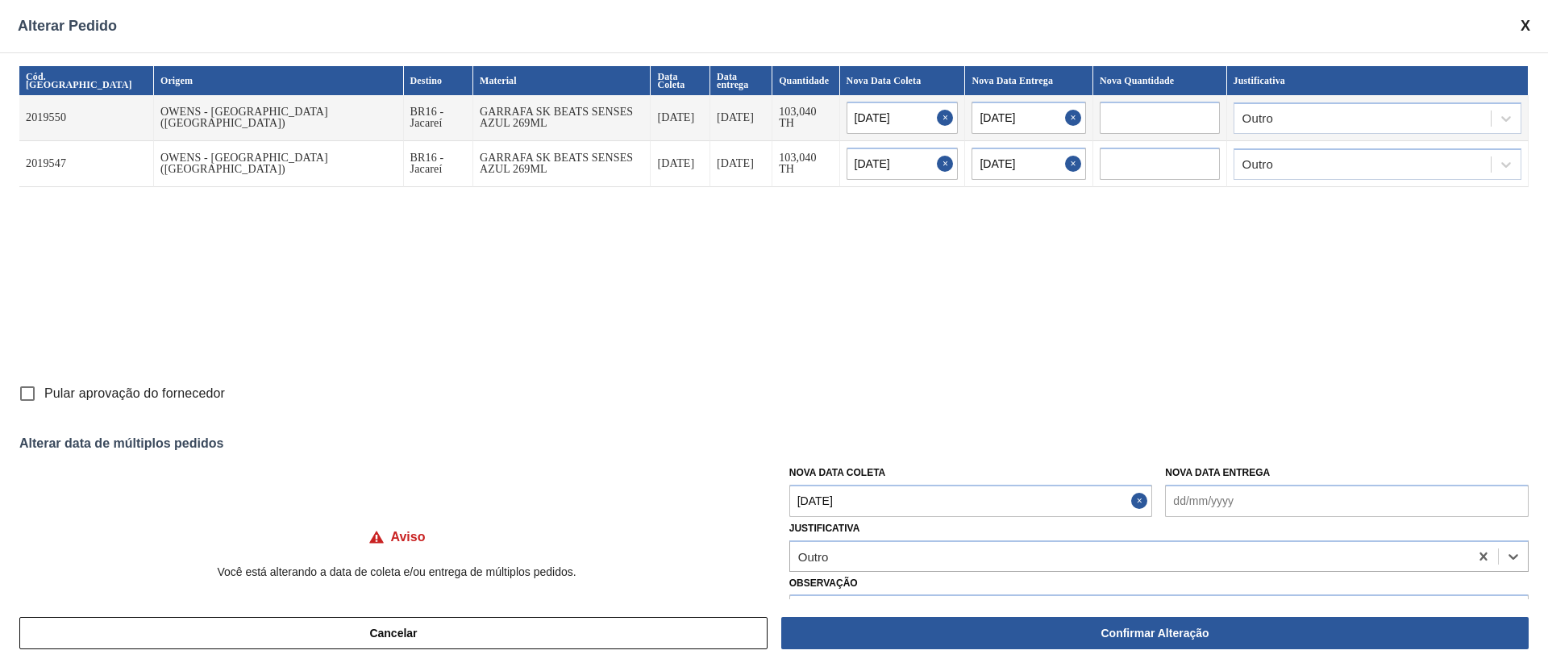
click at [23, 397] on input "Pular aprovação do fornecedor" at bounding box center [27, 394] width 34 height 34
checkbox input "true"
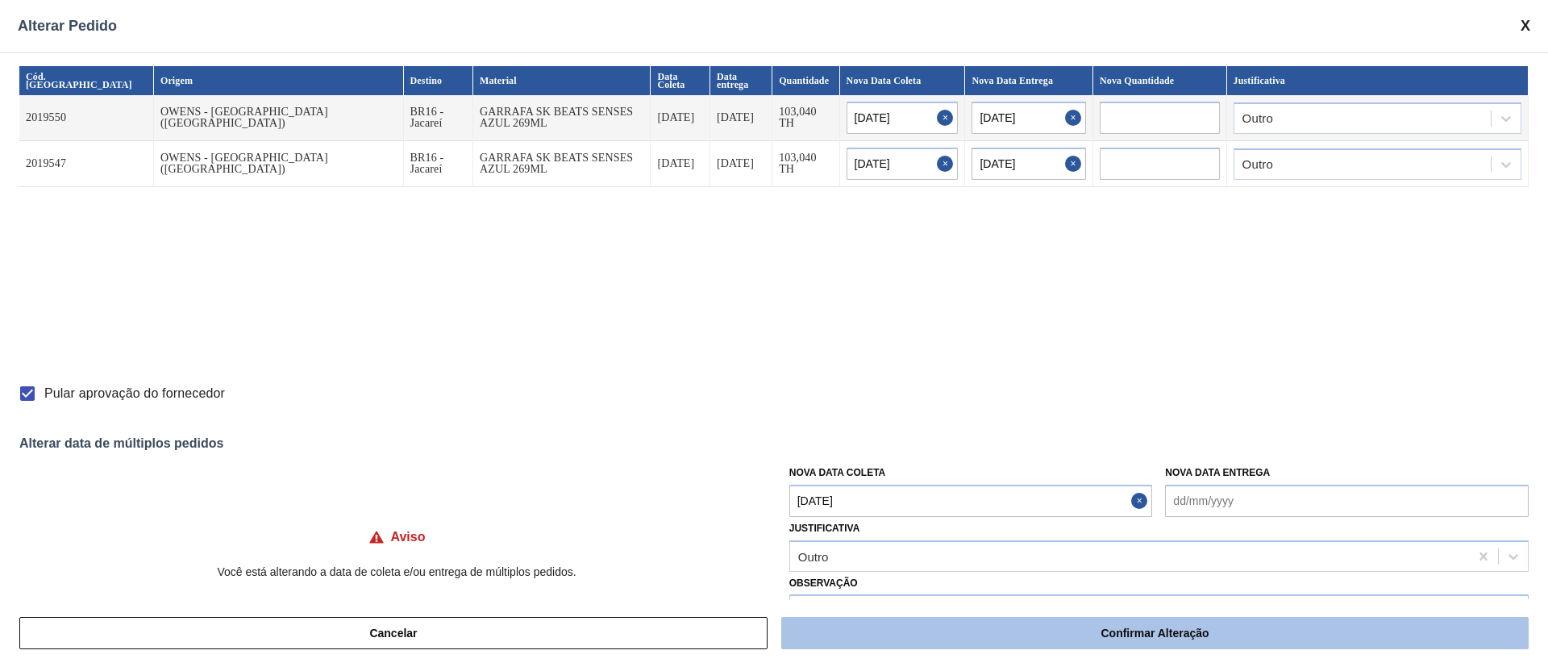
click at [978, 646] on button "Confirmar Alteração" at bounding box center [1155, 633] width 748 height 32
checkbox input "false"
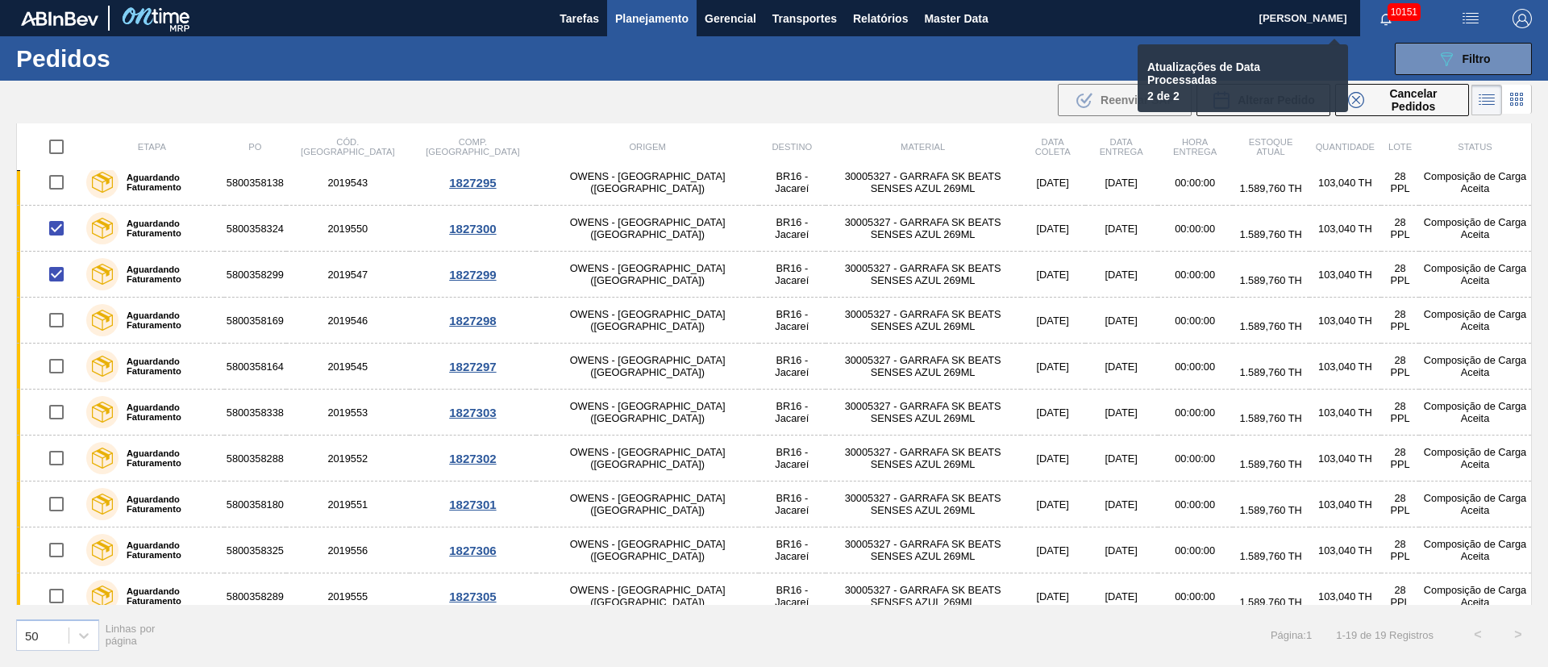
checkbox input "false"
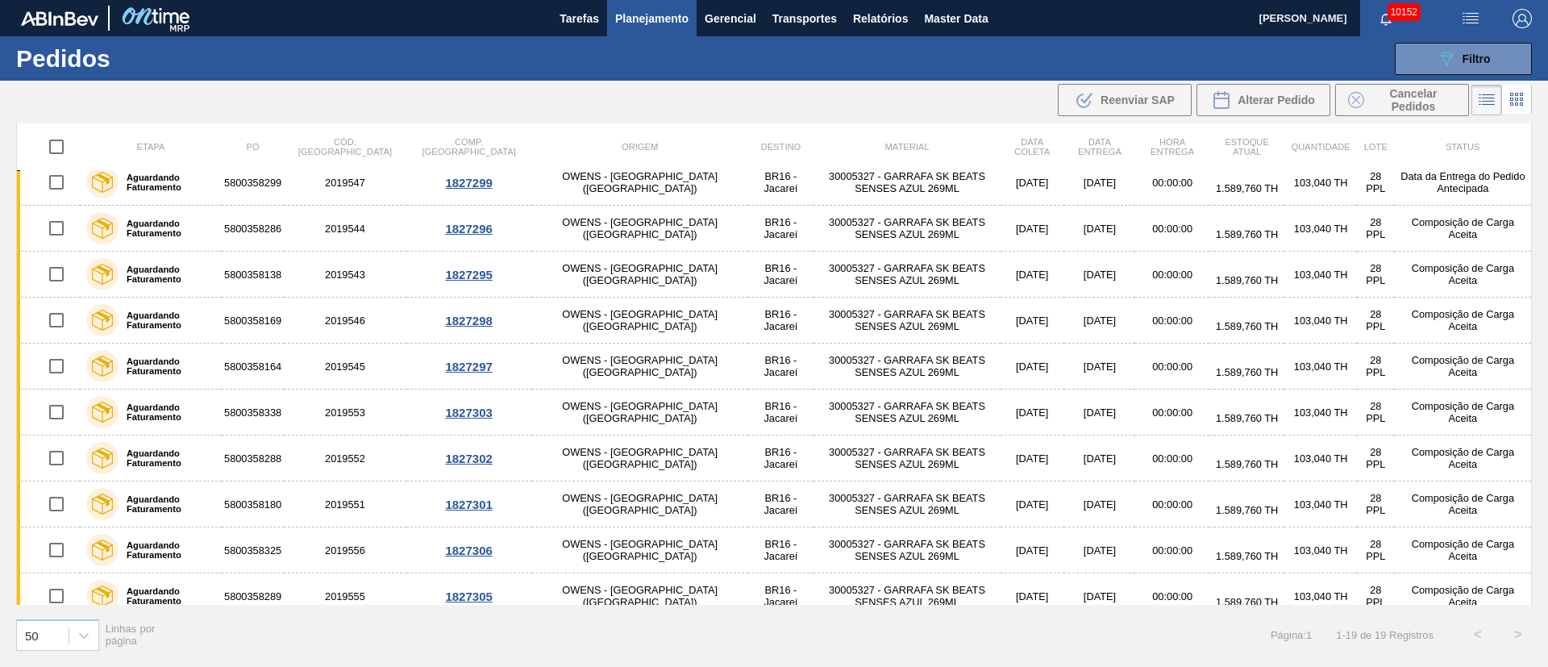
scroll to position [150, 0]
